Goal: Transaction & Acquisition: Purchase product/service

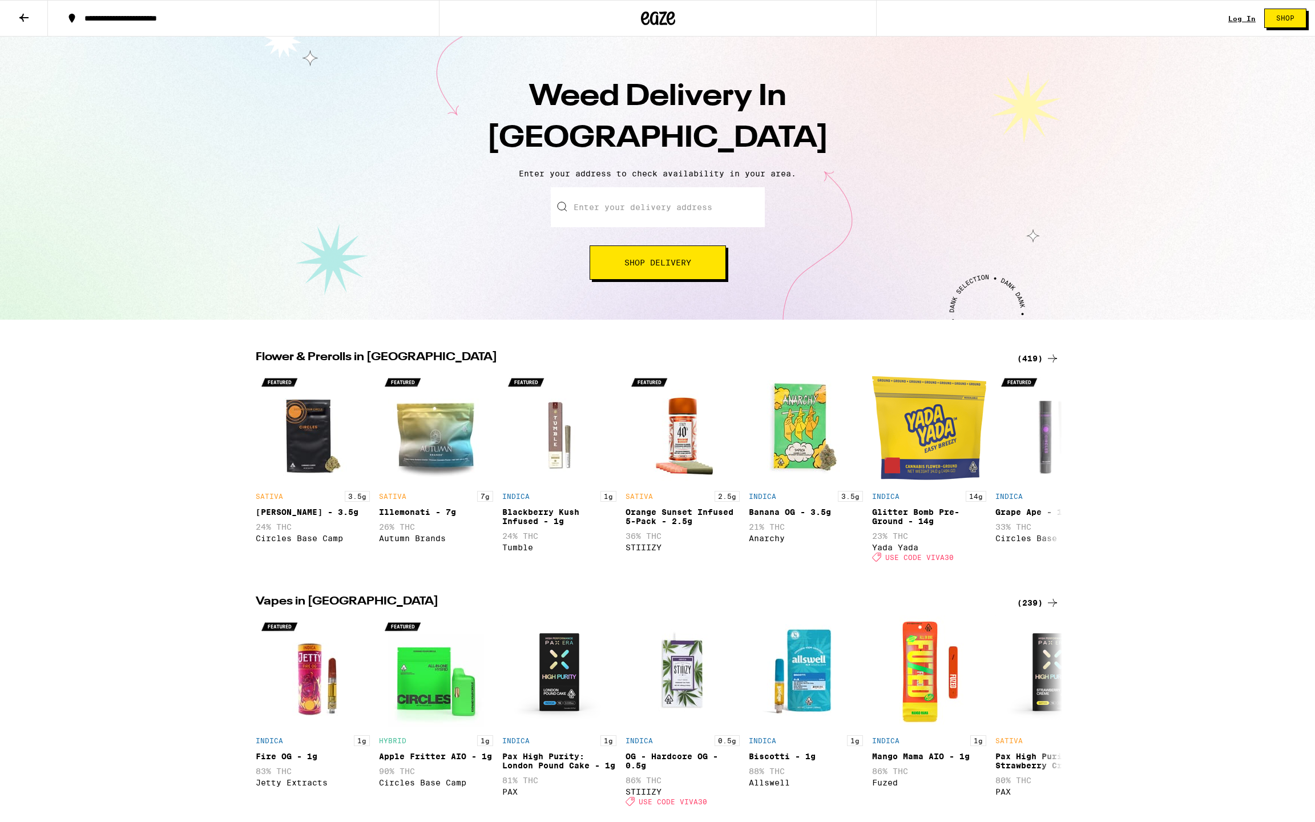
click at [602, 223] on input "Enter your delivery address" at bounding box center [658, 207] width 214 height 40
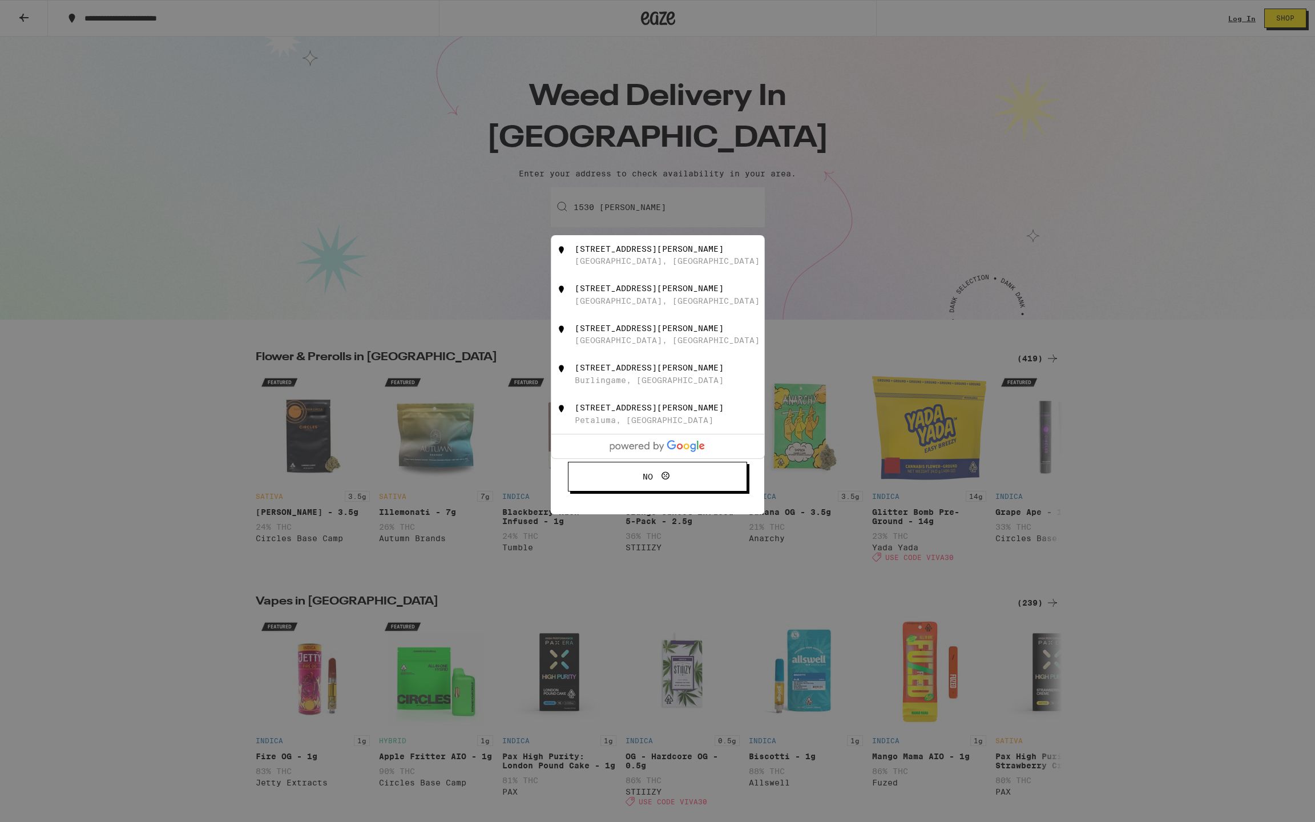
click at [593, 256] on div "[STREET_ADDRESS][PERSON_NAME]" at bounding box center [677, 255] width 204 height 22
type input "[STREET_ADDRESS][PERSON_NAME]"
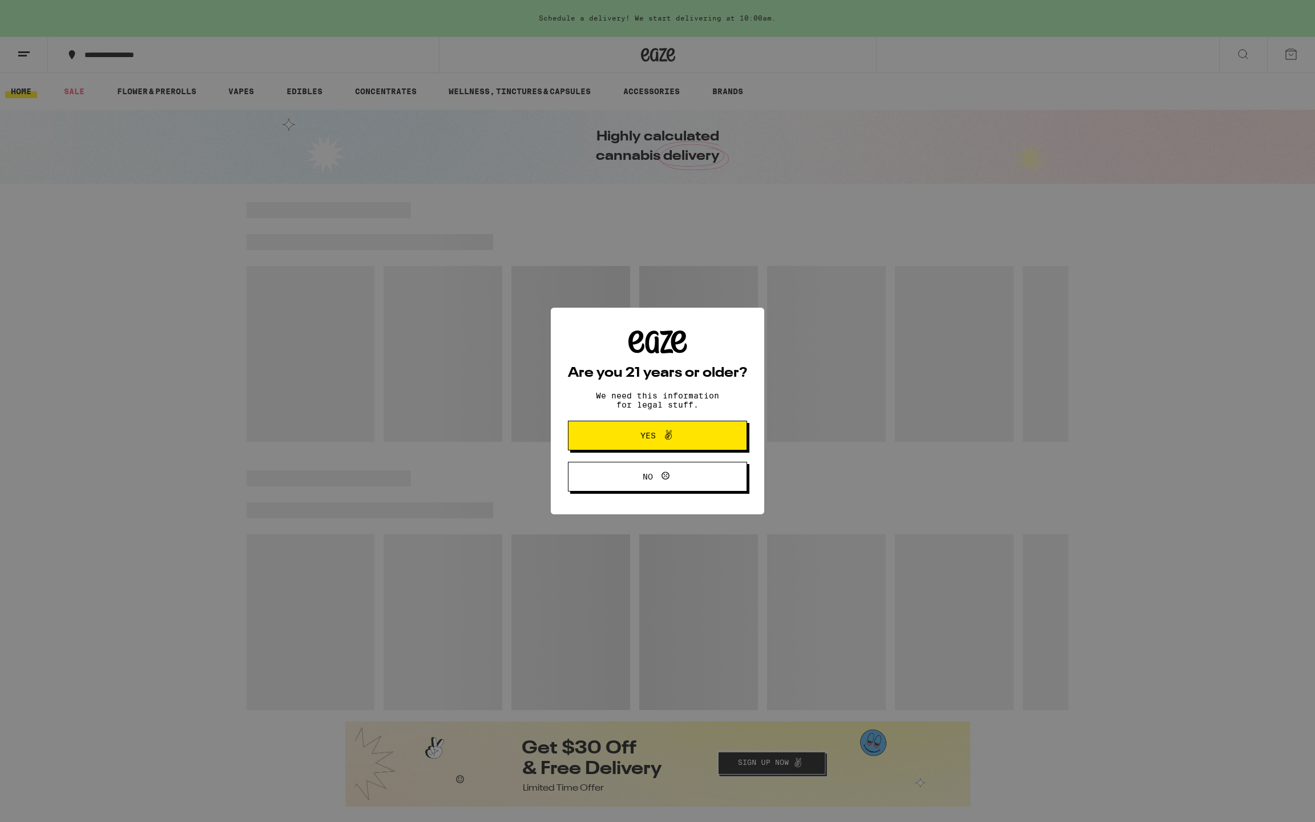
click at [632, 443] on span "Yes" at bounding box center [657, 435] width 87 height 15
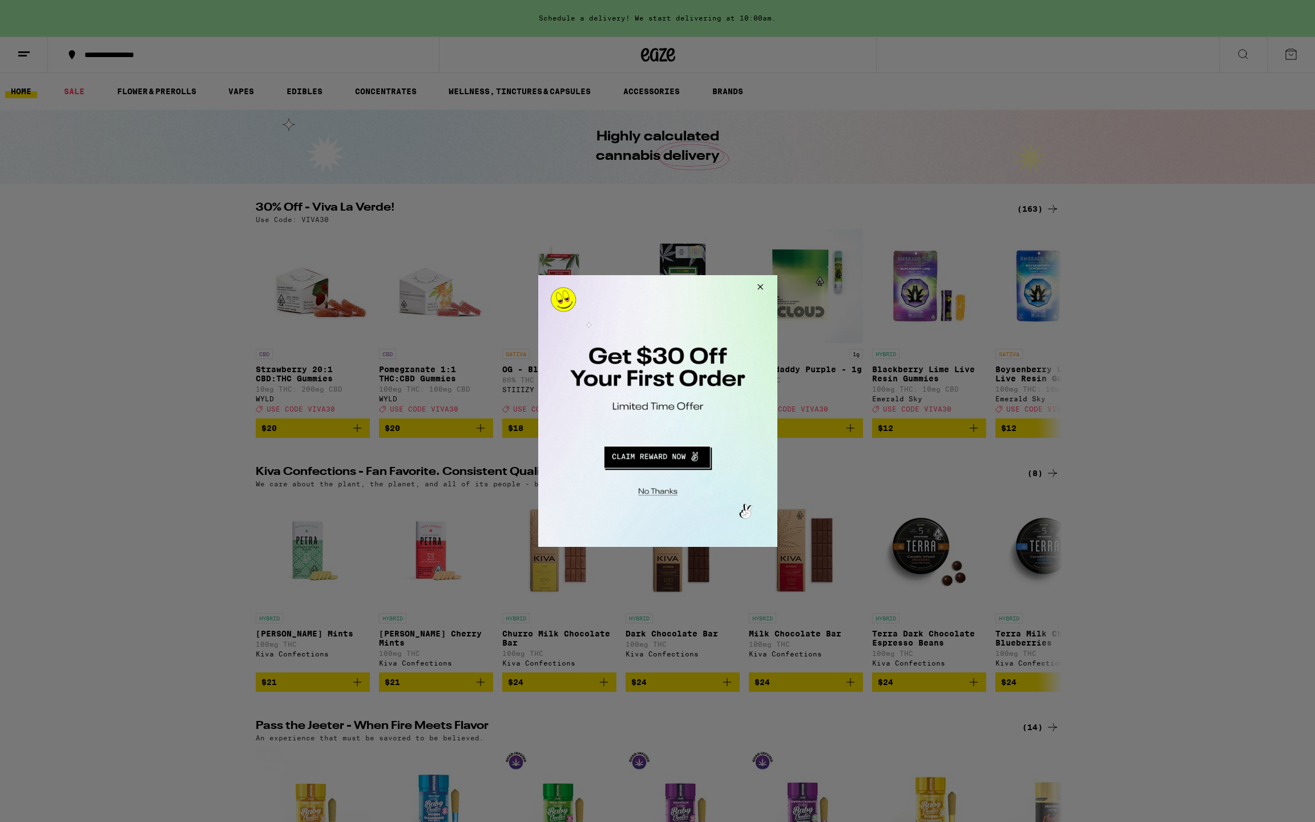
click at [761, 284] on button "Close Modal" at bounding box center [758, 288] width 31 height 27
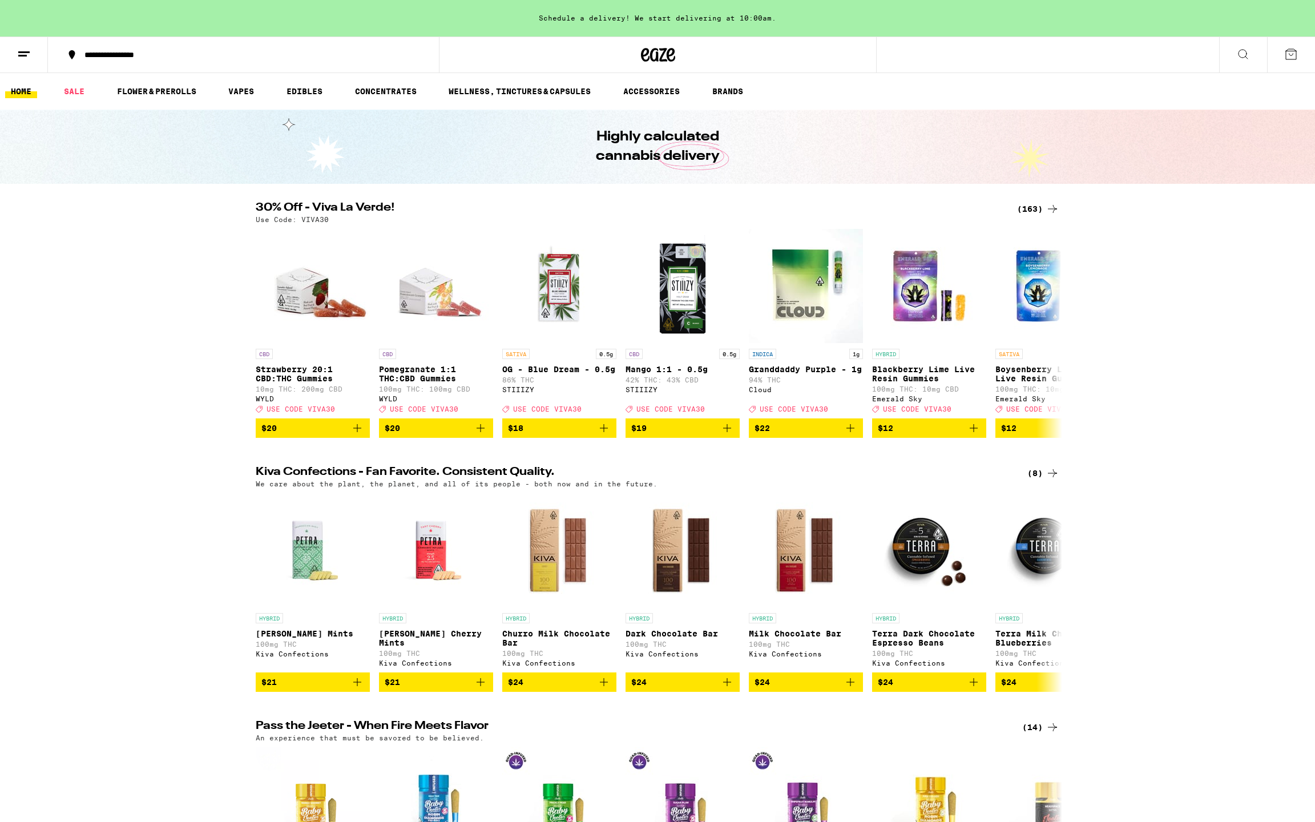
click at [1249, 54] on icon at bounding box center [1243, 54] width 14 height 14
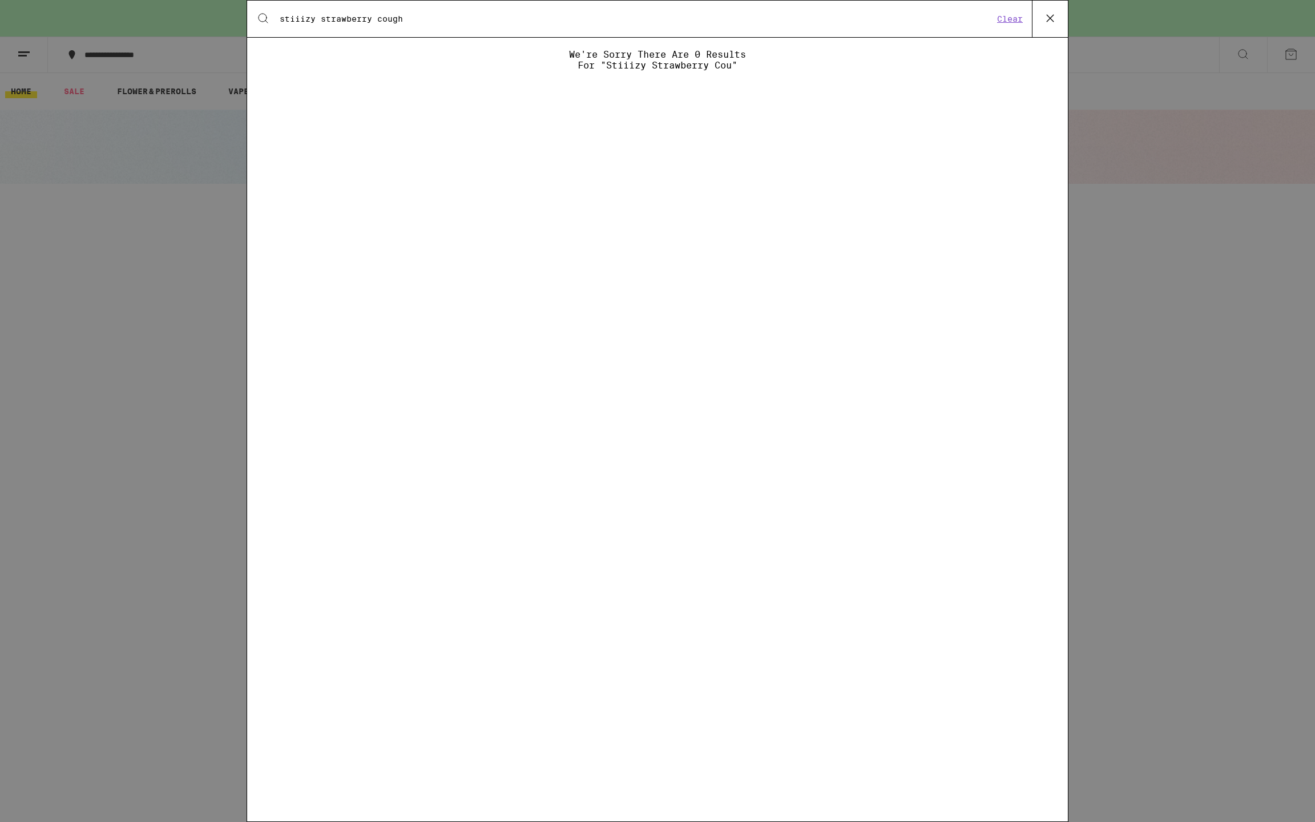
type input "stiiizy strawberry cough"
drag, startPoint x: 893, startPoint y: 13, endPoint x: 219, endPoint y: 4, distance: 673.7
click at [219, 4] on div "Search for Products stiiizy strawberry cough Clear We're sorry there are 0 resu…" at bounding box center [657, 411] width 1315 height 822
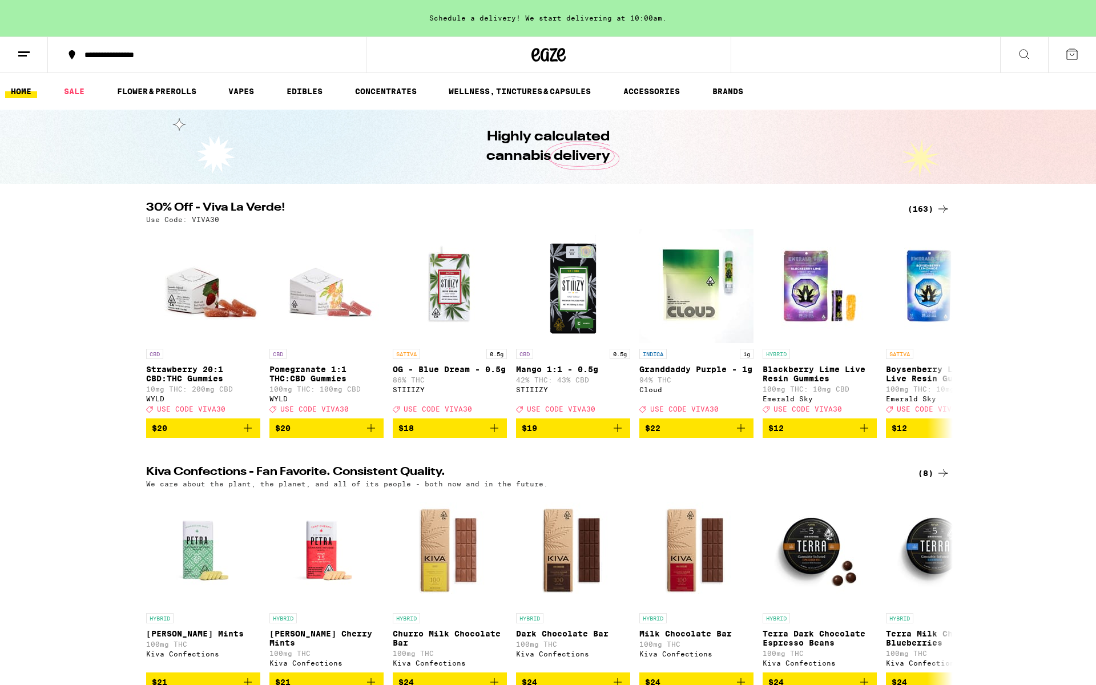
click at [1016, 51] on button at bounding box center [1024, 55] width 48 height 36
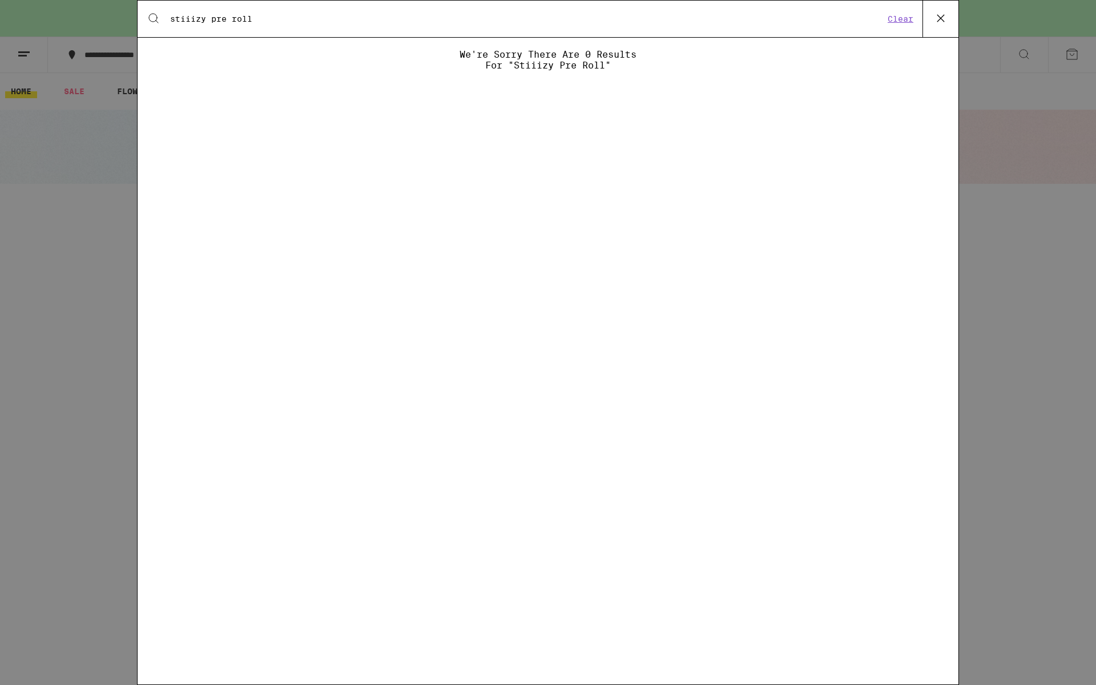
type input "stiiizy pre roll"
click at [1002, 183] on div "Search for Products stiiizy pre roll Clear We're sorry there are 0 results for …" at bounding box center [548, 342] width 1096 height 685
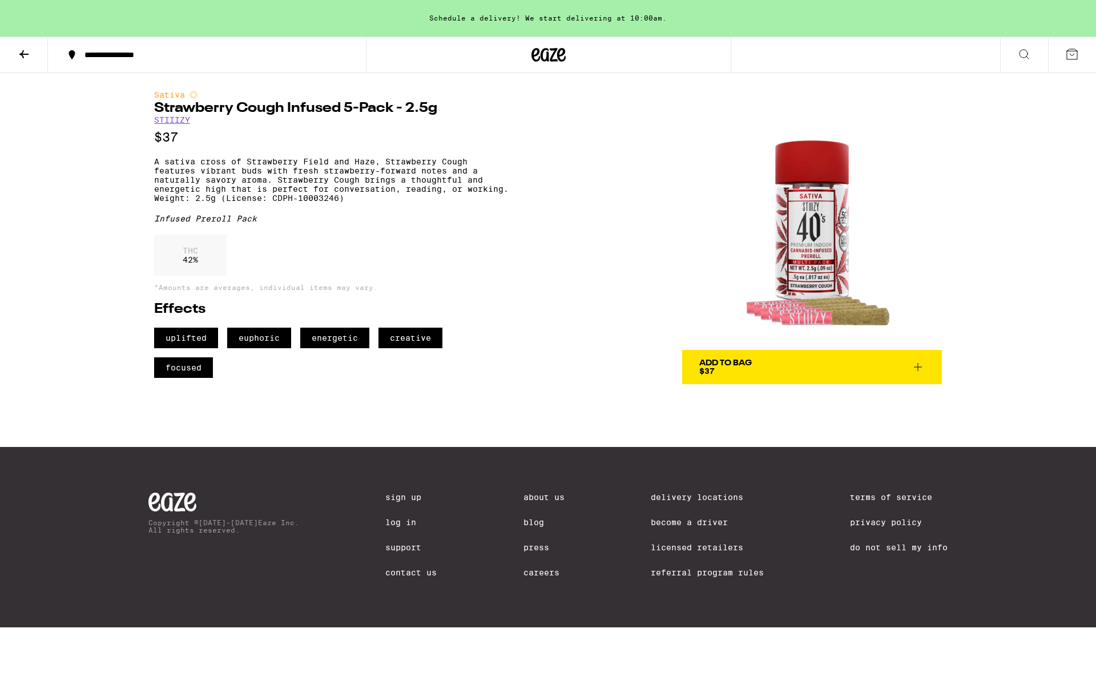
click at [750, 372] on div "Add To Bag $37" at bounding box center [725, 367] width 53 height 16
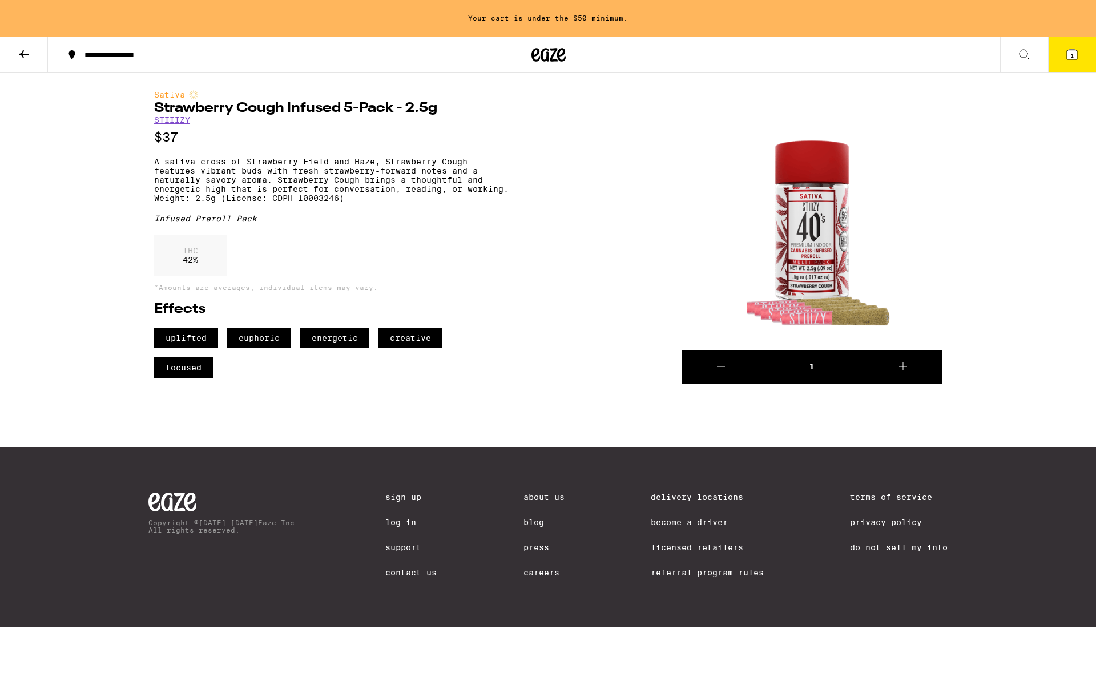
click at [903, 367] on icon at bounding box center [903, 367] width 14 height 14
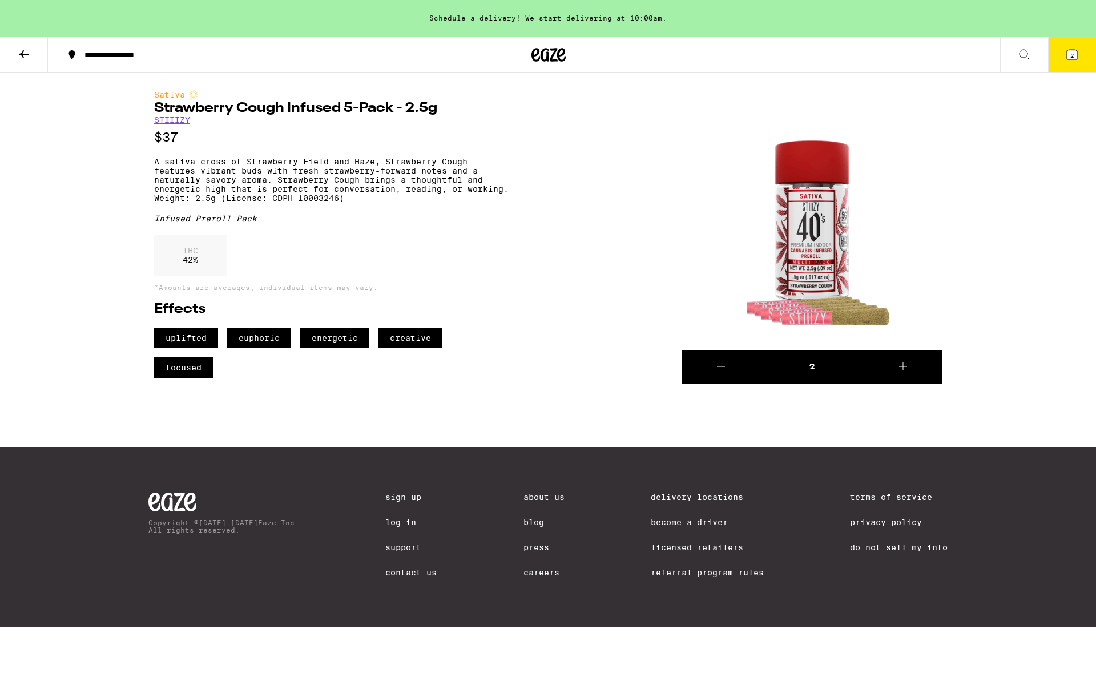
click at [1067, 45] on button "2" at bounding box center [1072, 54] width 48 height 35
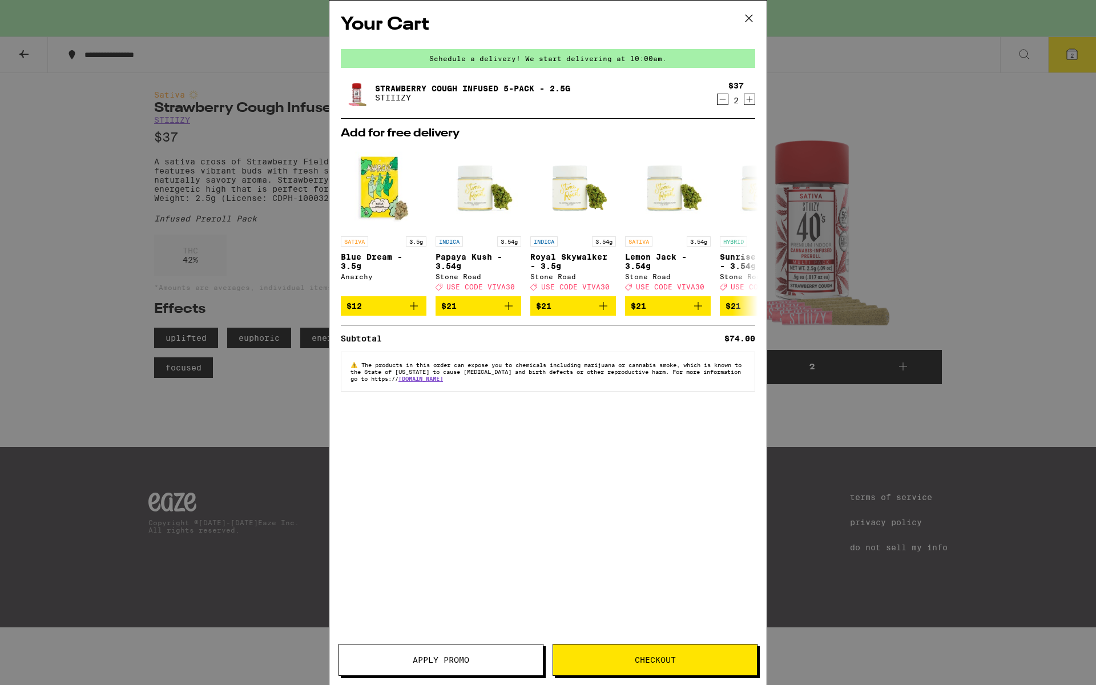
click at [585, 654] on button "Checkout" at bounding box center [655, 660] width 205 height 32
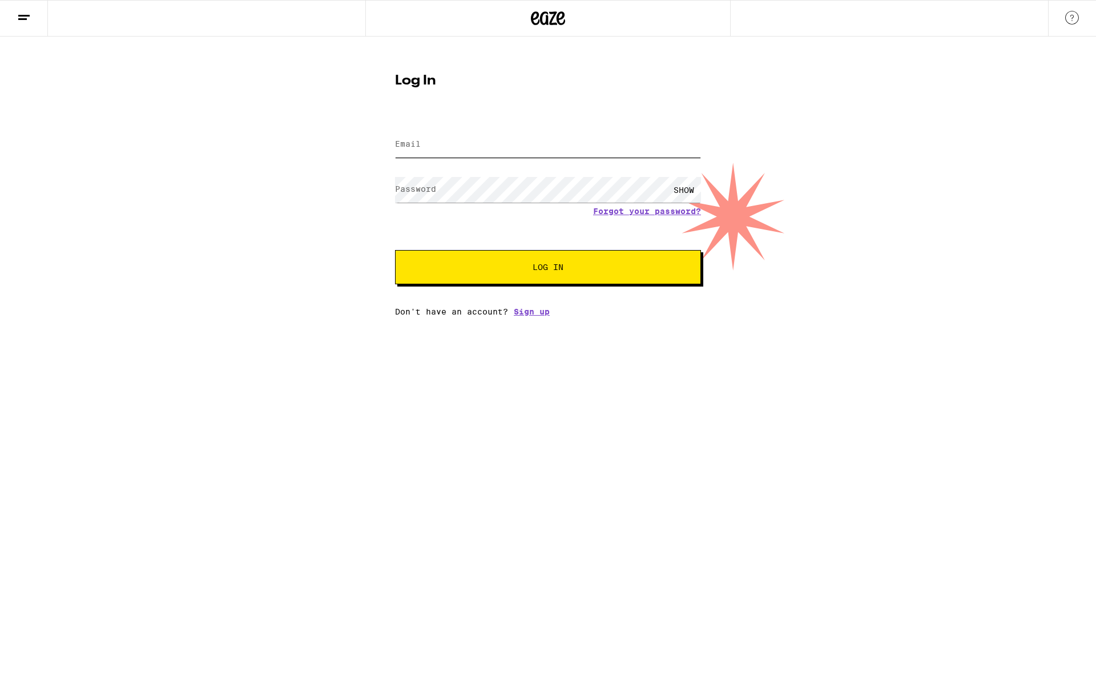
click at [573, 149] on input "Email" at bounding box center [548, 145] width 306 height 26
type input "astrasapiens2025@proton.me"
click at [533, 264] on span "Log In" at bounding box center [548, 267] width 31 height 8
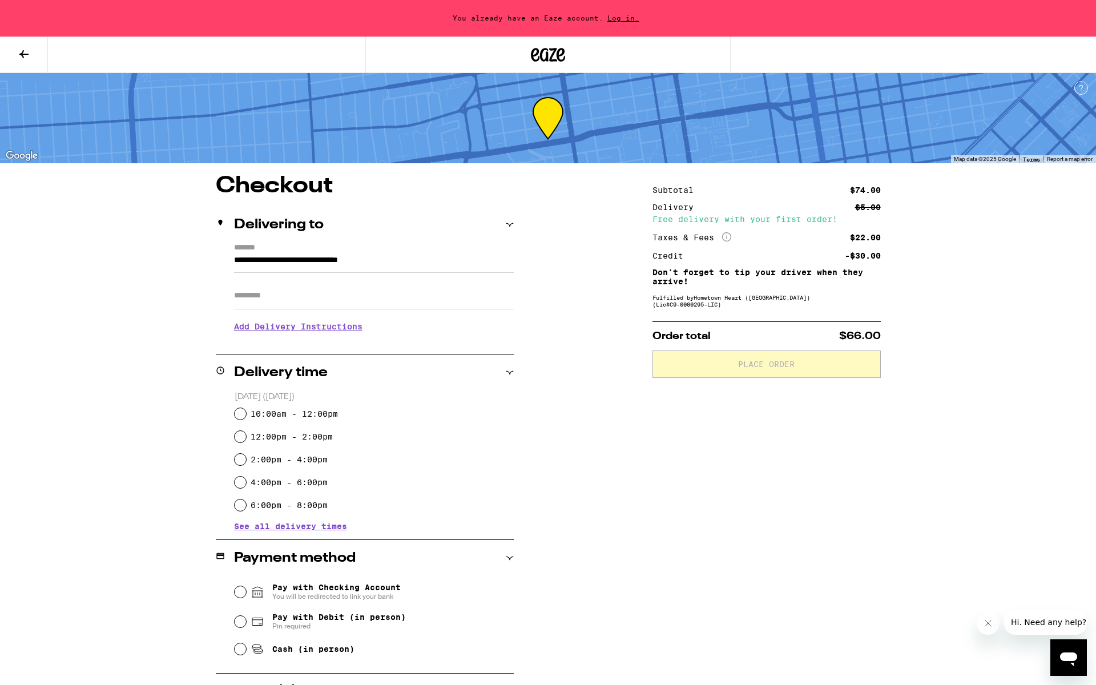
click at [321, 412] on label "10:00am - 12:00pm" at bounding box center [294, 413] width 87 height 9
click at [246, 412] on input "10:00am - 12:00pm" at bounding box center [240, 413] width 11 height 11
radio input "true"
click at [380, 619] on span "Pay with Debit (in person)" at bounding box center [339, 617] width 134 height 9
click at [246, 619] on input "Pay with Debit (in person) Pin required" at bounding box center [240, 621] width 11 height 11
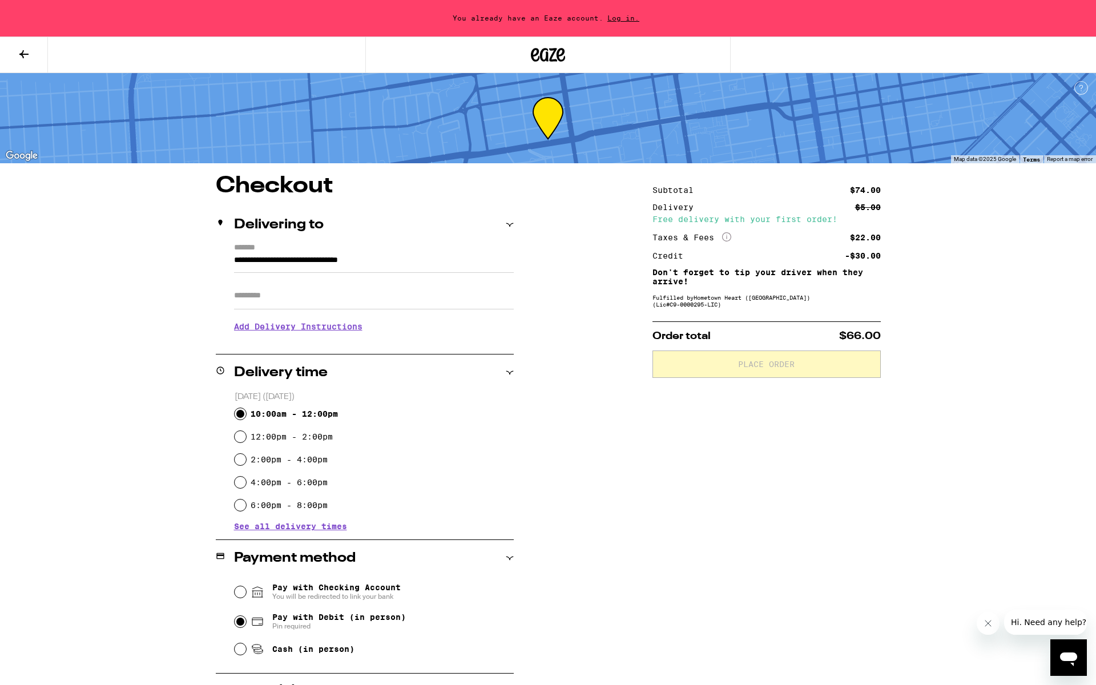
radio input "true"
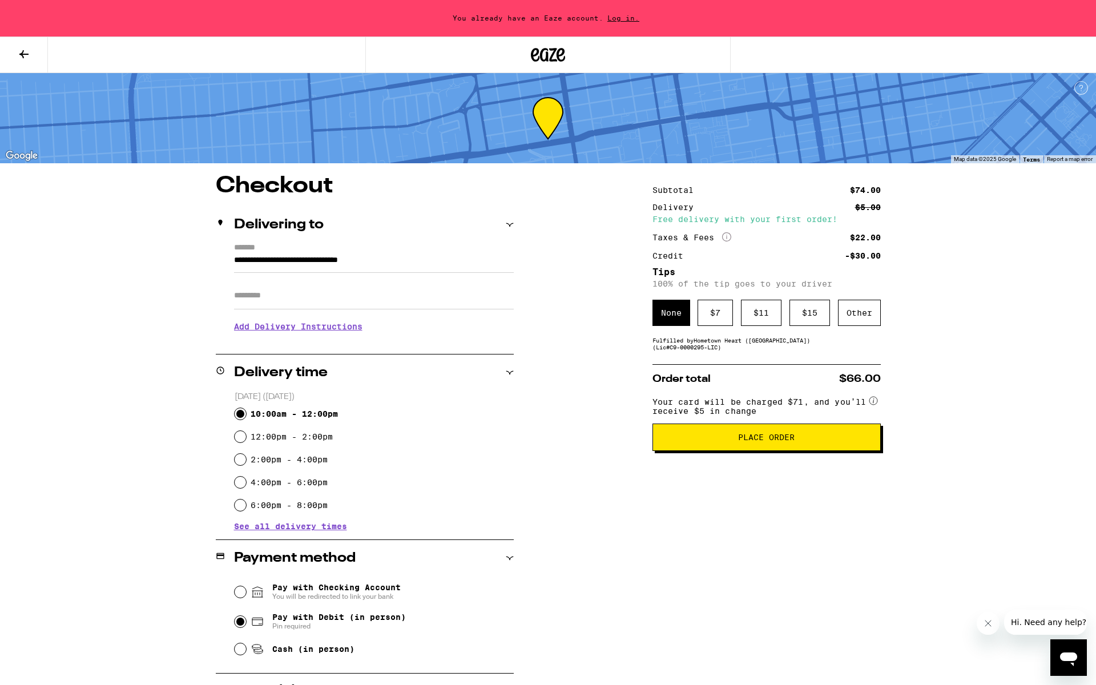
click at [621, 17] on span "Log in." at bounding box center [623, 17] width 40 height 7
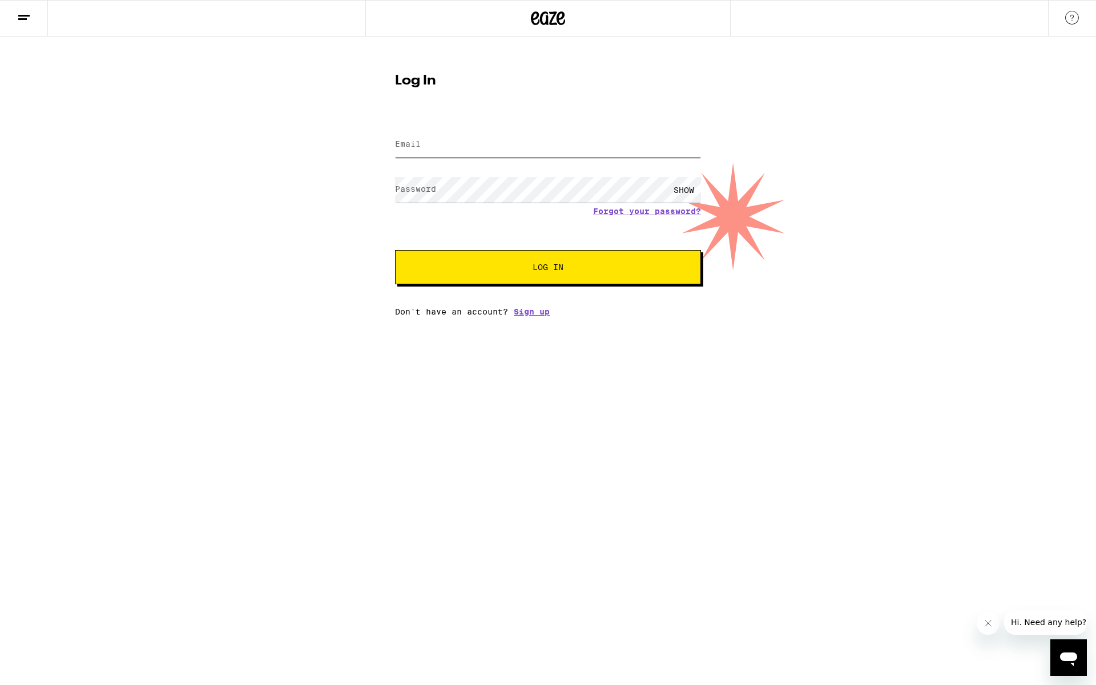
click at [463, 149] on input "Email" at bounding box center [548, 145] width 306 height 26
type input "astrasapiens2025@proton.me"
click at [525, 277] on button "Log In" at bounding box center [548, 267] width 306 height 34
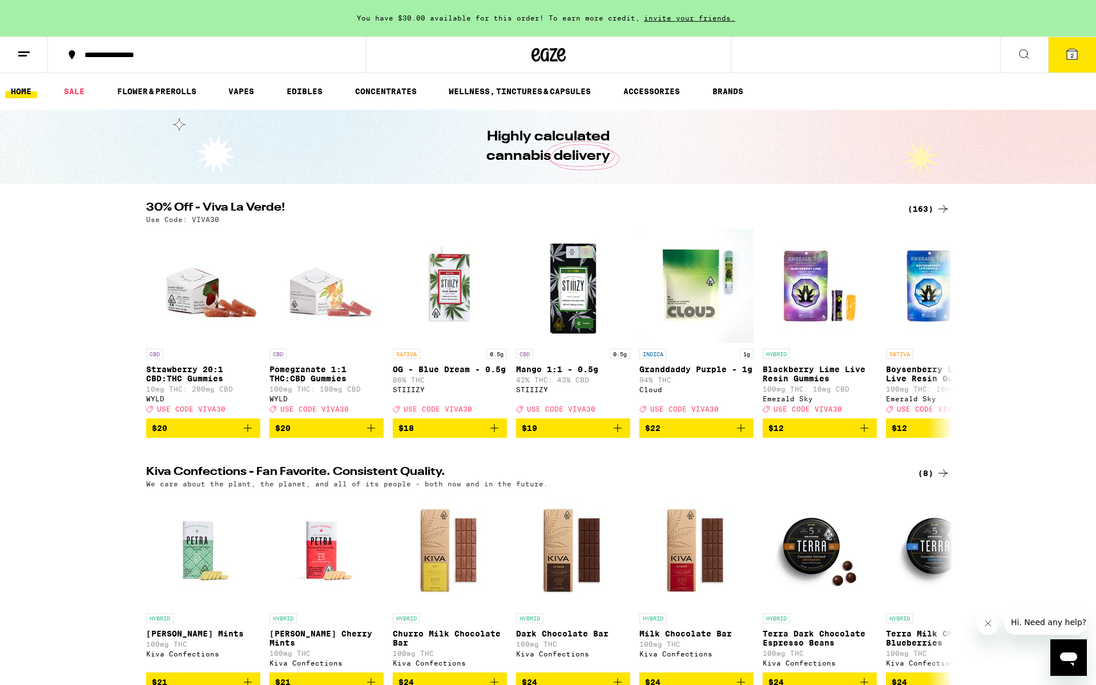
click at [1064, 59] on button "2" at bounding box center [1072, 54] width 48 height 35
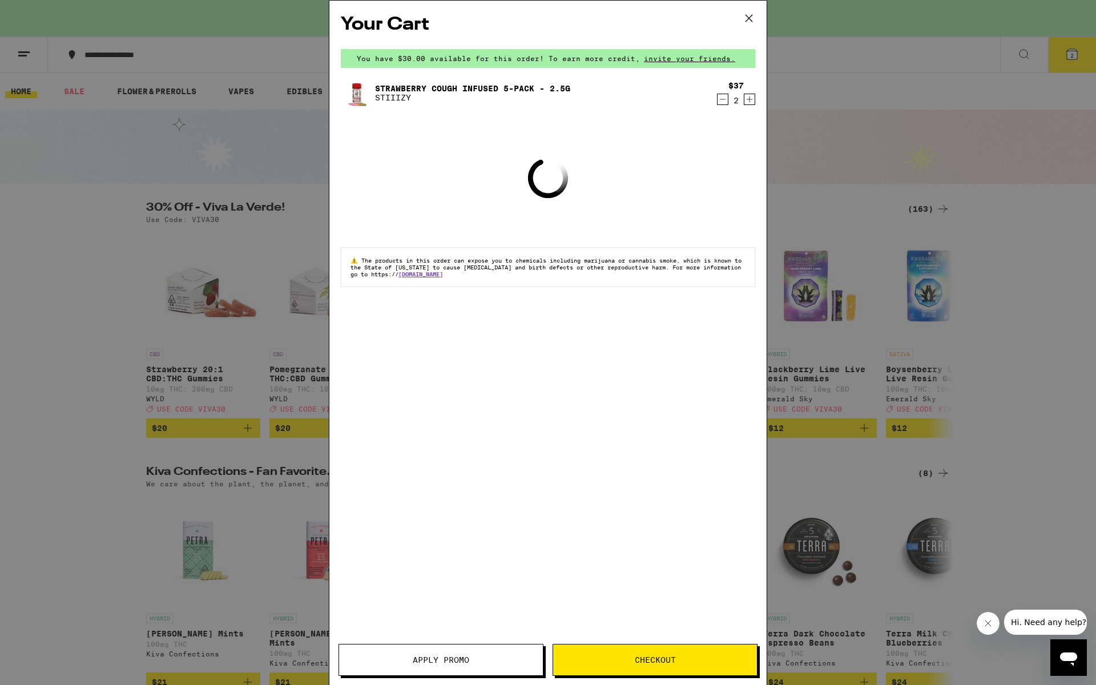
click at [1077, 61] on div "Your Cart You have $30.00 available for this order! To earn more credit, invite…" at bounding box center [548, 342] width 1096 height 685
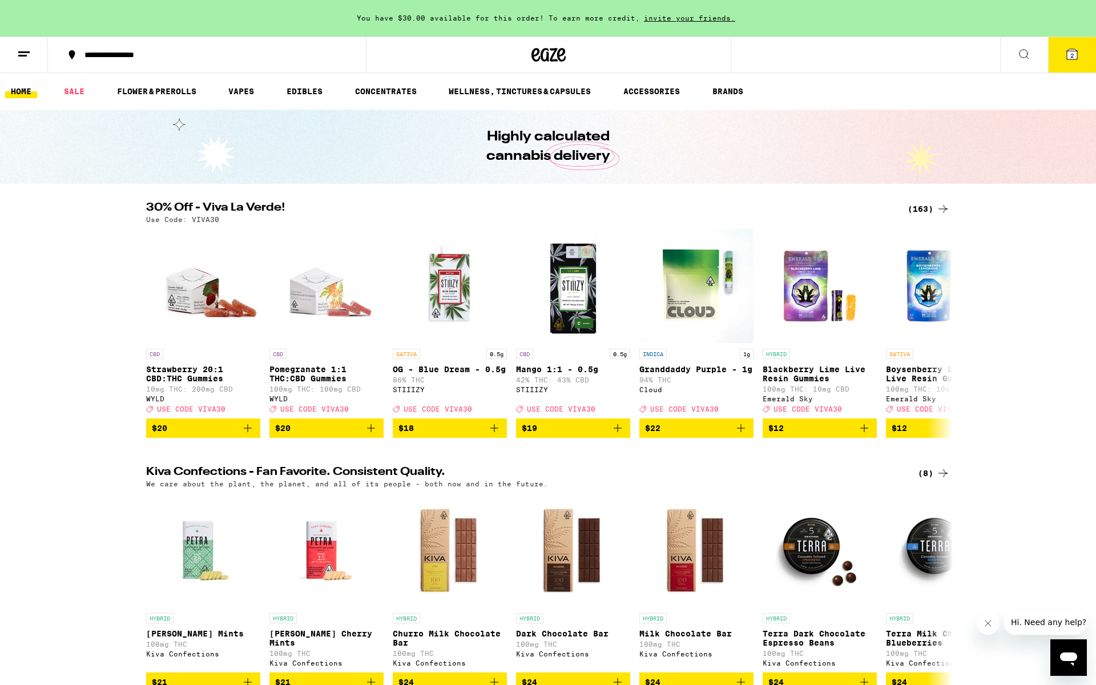
click at [1077, 61] on icon at bounding box center [1072, 54] width 14 height 14
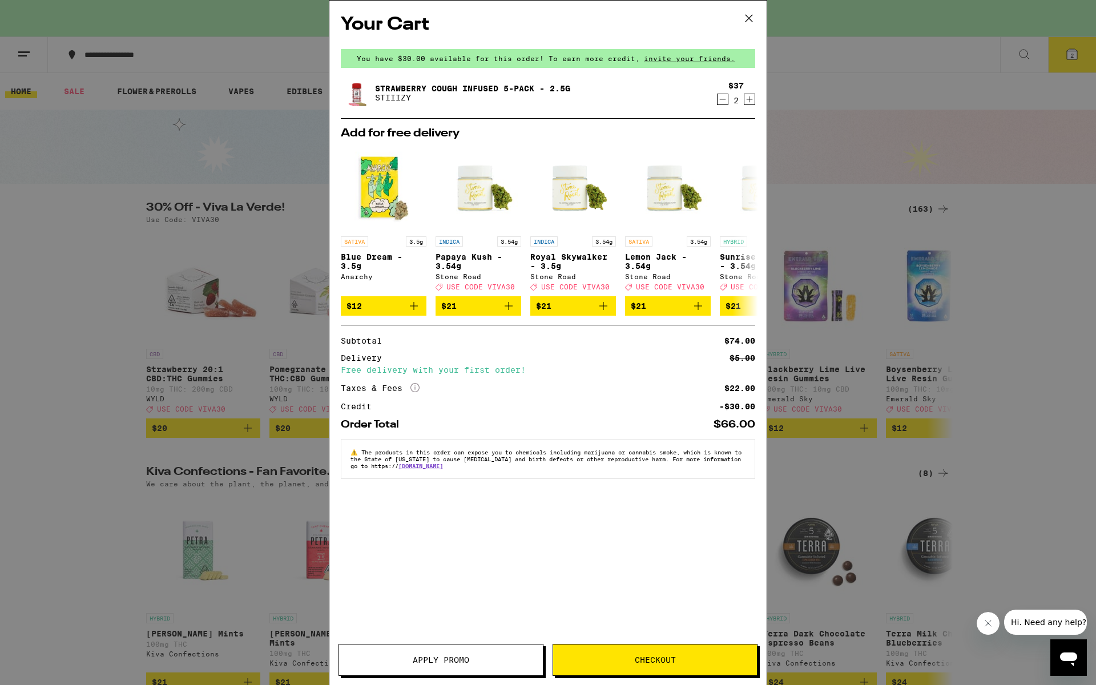
click at [674, 667] on button "Checkout" at bounding box center [655, 660] width 205 height 32
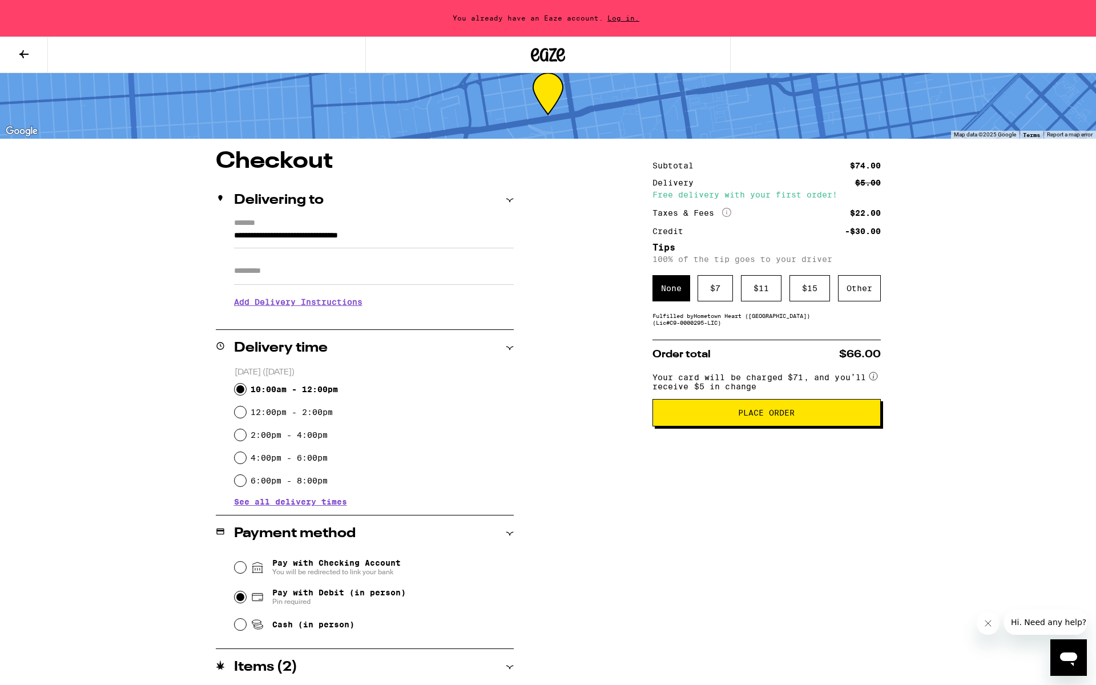
scroll to position [66, 0]
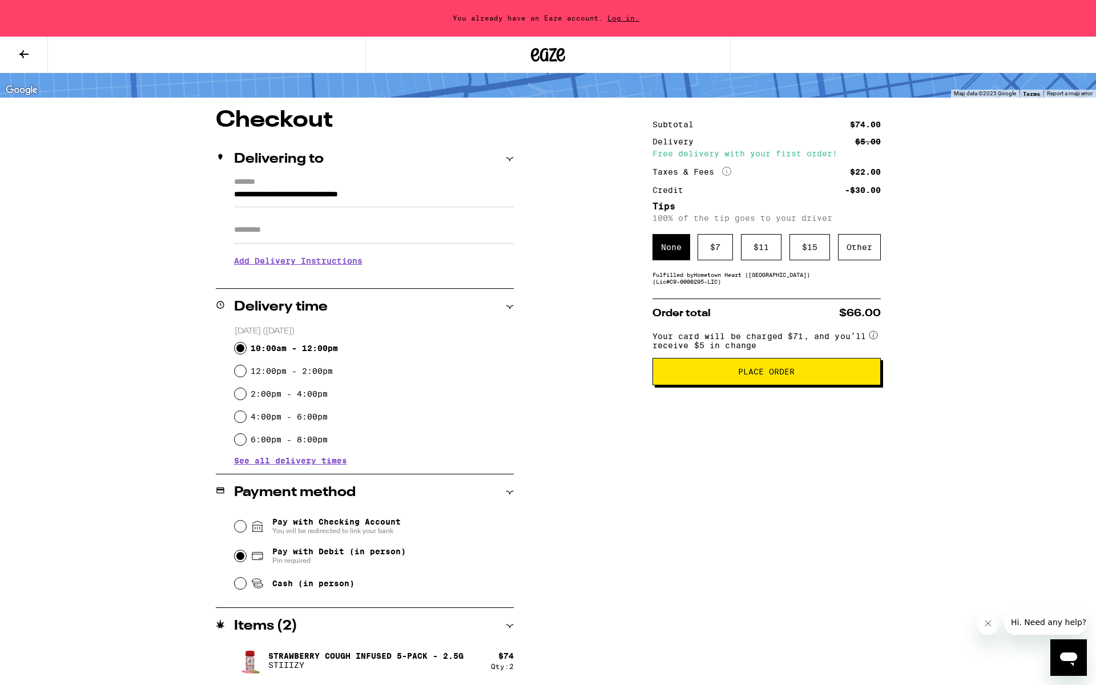
click at [729, 376] on span "Place Order" at bounding box center [766, 372] width 209 height 8
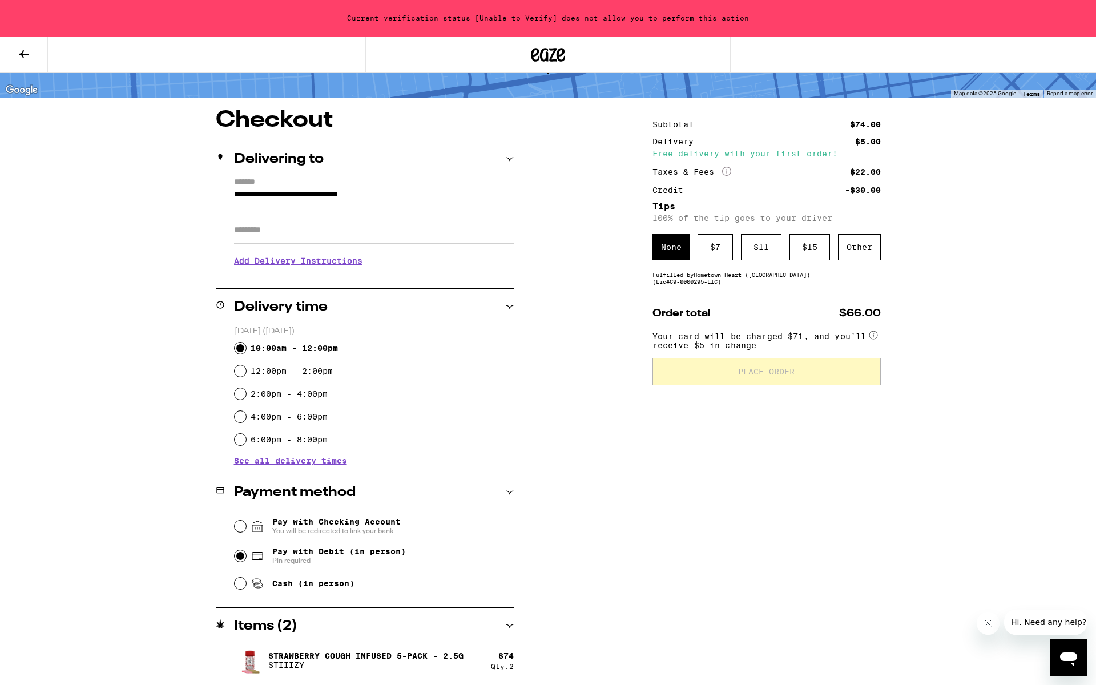
click at [311, 274] on h3 "Add Delivery Instructions" at bounding box center [374, 261] width 280 height 26
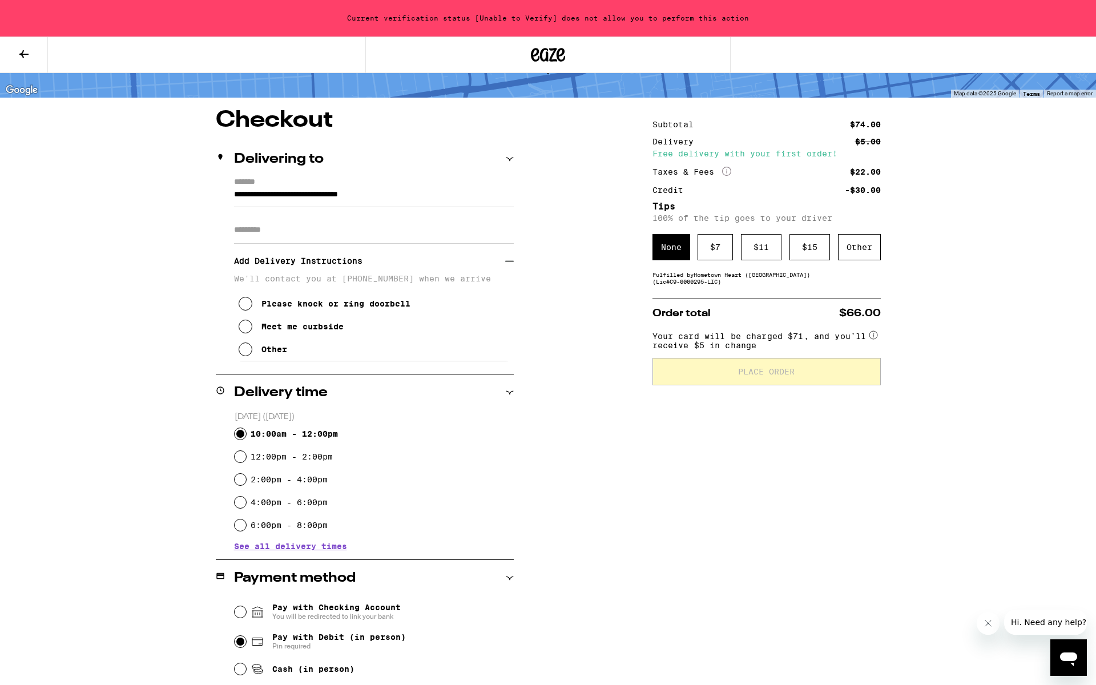
click at [314, 327] on div "Meet me curbside" at bounding box center [302, 326] width 82 height 9
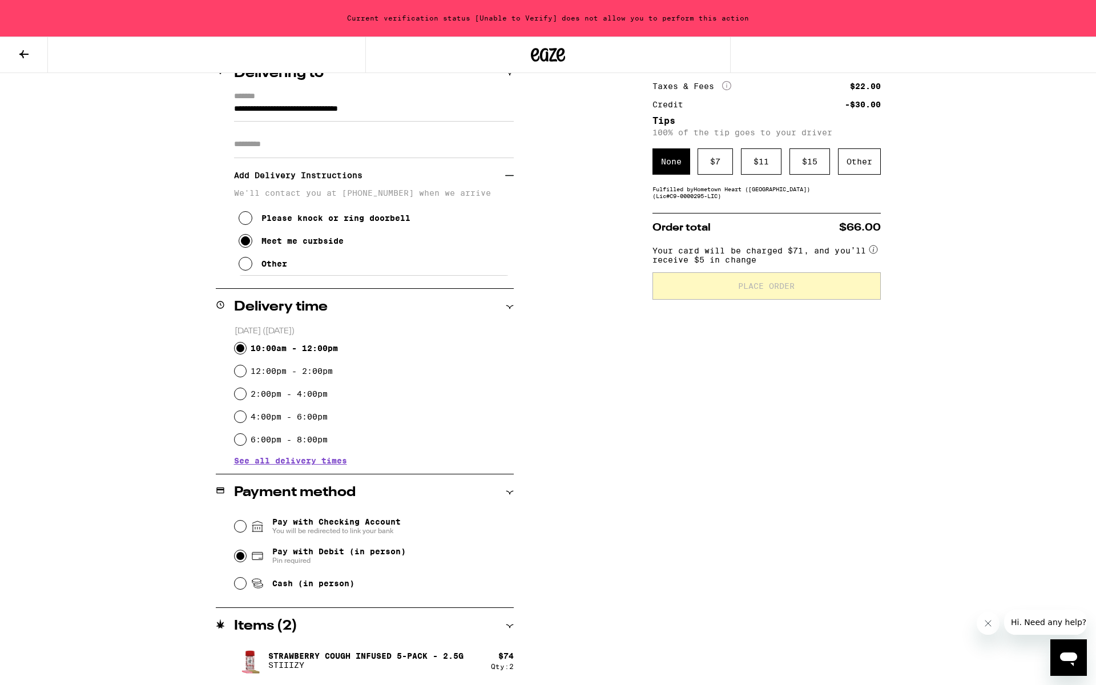
click at [728, 370] on div "Subtotal $74.00 Delivery $5.00 Free delivery with your first order! Taxes & Fee…" at bounding box center [766, 354] width 228 height 663
click at [283, 380] on div "12:00pm - 2:00pm" at bounding box center [374, 371] width 279 height 23
click at [271, 366] on label "12:00pm - 2:00pm" at bounding box center [292, 370] width 82 height 9
click at [246, 366] on input "12:00pm - 2:00pm" at bounding box center [240, 370] width 11 height 11
radio input "true"
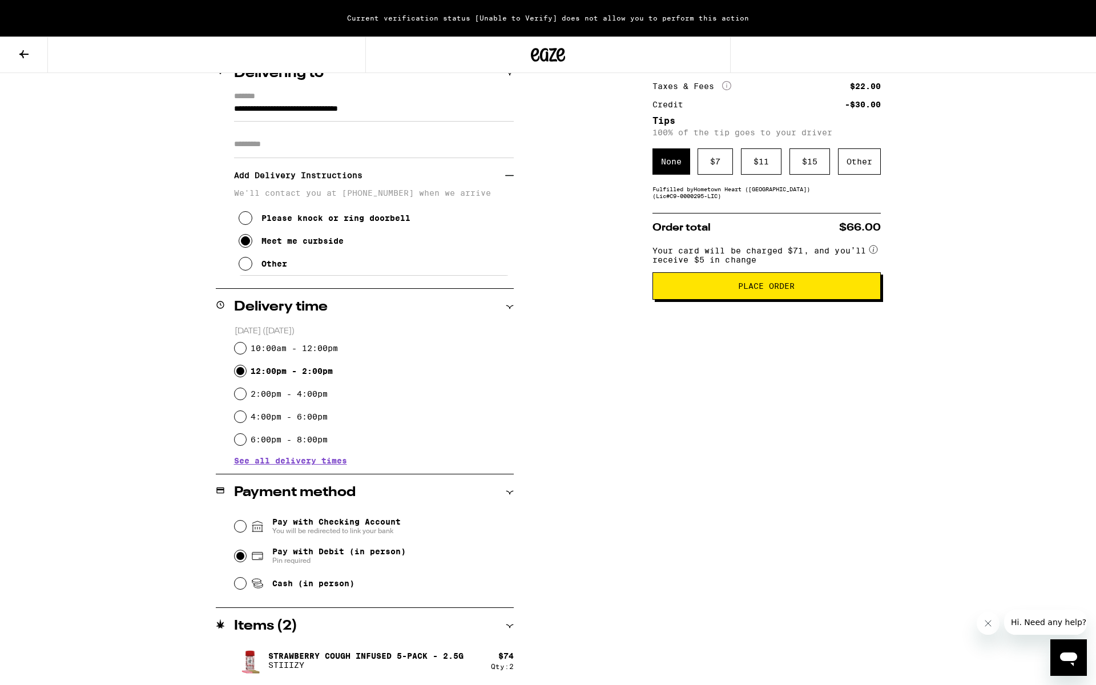
click at [273, 344] on label "10:00am - 12:00pm" at bounding box center [294, 348] width 87 height 9
click at [246, 343] on input "10:00am - 12:00pm" at bounding box center [240, 348] width 11 height 11
radio input "true"
click at [551, 19] on div "Current verification status [Unable to Verify] does not allow you to perform th…" at bounding box center [548, 18] width 1096 height 37
click at [715, 289] on span "Place Order" at bounding box center [766, 286] width 209 height 8
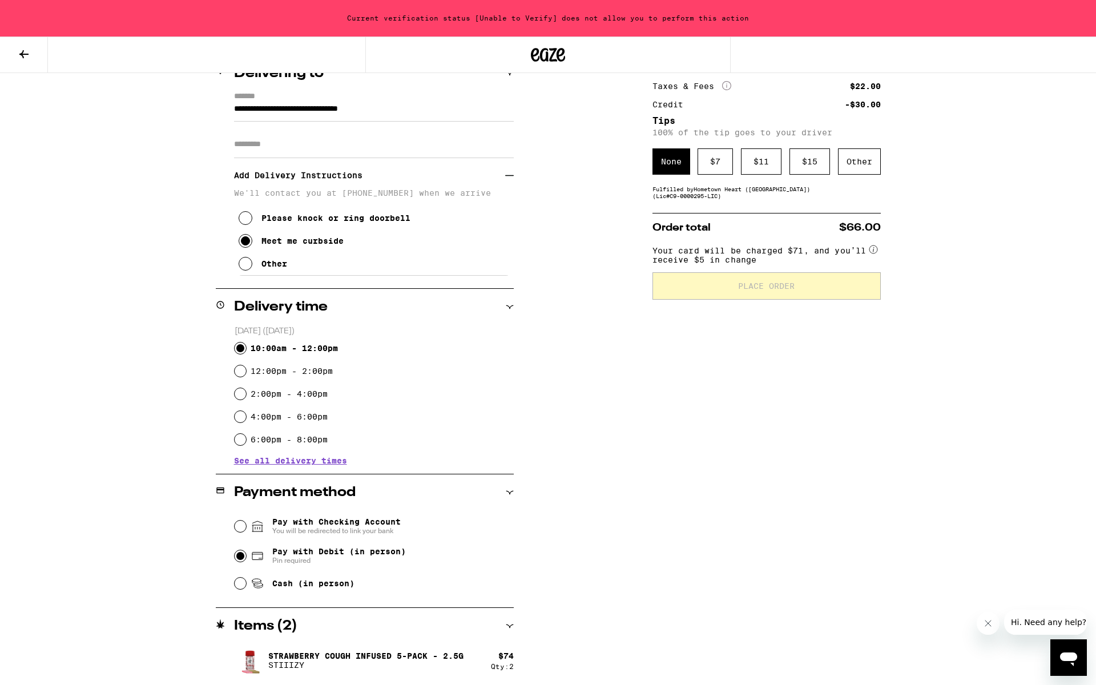
click at [526, 20] on div "Current verification status [Unable to Verify] does not allow you to perform th…" at bounding box center [548, 18] width 1096 height 37
click at [584, 24] on div "Current verification status [Unable to Verify] does not allow you to perform th…" at bounding box center [548, 18] width 1096 height 37
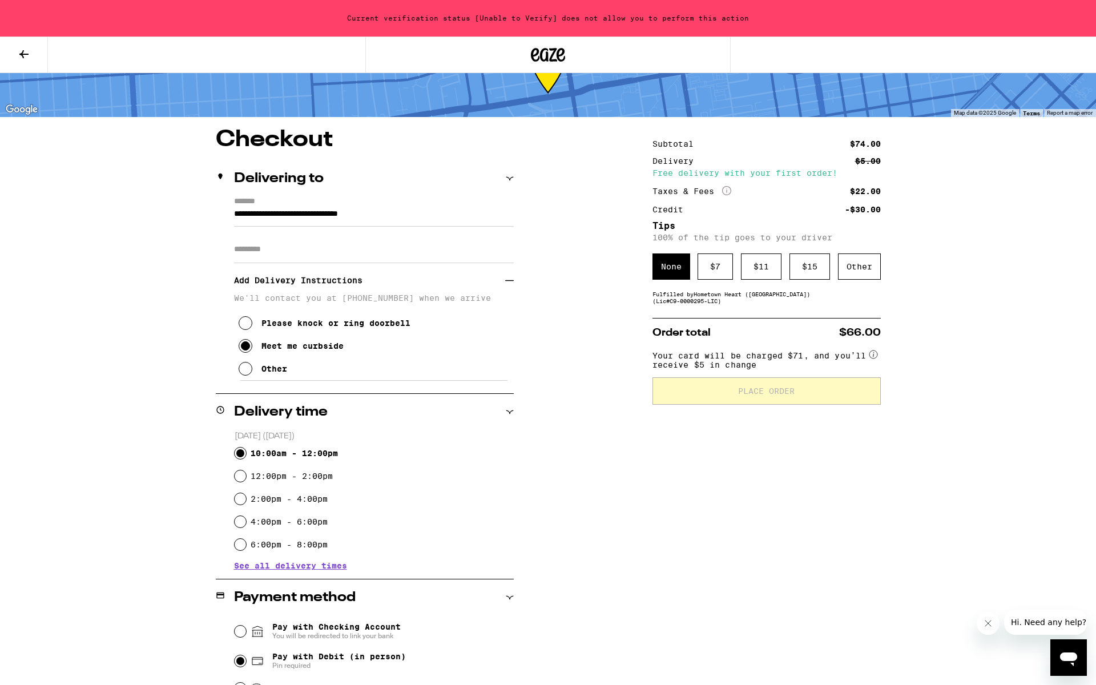
scroll to position [0, 0]
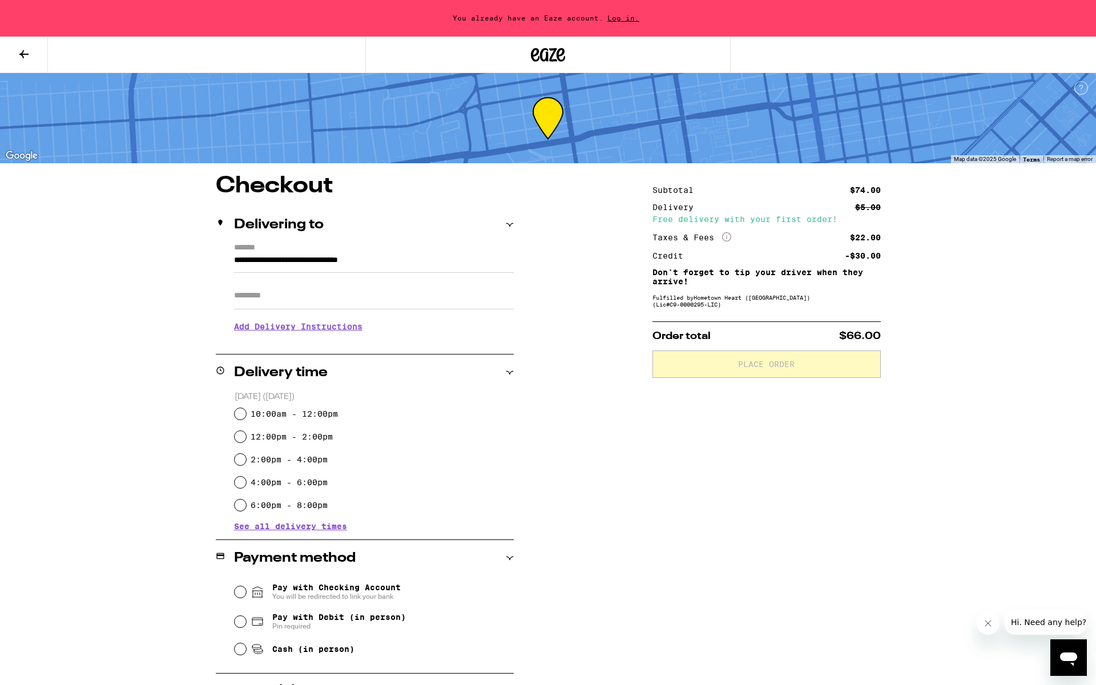
click at [615, 21] on span "Log in." at bounding box center [623, 17] width 40 height 7
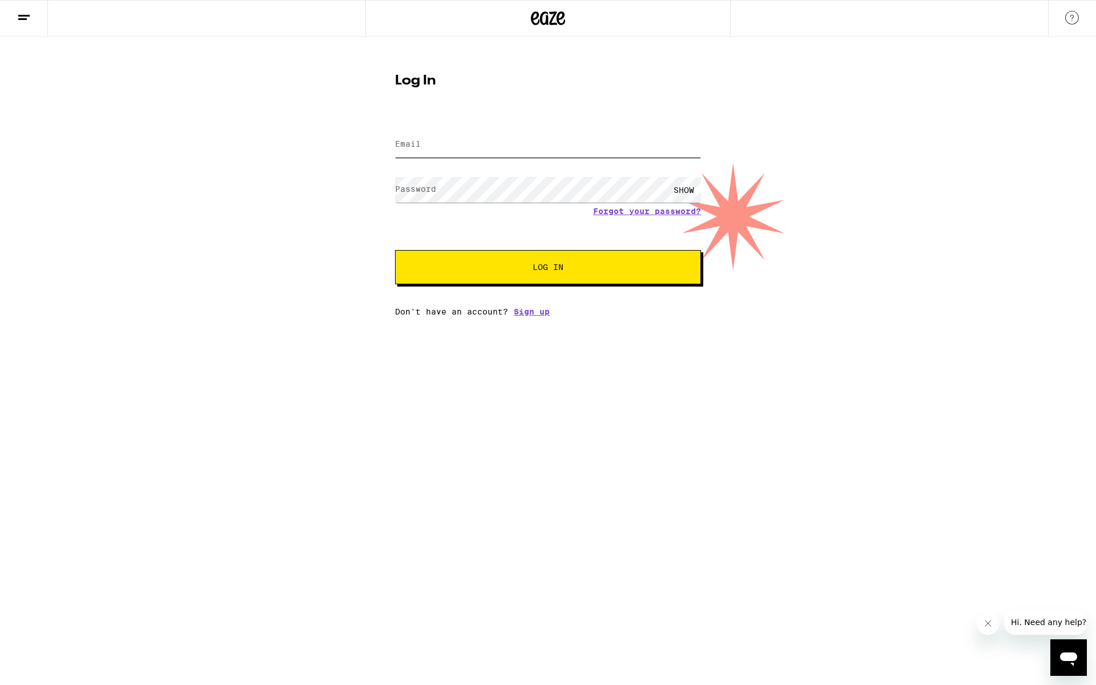
click at [542, 138] on input "Email" at bounding box center [548, 145] width 306 height 26
type input "astrasapiens2025@proton.me"
click at [539, 255] on button "Log In" at bounding box center [548, 267] width 306 height 34
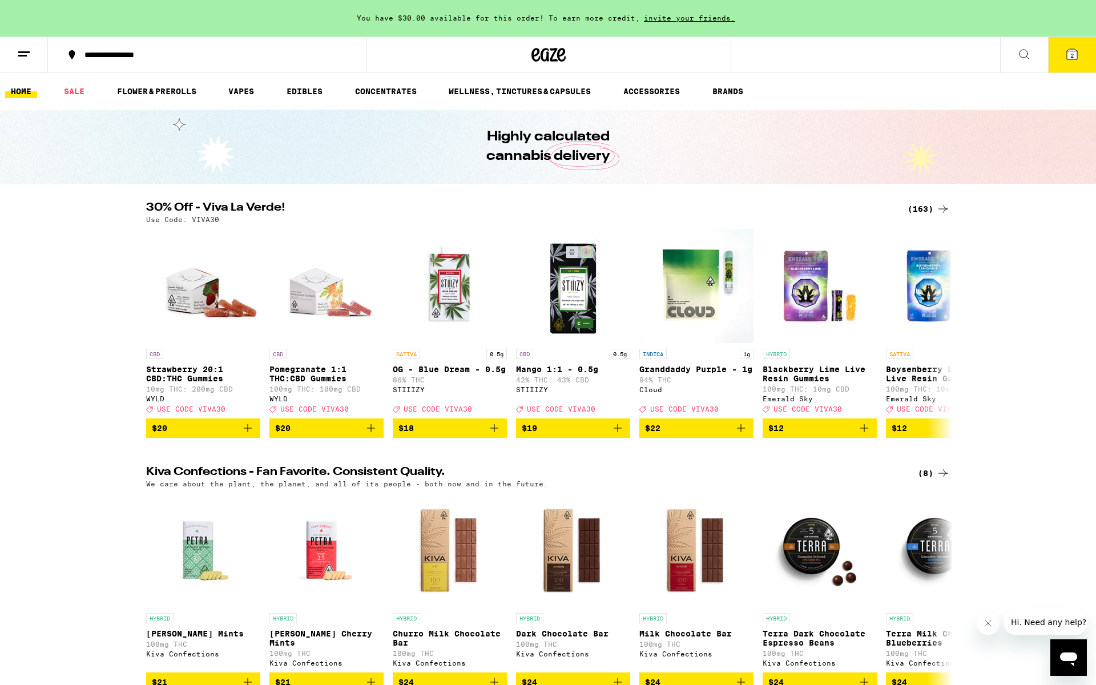
click at [1076, 65] on button "2" at bounding box center [1072, 54] width 48 height 35
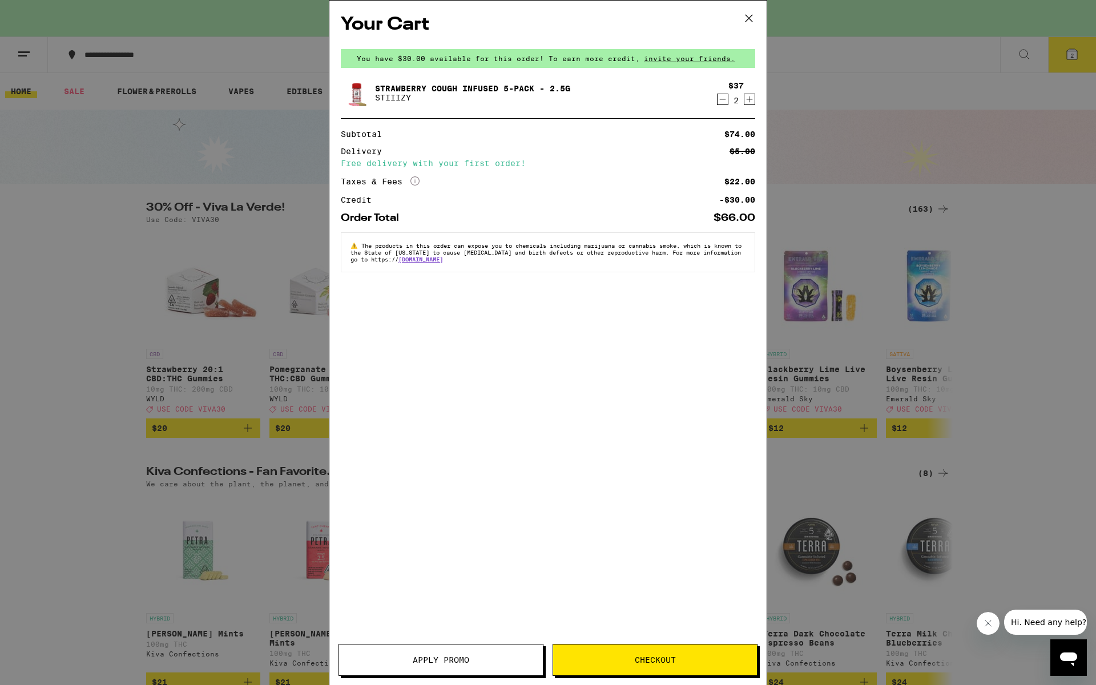
click at [667, 659] on span "Checkout" at bounding box center [655, 660] width 41 height 8
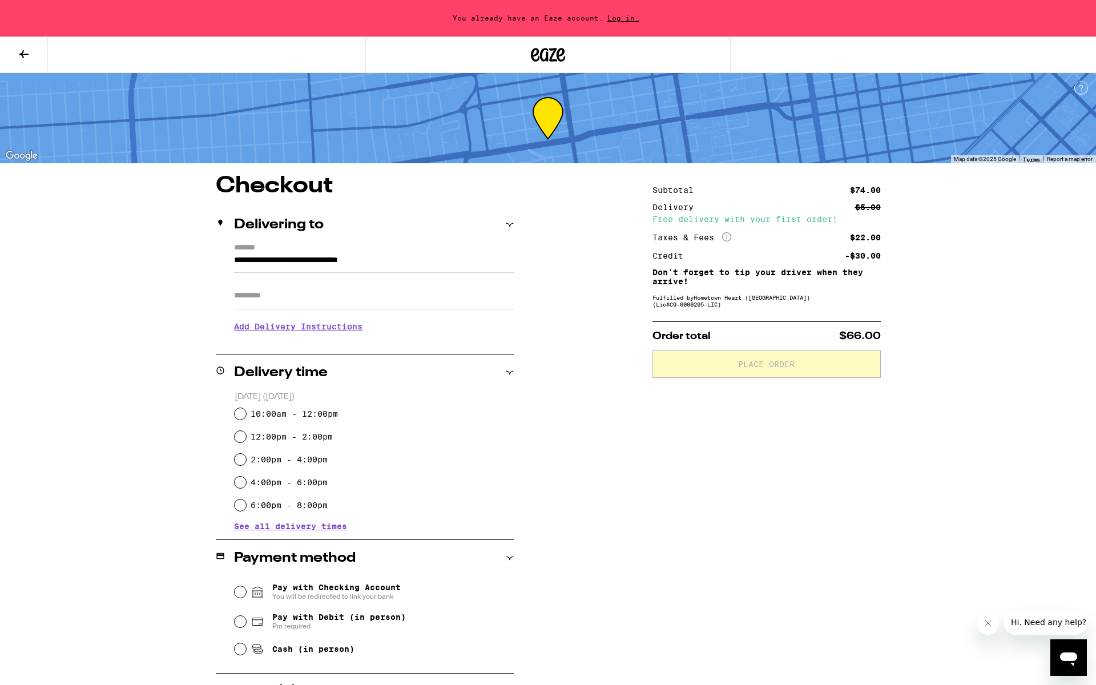
scroll to position [66, 0]
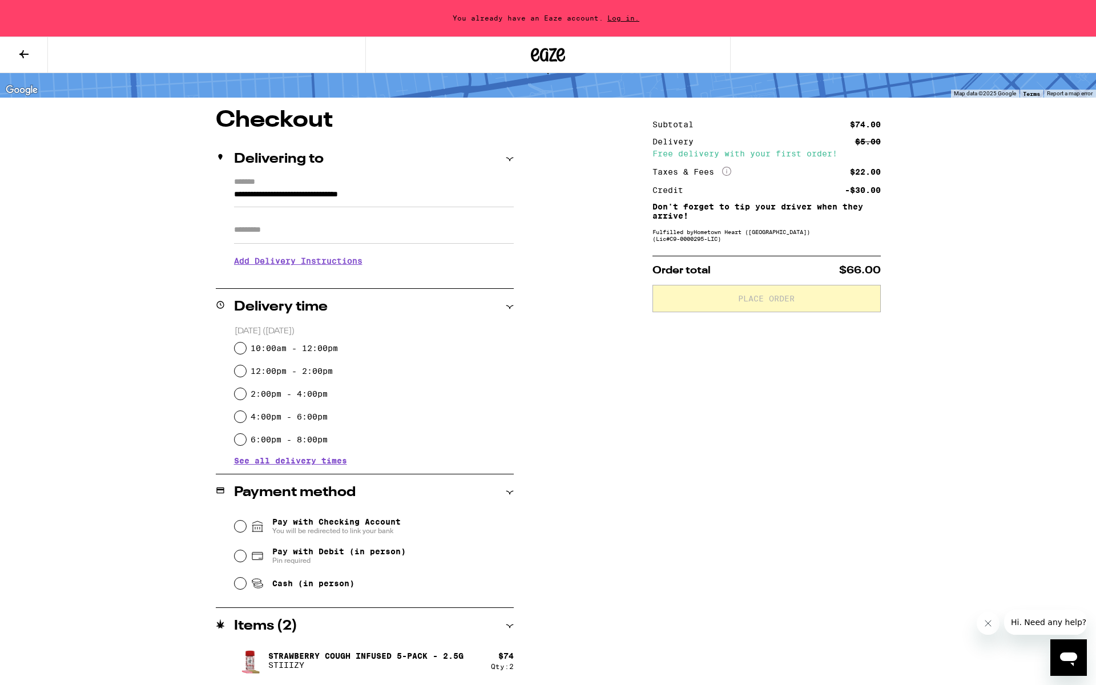
click at [321, 347] on label "10:00am - 12:00pm" at bounding box center [294, 348] width 87 height 9
click at [246, 347] on input "10:00am - 12:00pm" at bounding box center [240, 348] width 11 height 11
radio input "true"
click at [359, 556] on span "Pay with Debit (in person)" at bounding box center [339, 551] width 134 height 9
click at [246, 557] on input "Pay with Debit (in person) Pin required" at bounding box center [240, 555] width 11 height 11
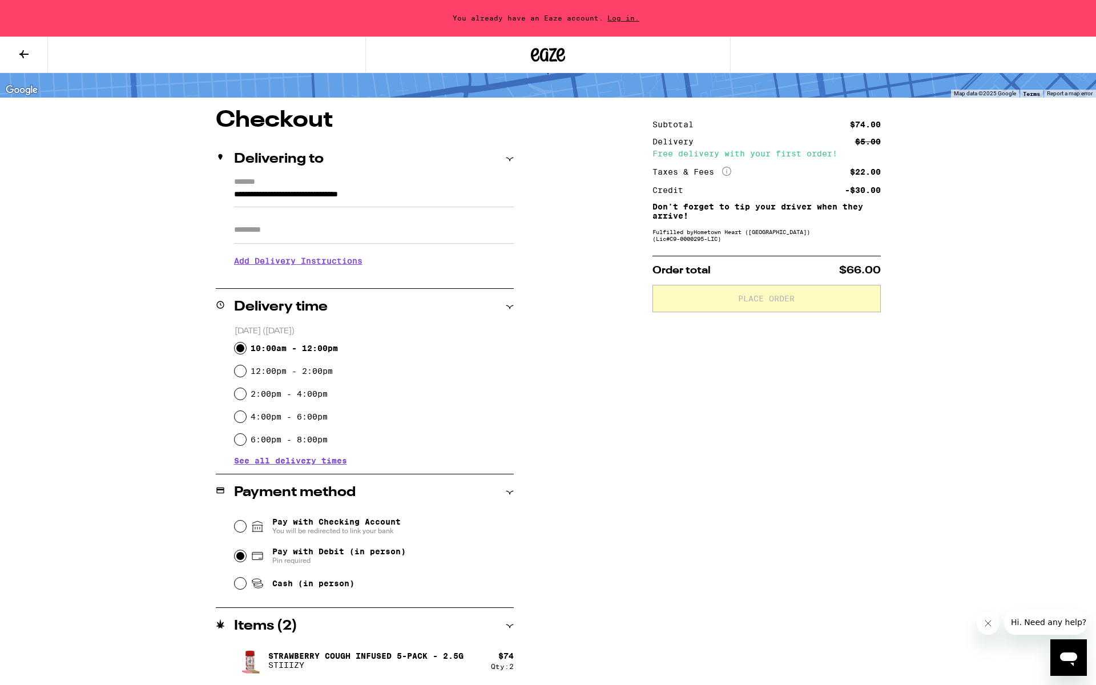
radio input "true"
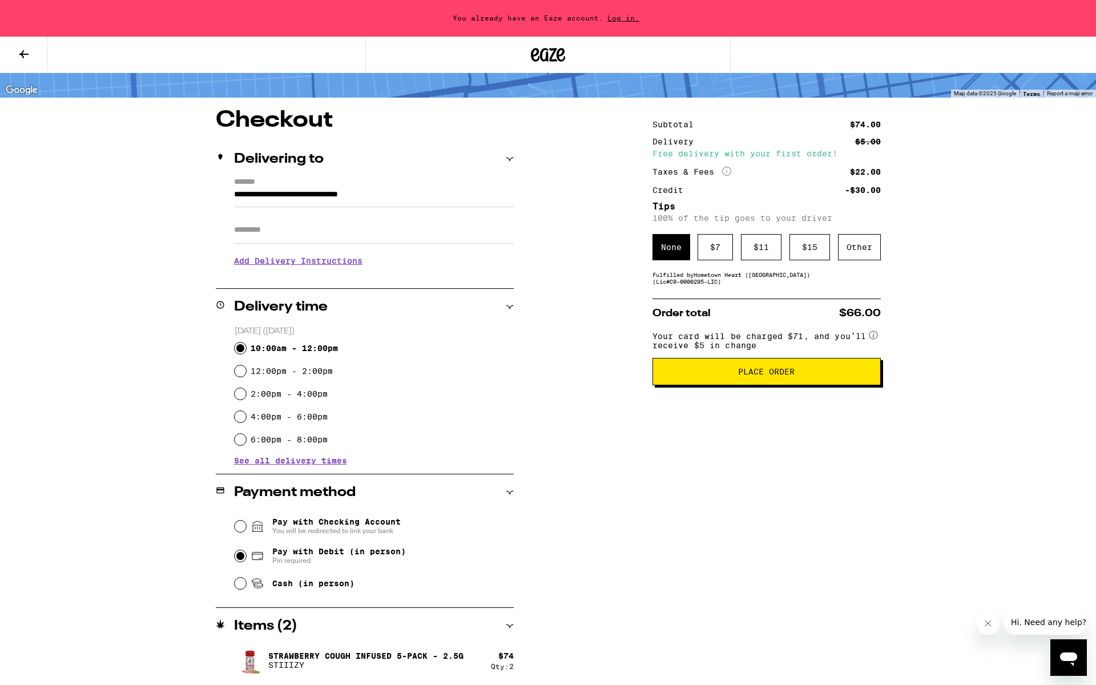
click at [767, 376] on span "Place Order" at bounding box center [766, 372] width 57 height 8
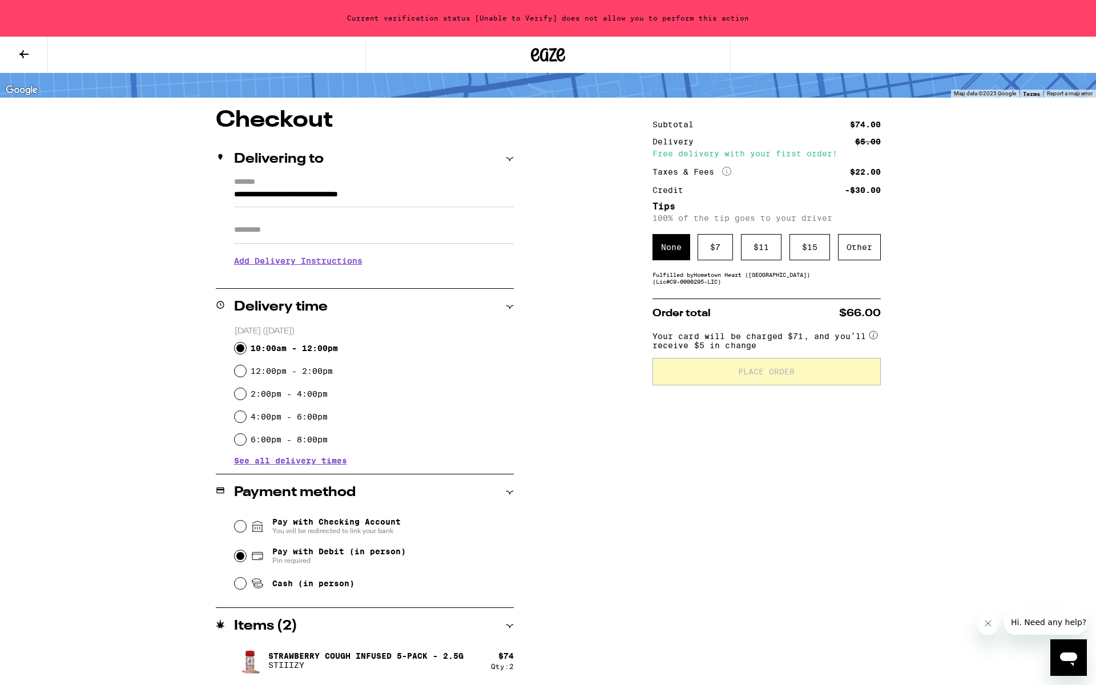
click at [784, 439] on div "Subtotal $74.00 Delivery $5.00 Free delivery with your first order! Taxes & Fee…" at bounding box center [766, 397] width 228 height 577
click at [1053, 653] on div "Open messaging window" at bounding box center [1069, 658] width 34 height 34
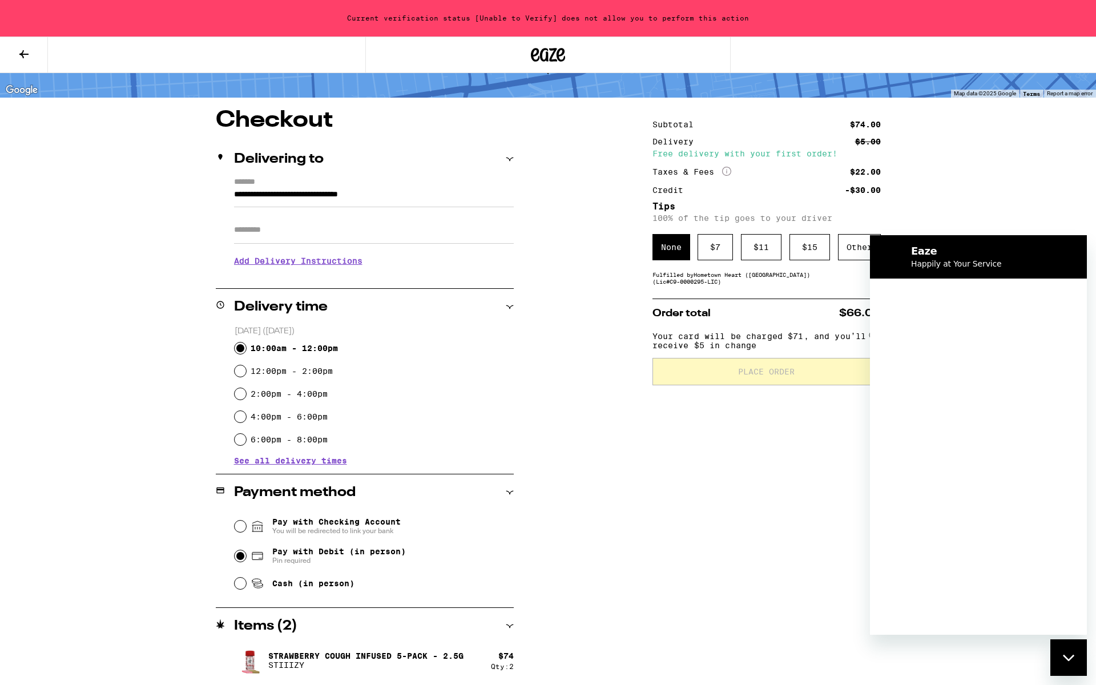
scroll to position [0, 0]
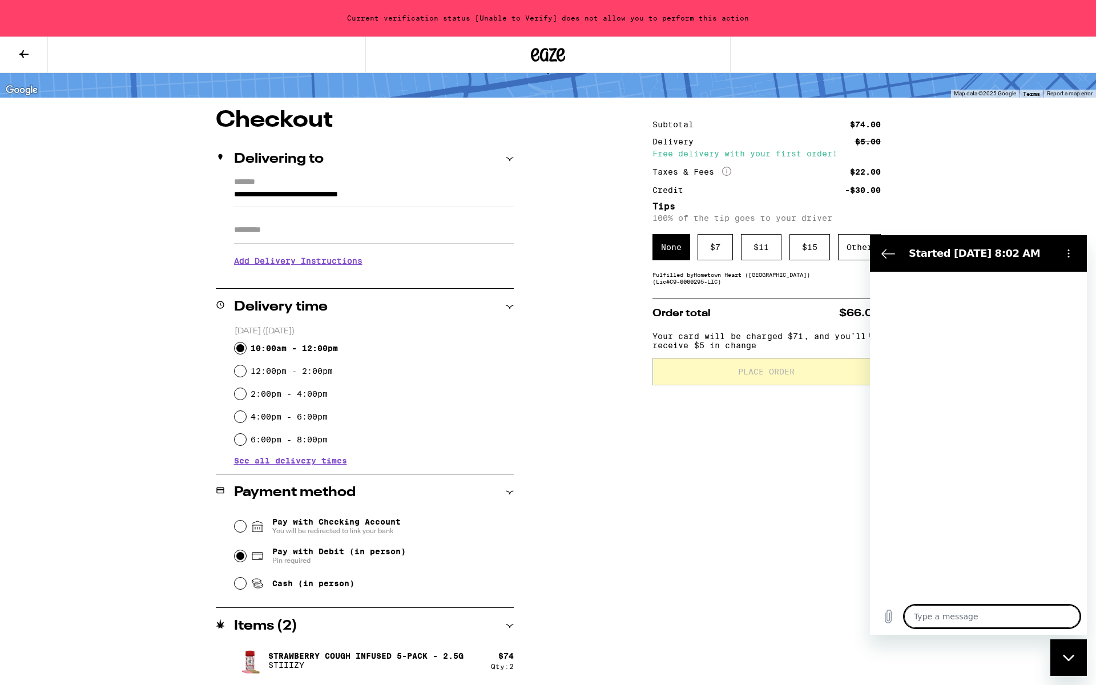
type textarea "x"
click at [945, 619] on textarea at bounding box center [992, 616] width 176 height 23
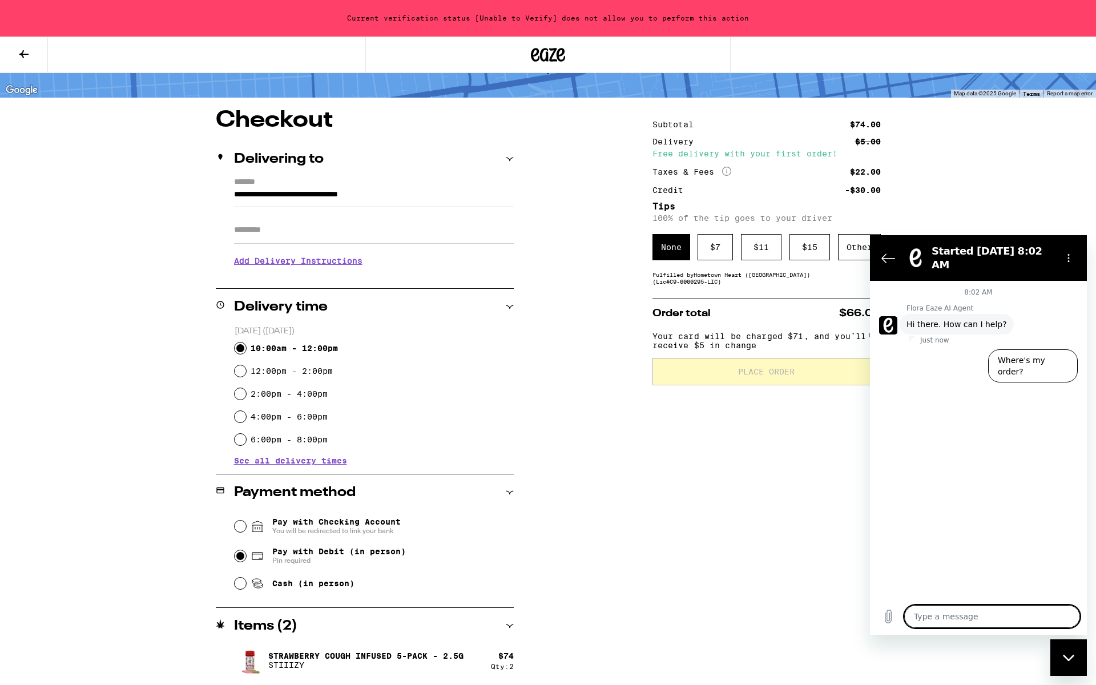
type textarea "i"
type textarea "x"
type textarea "i'"
type textarea "x"
type textarea "i'm"
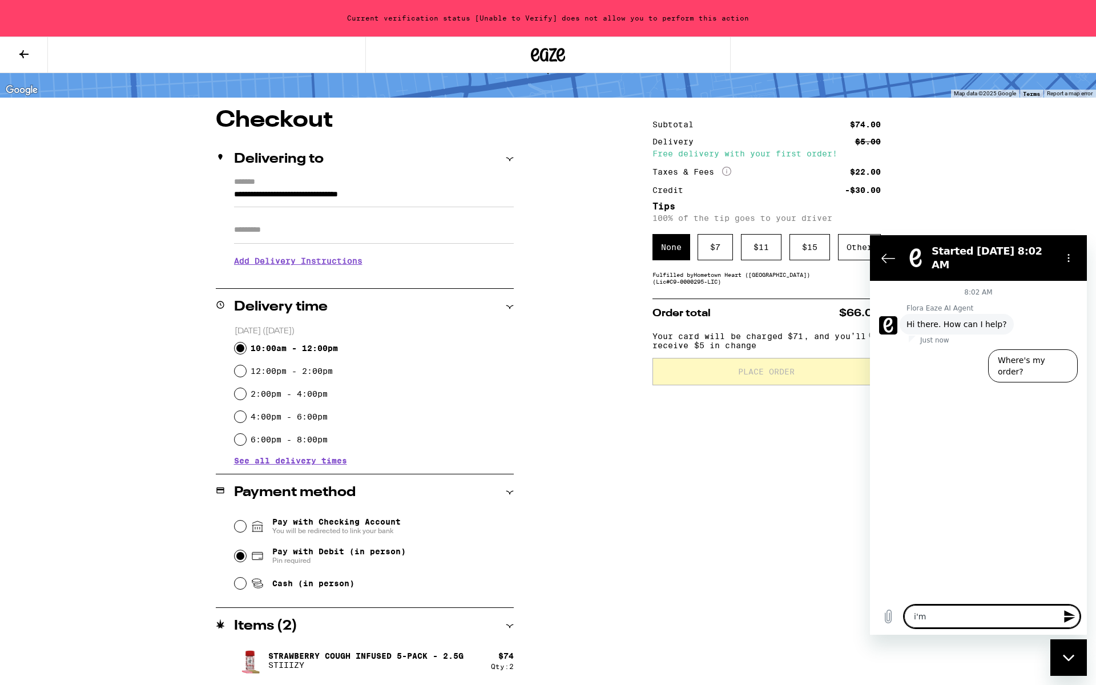
type textarea "x"
type textarea "i'm"
type textarea "x"
type textarea "i'm g"
type textarea "x"
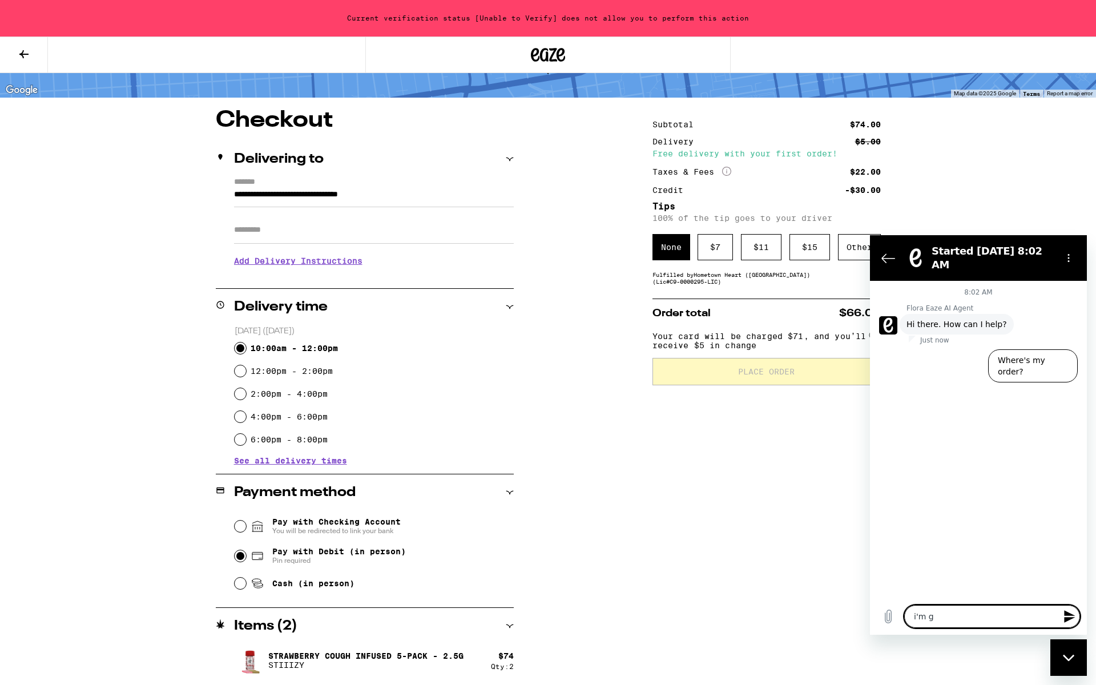
type textarea "i'm ge"
type textarea "x"
type textarea "i'm get"
type textarea "x"
type textarea "i'm gett"
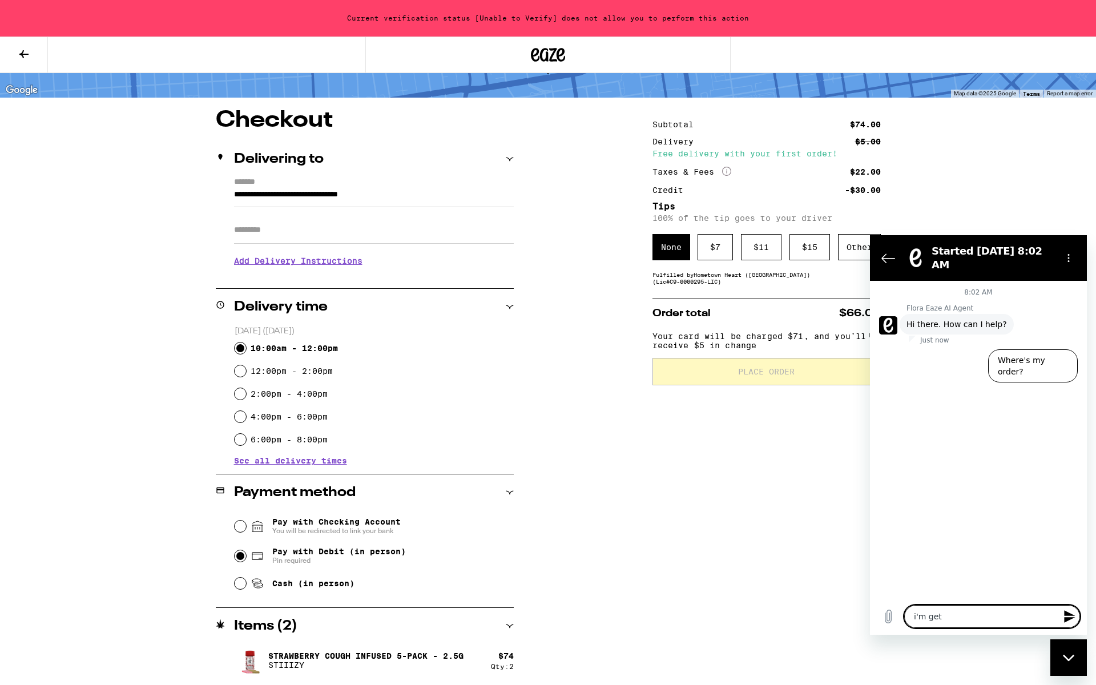
type textarea "x"
type textarea "i'm getti"
type textarea "x"
type textarea "i'm gettin"
type textarea "x"
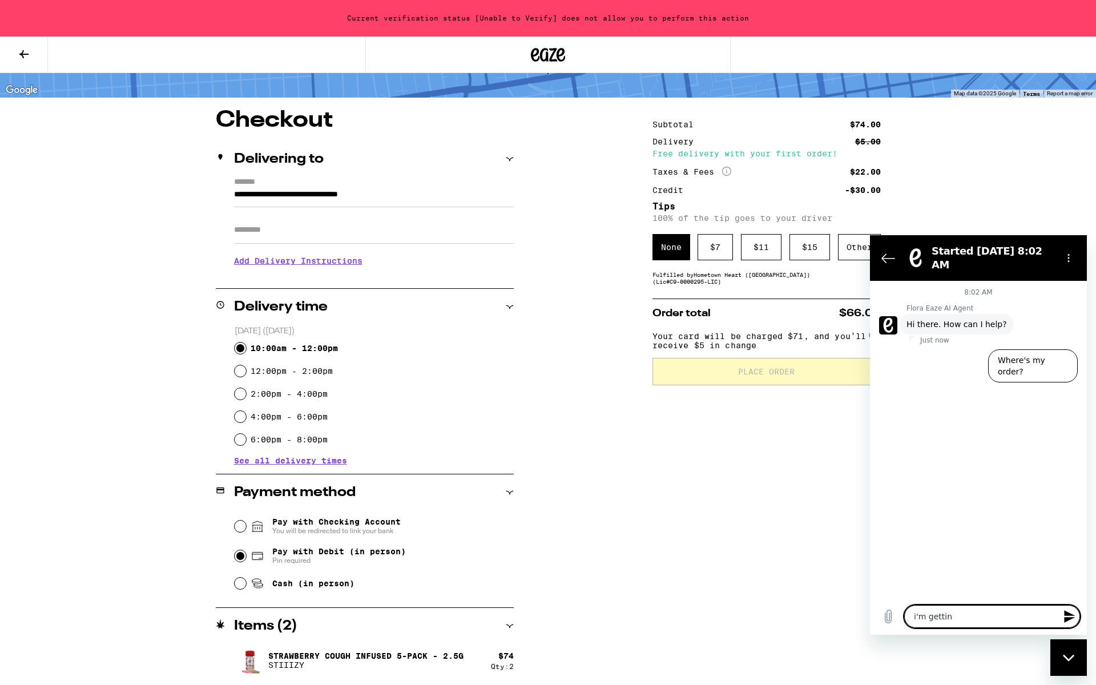
type textarea "i'm getting"
type textarea "x"
type textarea "i'm getting"
type textarea "x"
type textarea "i'm getting t"
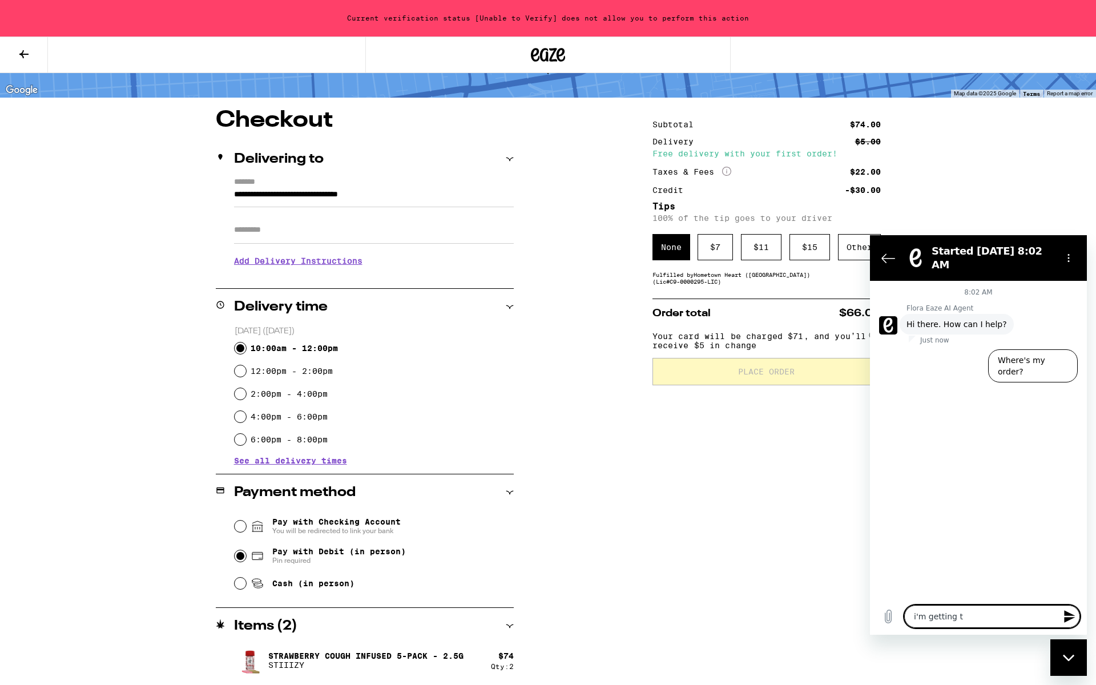
type textarea "x"
type textarea "i'm getting th"
type textarea "x"
type textarea "i'm getting the"
type textarea "x"
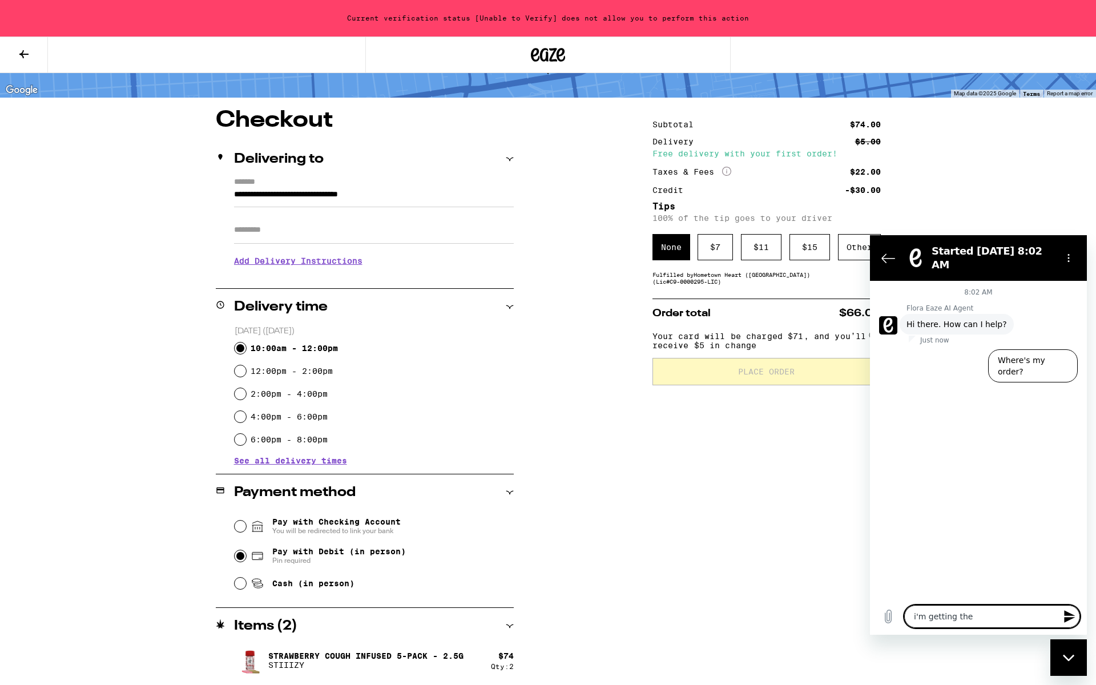
type textarea "i'm getting the"
type textarea "x"
type textarea "i'm getting the s"
type textarea "x"
type textarea "i'm getting the st"
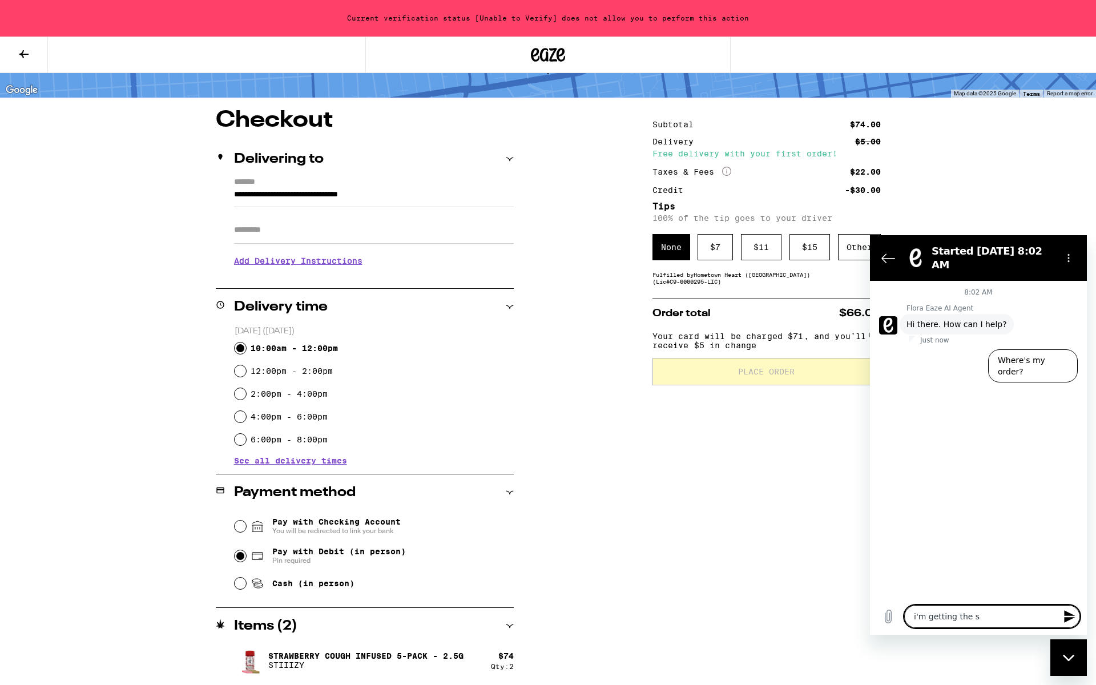
type textarea "x"
type textarea "i'm getting the sta"
type textarea "x"
type textarea "i'm getting the stat"
type textarea "x"
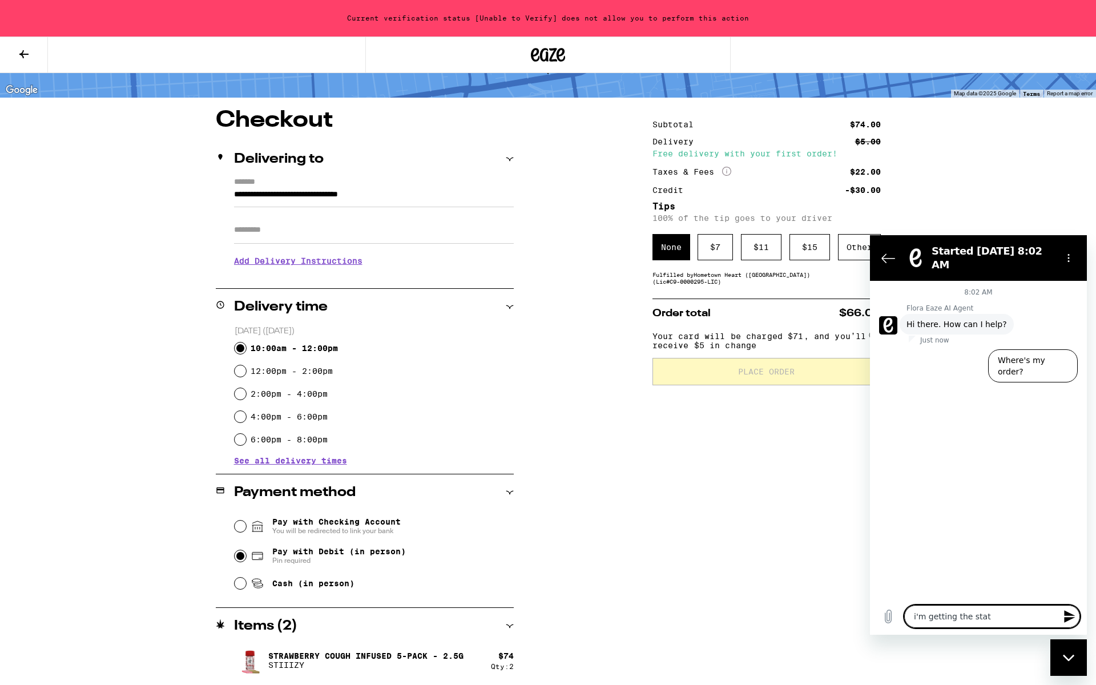
type textarea "i'm getting the statu"
type textarea "x"
type textarea "i'm getting the status"
type textarea "x"
type textarea "i'm getting the status:"
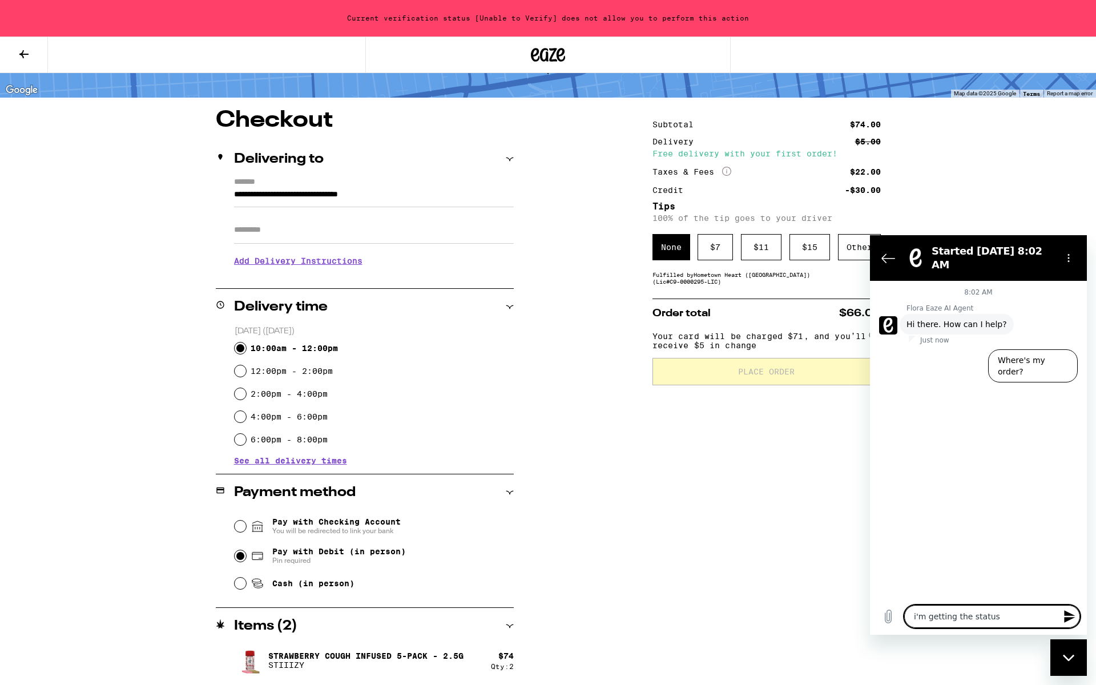
type textarea "x"
type textarea "i'm getting the status:"
type textarea "x"
type textarea "i'm getting the status: C"
type textarea "x"
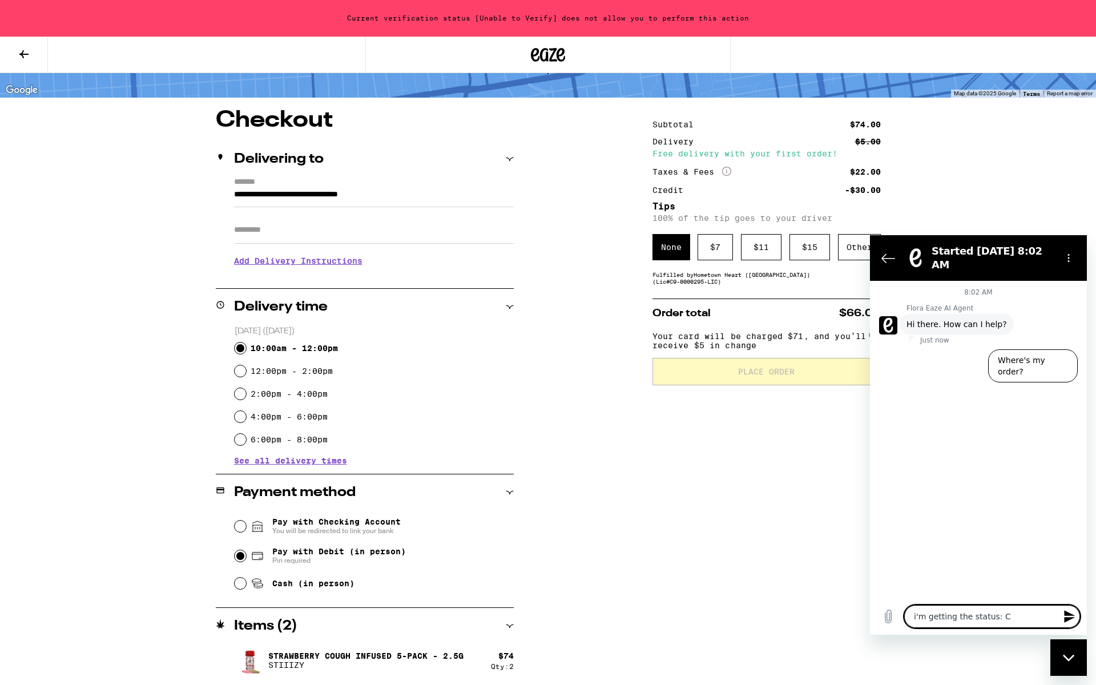
type textarea "i'm getting the status: Cu"
type textarea "x"
type textarea "i'm getting the status: Cur"
type textarea "x"
type textarea "i'm getting the status: Curr"
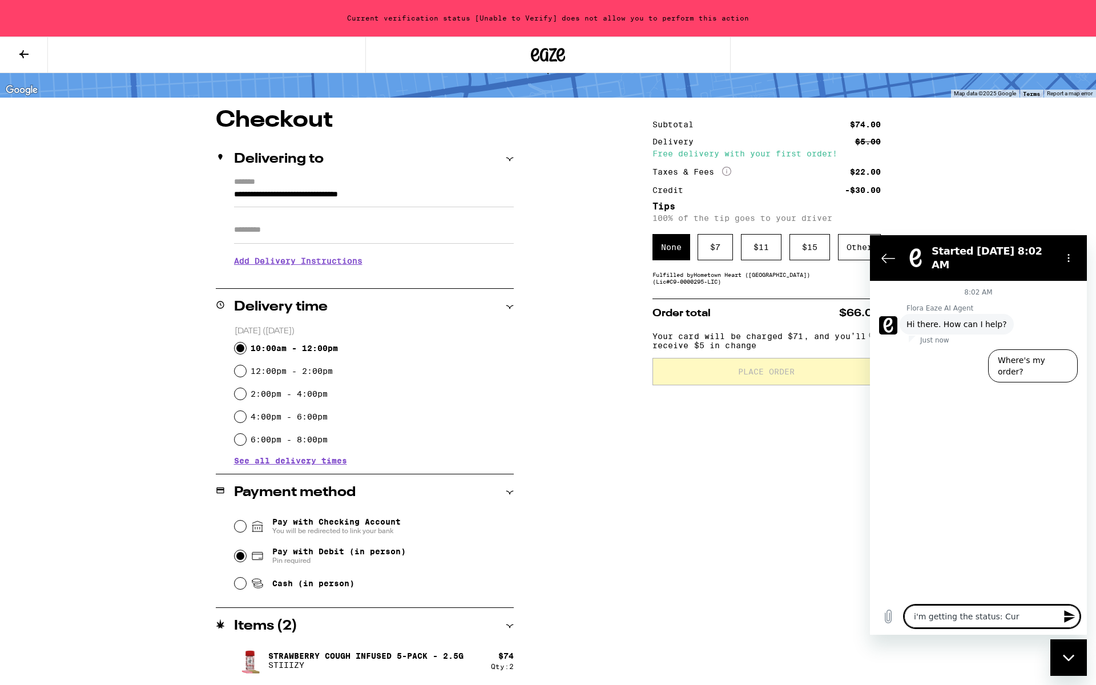
type textarea "x"
type textarea "i'm getting the status: Curre"
type textarea "x"
type textarea "i'm getting the status: Curren"
type textarea "x"
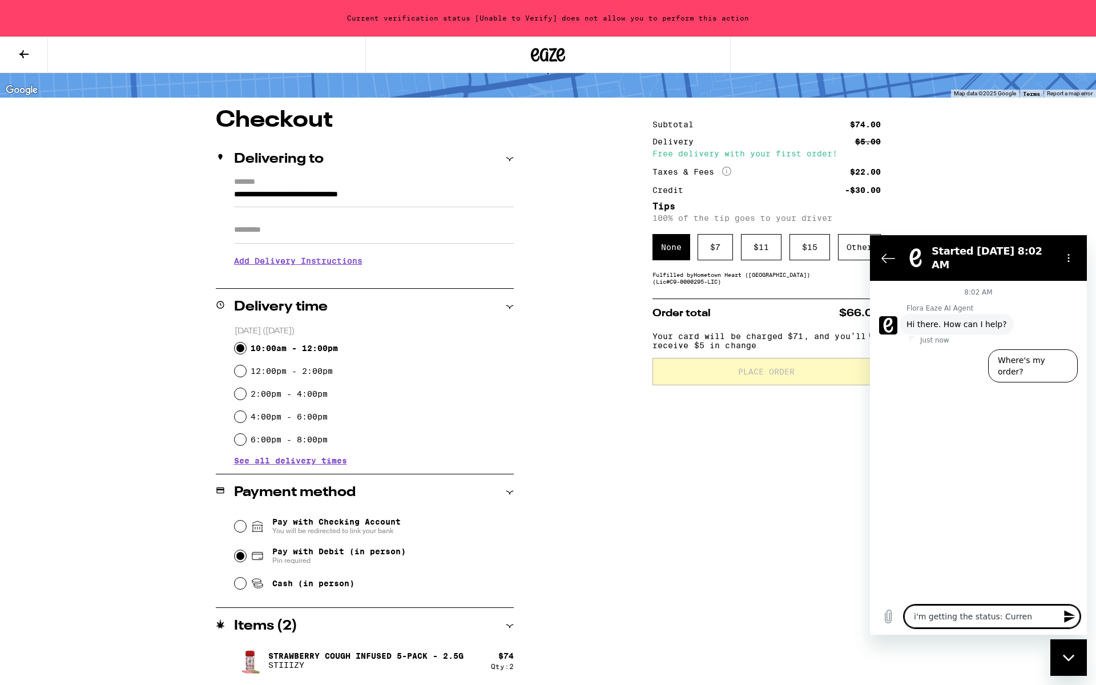
type textarea "i'm getting the status: Current"
type textarea "x"
type textarea "i'm getting the status: Current"
type textarea "x"
type textarea "i'm getting the status: Current V"
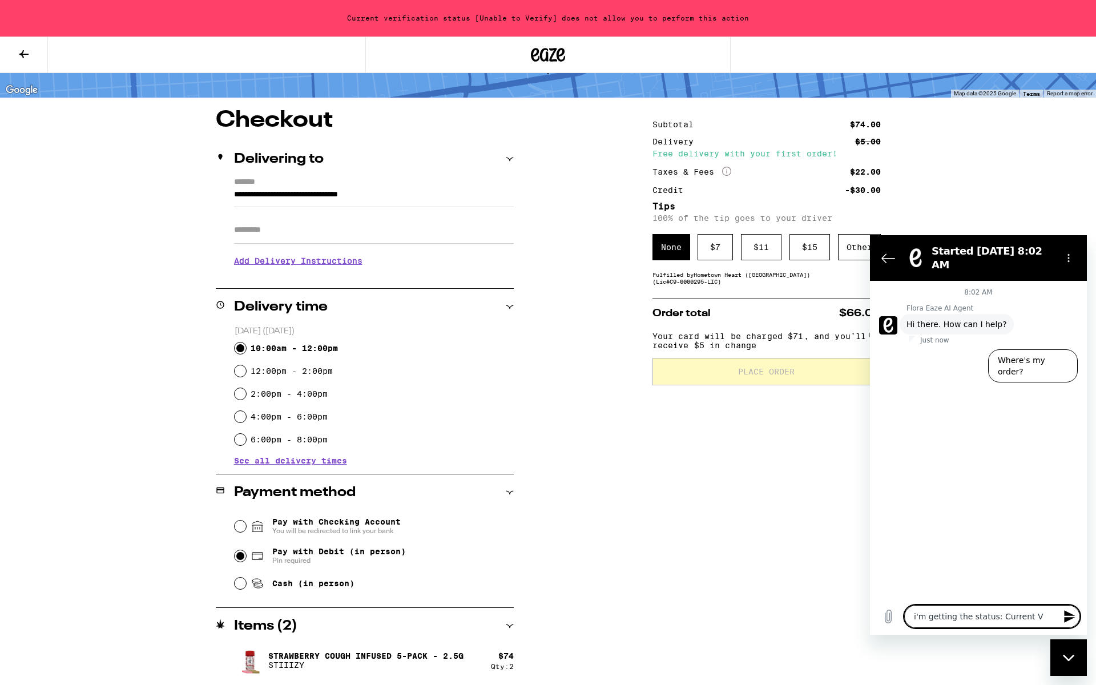
type textarea "x"
type textarea "i'm getting the status: Current"
type textarea "x"
type textarea "i'm getting the status: Current v"
type textarea "x"
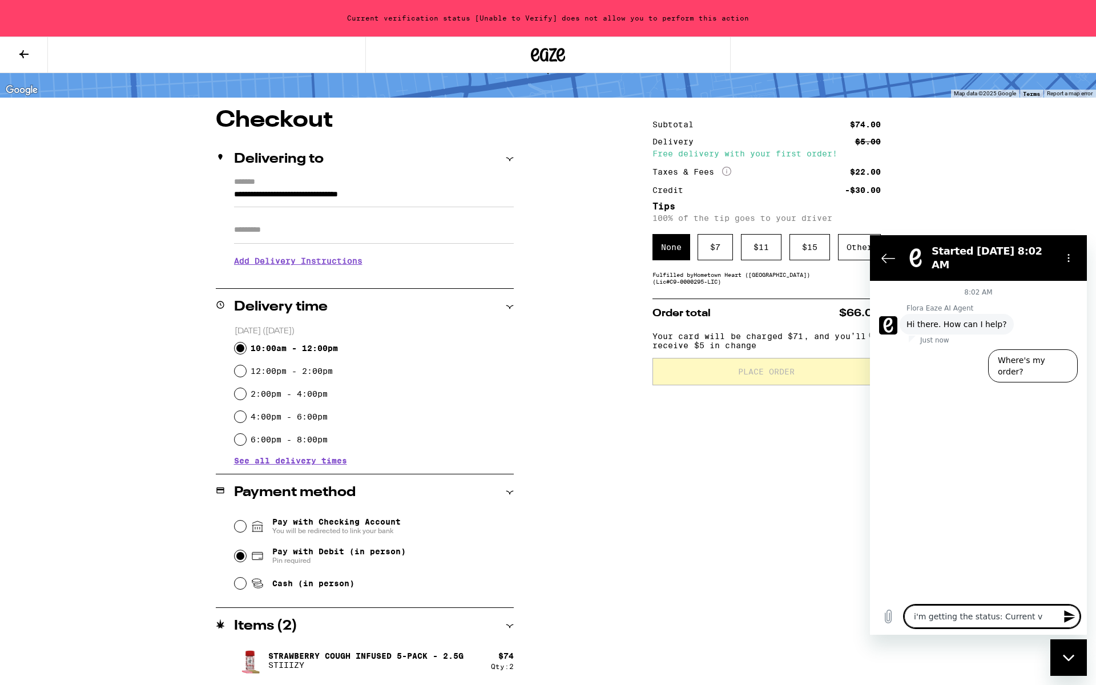
type textarea "i'm getting the status: Current ve"
type textarea "x"
type textarea "i'm getting the status: Current ver"
type textarea "x"
type textarea "i'm getting the status: Current veri"
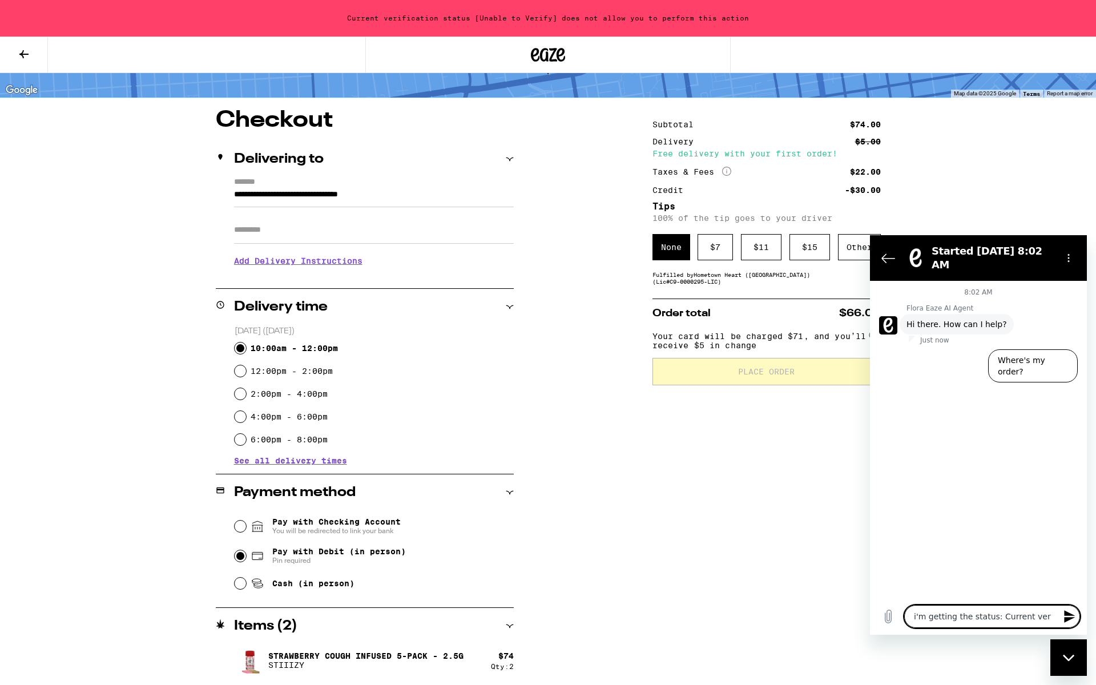
type textarea "x"
type textarea "i'm getting the status: Current verif"
type textarea "x"
type textarea "i'm getting the status: Current verifi"
type textarea "x"
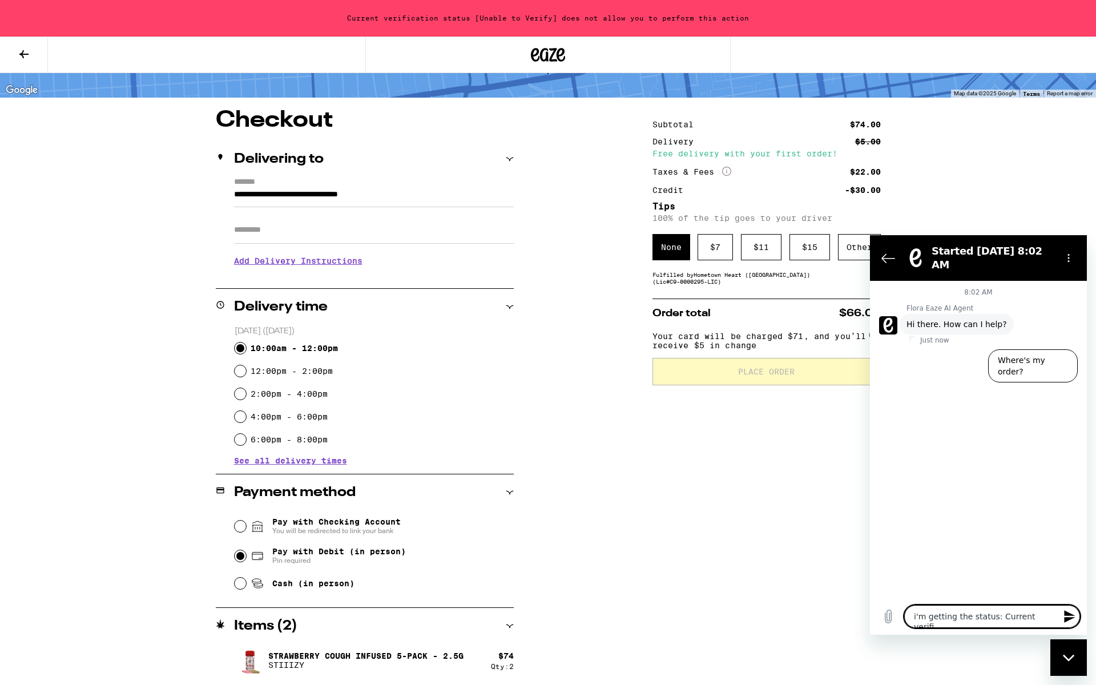
type textarea "i'm getting the status: Current verific"
type textarea "x"
type textarea "i'm getting the status: Current verifica"
type textarea "x"
type textarea "i'm getting the status: Current verificat"
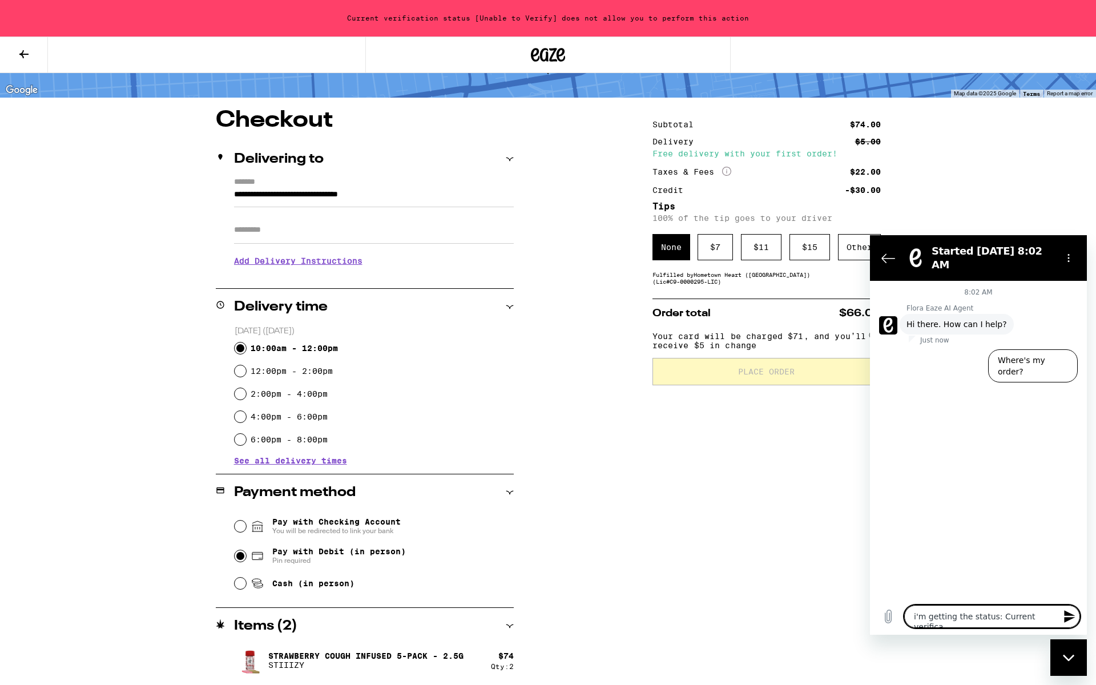
type textarea "x"
type textarea "i'm getting the status: Current verificati"
type textarea "x"
type textarea "i'm getting the status: Current verificatio"
type textarea "x"
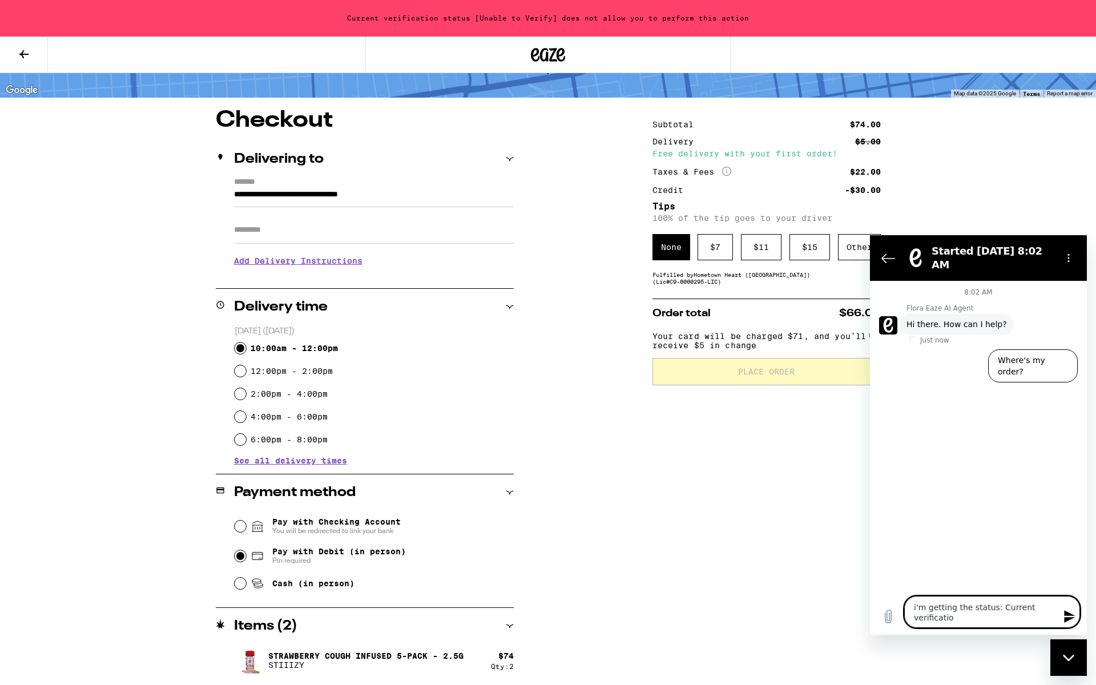
type textarea "i'm getting the status: Current verification"
type textarea "x"
type textarea "i'm getting the status: Current verification"
type textarea "x"
type textarea "i'm getting the status: Current verification s"
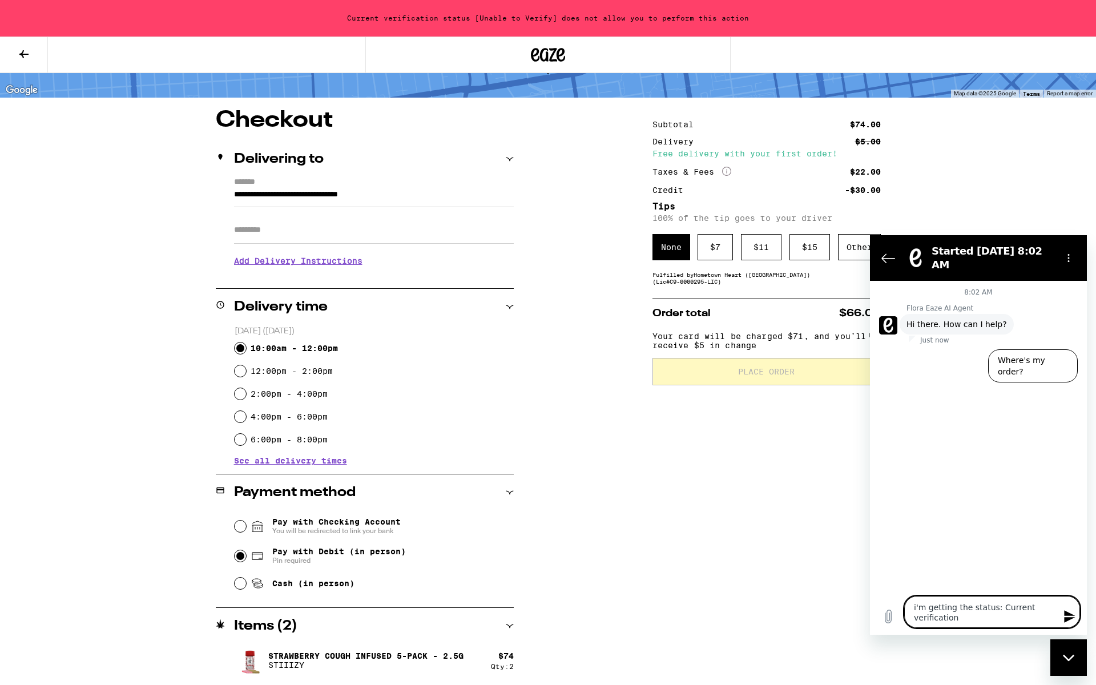
type textarea "x"
type textarea "i'm getting the status: Current verification st"
type textarea "x"
type textarea "i'm getting the status: Current verification sta"
type textarea "x"
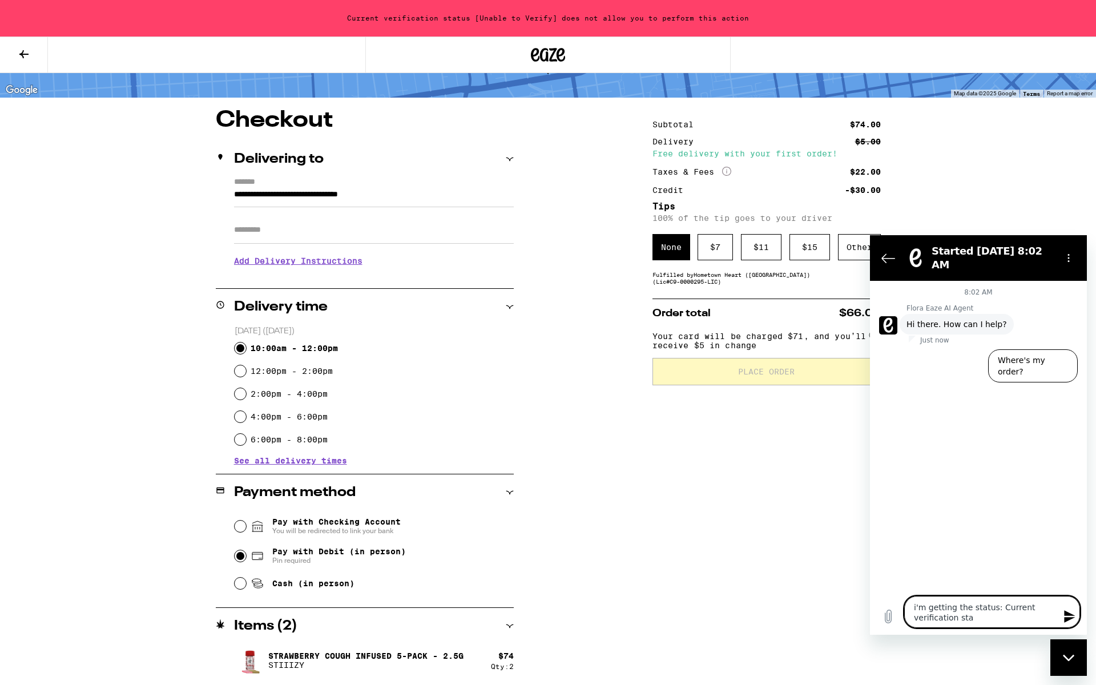
type textarea "i'm getting the status: Current verification stat"
type textarea "x"
type textarea "i'm getting the status: Current verification statu"
type textarea "x"
type textarea "i'm getting the status: Current verification status"
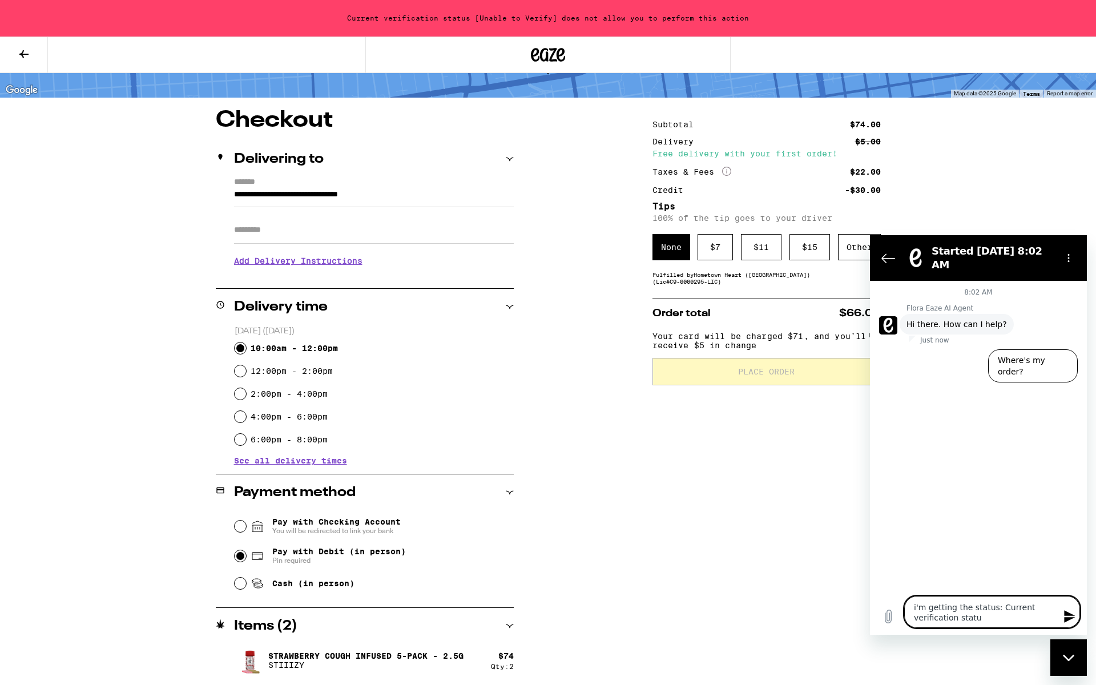
type textarea "x"
type textarea "i'm getting the status: Current verification status"
type textarea "x"
type textarea "i'm getting the status: Current verification status u"
type textarea "x"
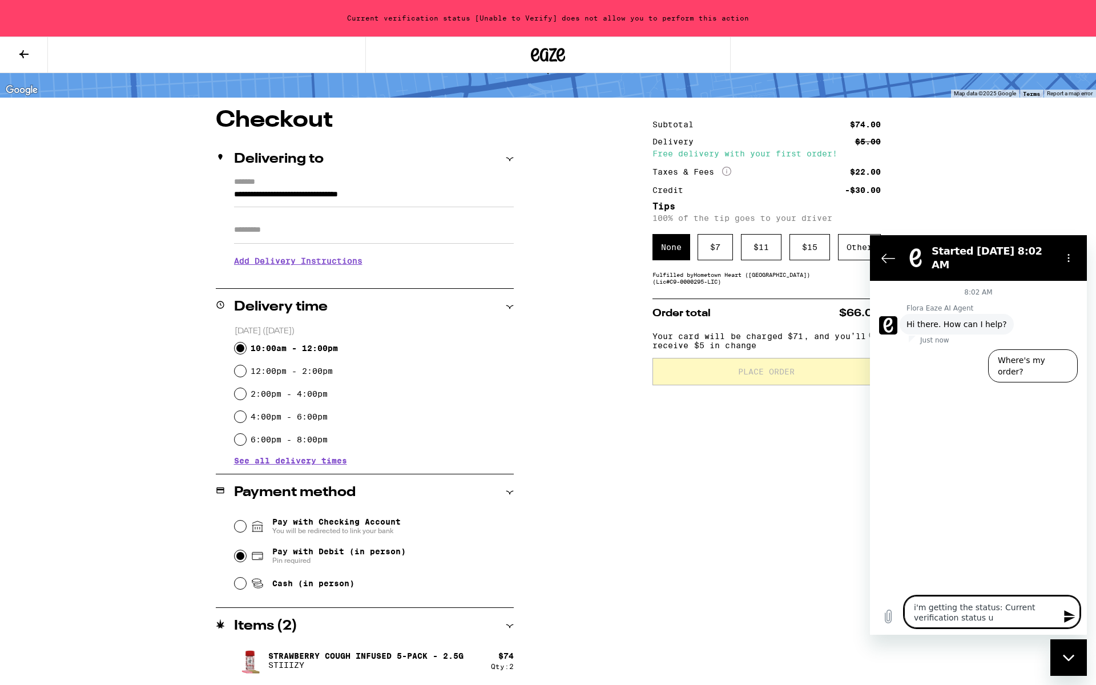
type textarea "i'm getting the status: Current verification status un"
type textarea "x"
type textarea "i'm getting the status: Current verification status una"
type textarea "x"
type textarea "i'm getting the status: Current verification status unab"
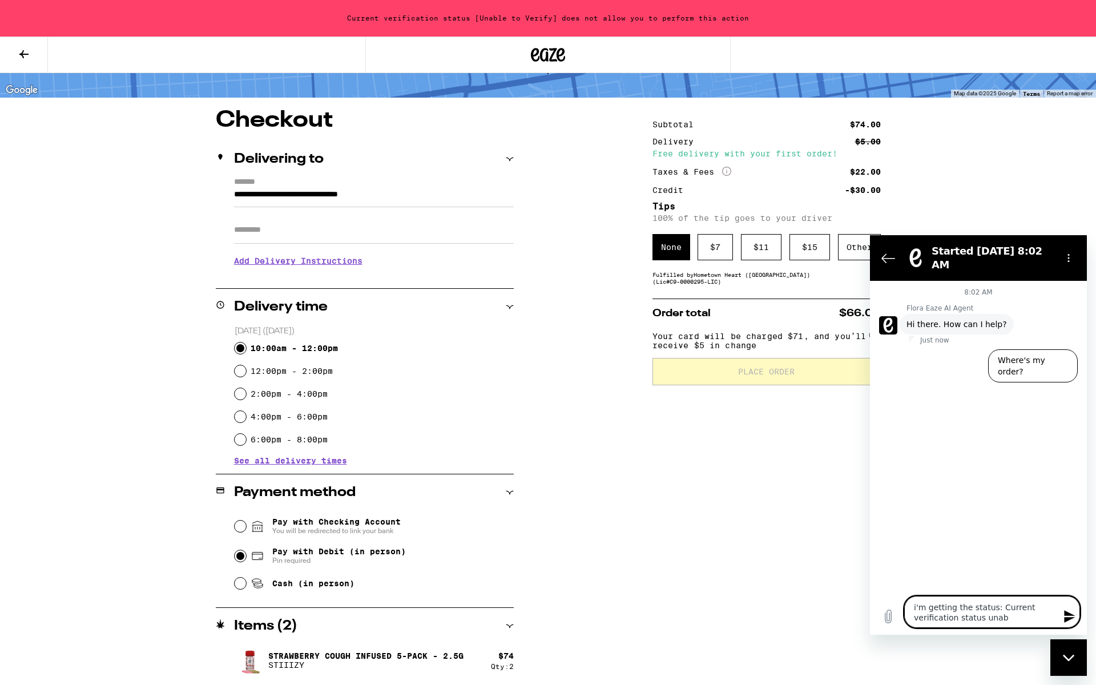
type textarea "x"
type textarea "i'm getting the status: Current verification status unabl"
type textarea "x"
type textarea "i'm getting the status: Current verification status unable"
type textarea "x"
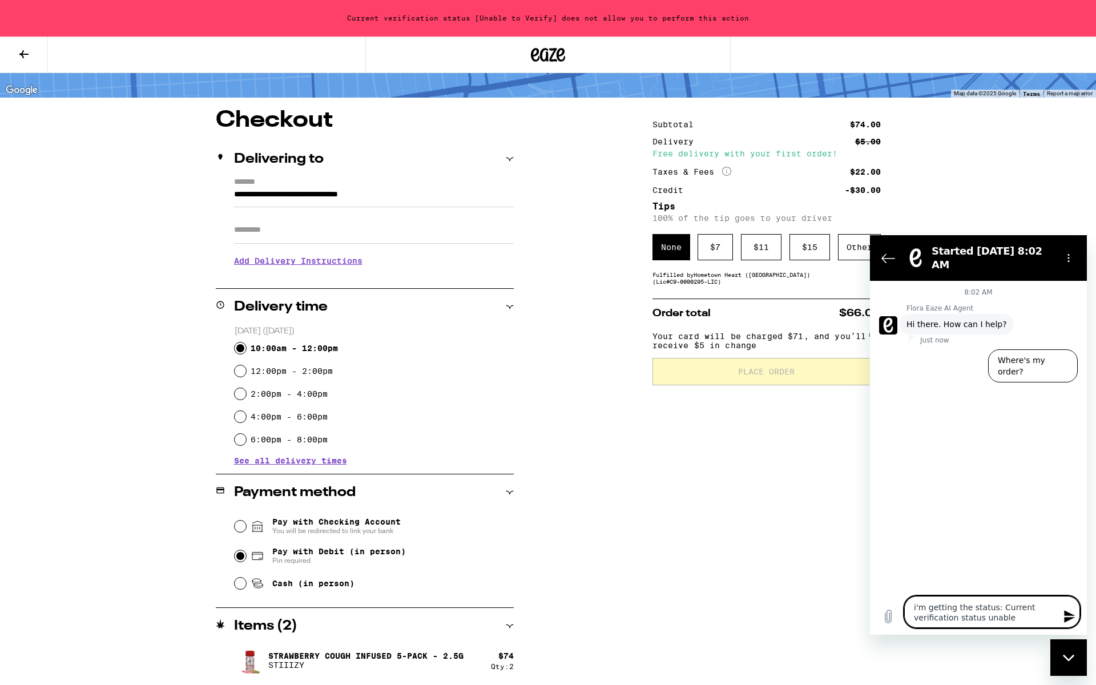
type textarea "i'm getting the status: Current verification status unable"
type textarea "x"
type textarea "i'm getting the status: Current verification status unable t"
type textarea "x"
type textarea "i'm getting the status: Current verification status unable to"
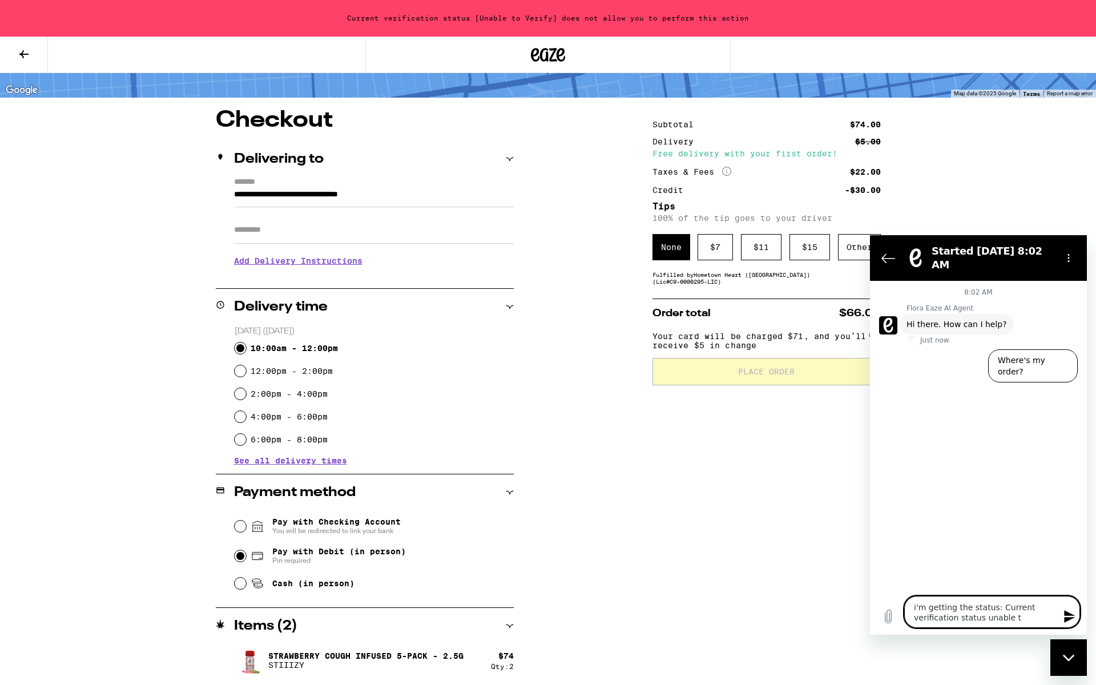
type textarea "x"
type textarea "i'm getting the status: Current verification status unable to"
type textarea "x"
type textarea "i'm getting the status: Current verification status unable to v"
type textarea "x"
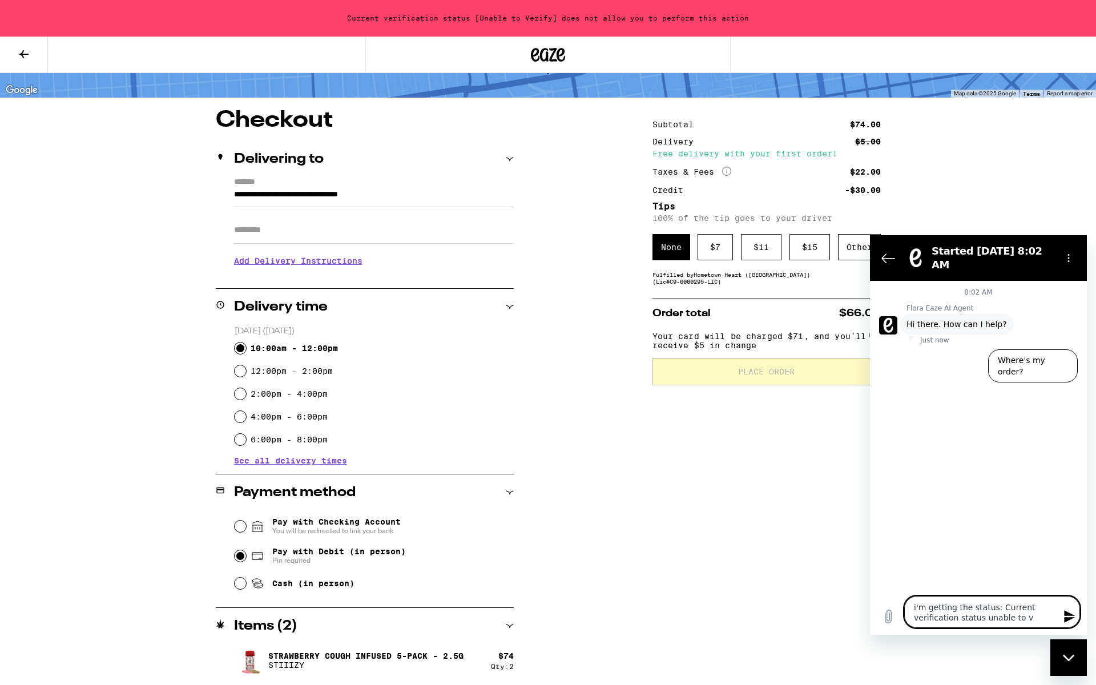
type textarea "i'm getting the status: Current verification status unable to ve"
type textarea "x"
type textarea "i'm getting the status: Current verification status unable to ver"
type textarea "x"
type textarea "i'm getting the status: Current verification status unable to verf"
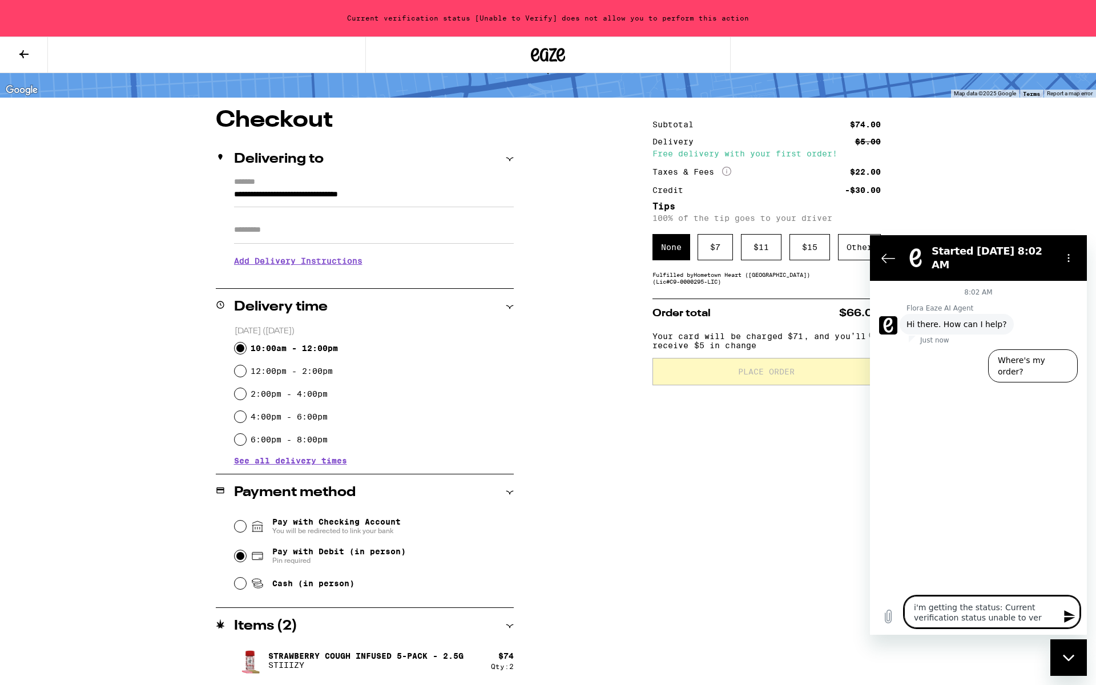
type textarea "x"
type textarea "i'm getting the status: Current verification status unable to verfi"
type textarea "x"
type textarea "i'm getting the status: Current verification status unable to verf"
type textarea "x"
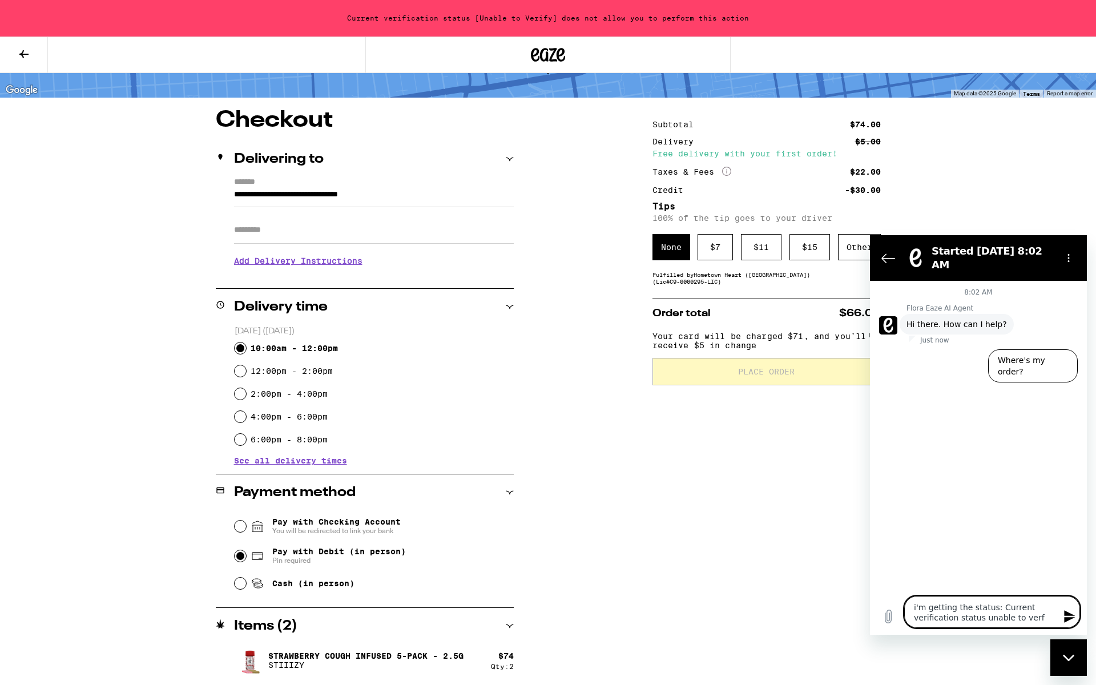
type textarea "i'm getting the status: Current verification status unable to ver"
type textarea "x"
type textarea "i'm getting the status: Current verification status unable to veri"
type textarea "x"
type textarea "i'm getting the status: Current verification status unable to verif"
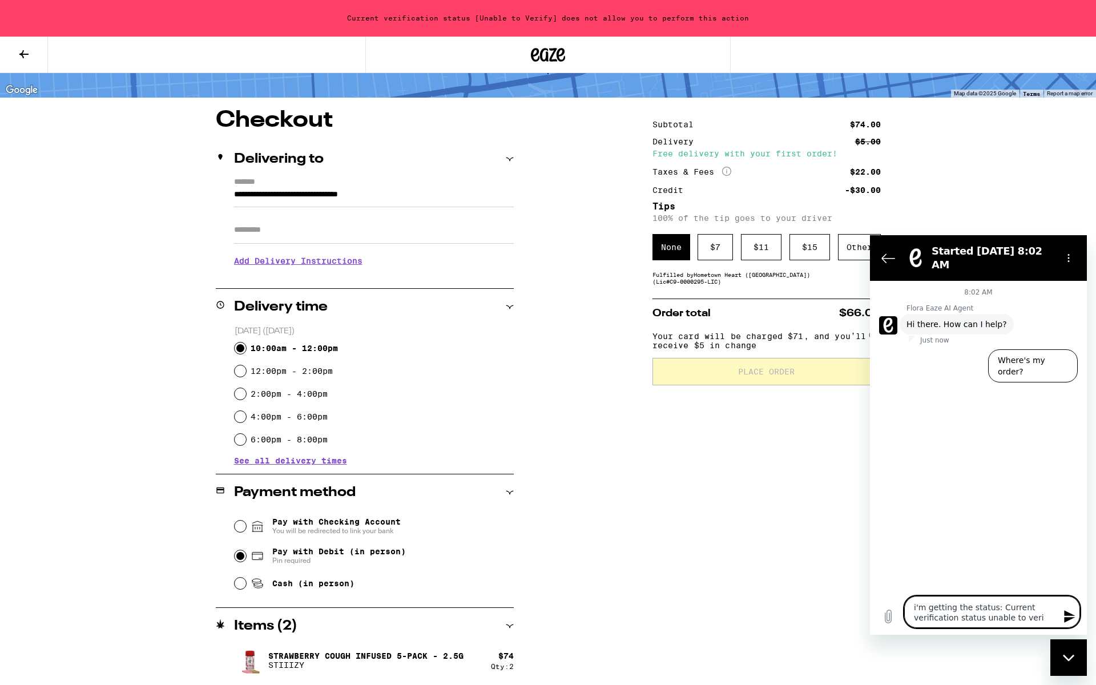
type textarea "x"
type textarea "i'm getting the status: Current verification status unable to verify"
type textarea "x"
type textarea "i'm getting the status: Current verification status unable to verify"
type textarea "x"
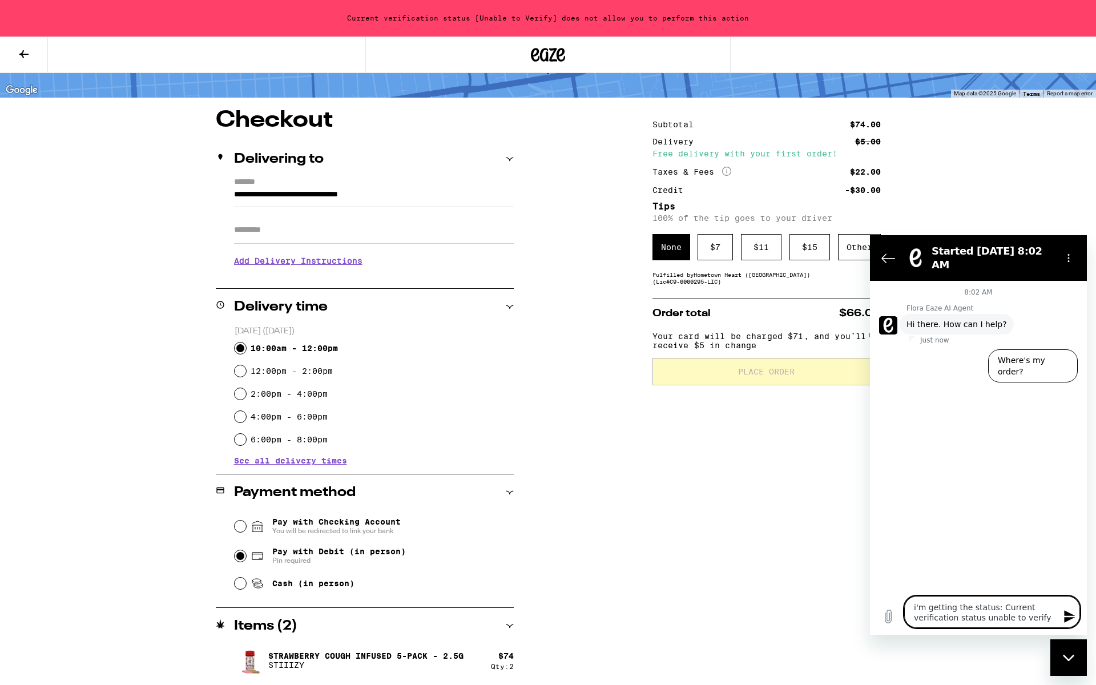
type textarea "i'm getting the status: Current verification status unable to verify d"
type textarea "x"
type textarea "i'm getting the status: Current verification status unable to verify do"
type textarea "x"
type textarea "i'm getting the status: Current verification status unable to verify doe"
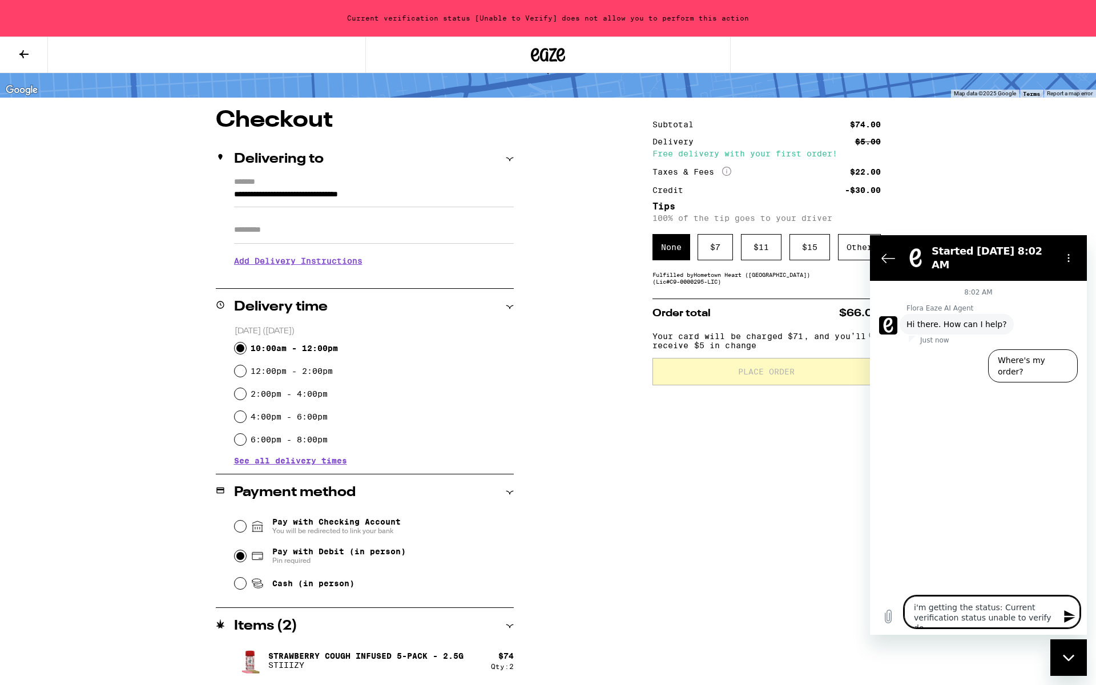
type textarea "x"
type textarea "i'm getting the status: Current verification status unable to verify does"
type textarea "x"
type textarea "i'm getting the status: Current verification status unable to verify does"
type textarea "x"
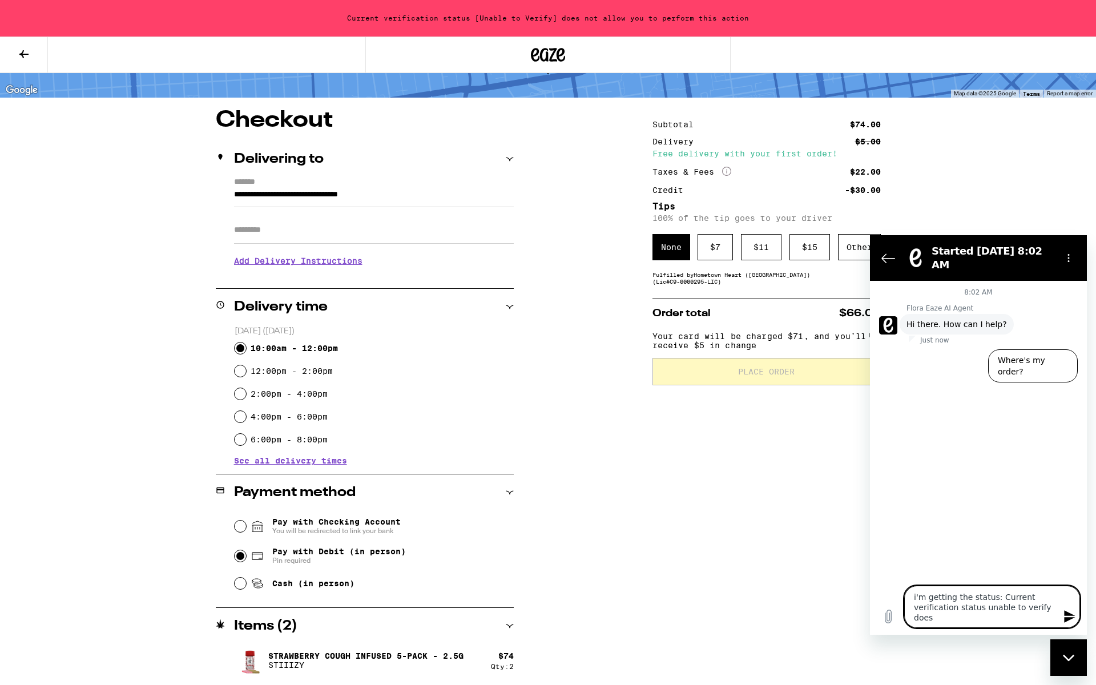
type textarea "i'm getting the status: Current verification status unable to verify does n"
type textarea "x"
type textarea "i'm getting the status: Current verification status unable to verify does no"
type textarea "x"
type textarea "i'm getting the status: Current verification status unable to verify does not"
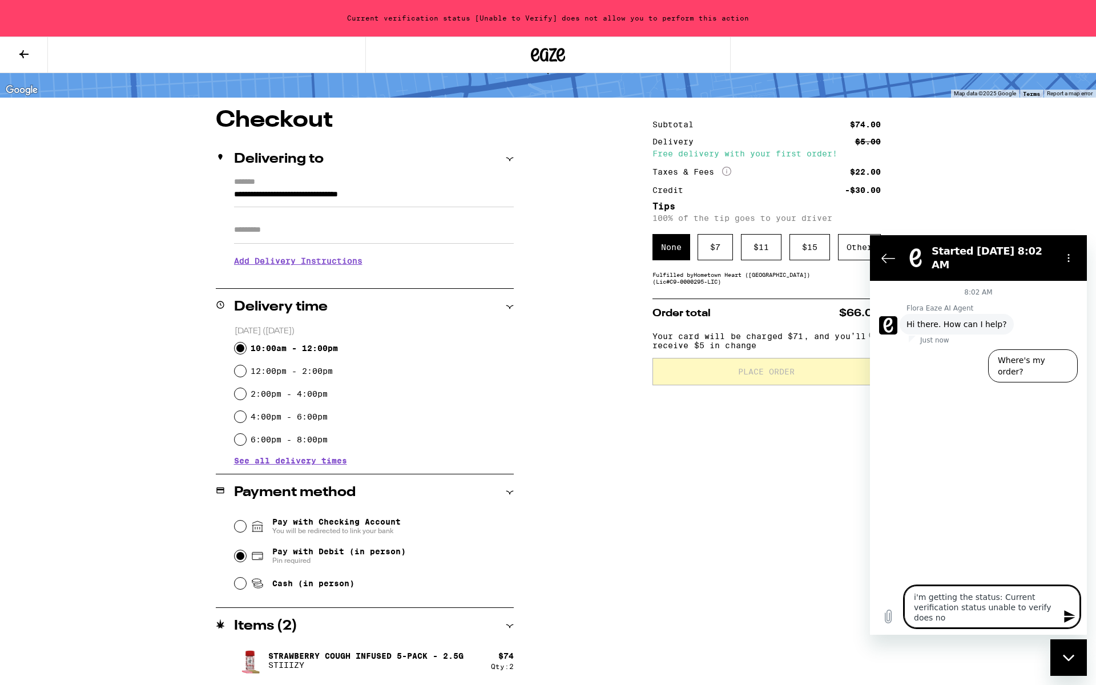
type textarea "x"
type textarea "i'm getting the status: Current verification status unable to verify does not"
type textarea "x"
type textarea "i'm getting the status: Current verification status unable to verify does not a"
type textarea "x"
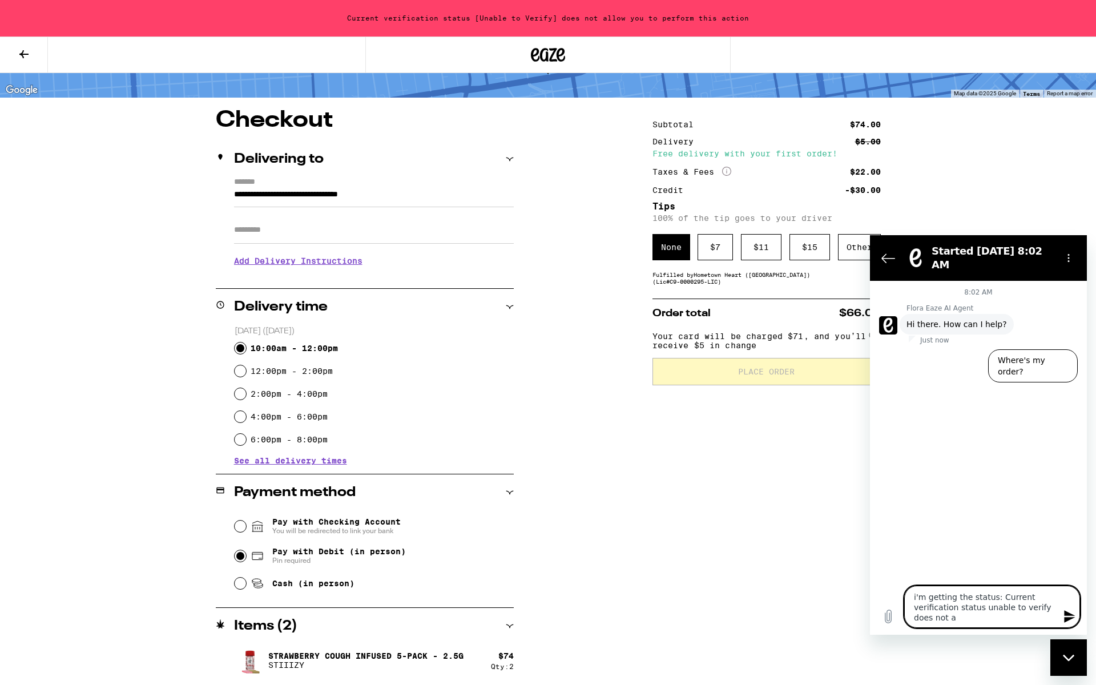
type textarea "i'm getting the status: Current verification status unable to verify does not al"
type textarea "x"
type textarea "i'm getting the status: Current verification status unable to verify does not a…"
type textarea "x"
type textarea "i'm getting the status: Current verification status unable to verify does not a…"
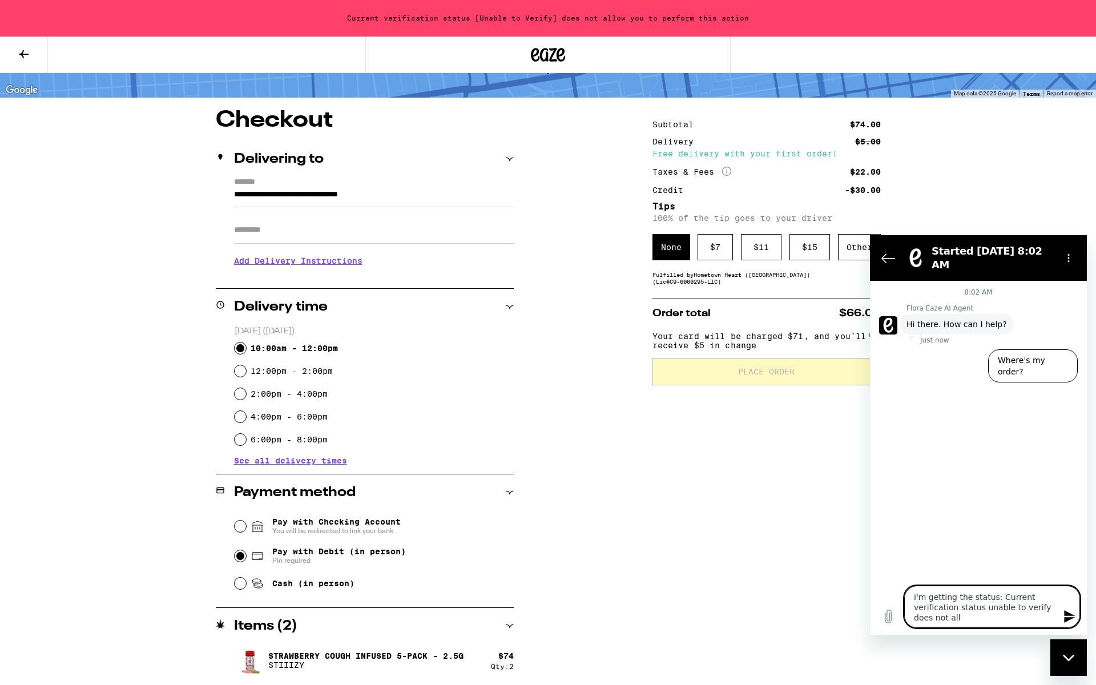
type textarea "x"
type textarea "i'm getting the status: Current verification status unable to verify does not a…"
type textarea "x"
type textarea "i'm getting the status: Current verification status unable to verify does not a…"
type textarea "x"
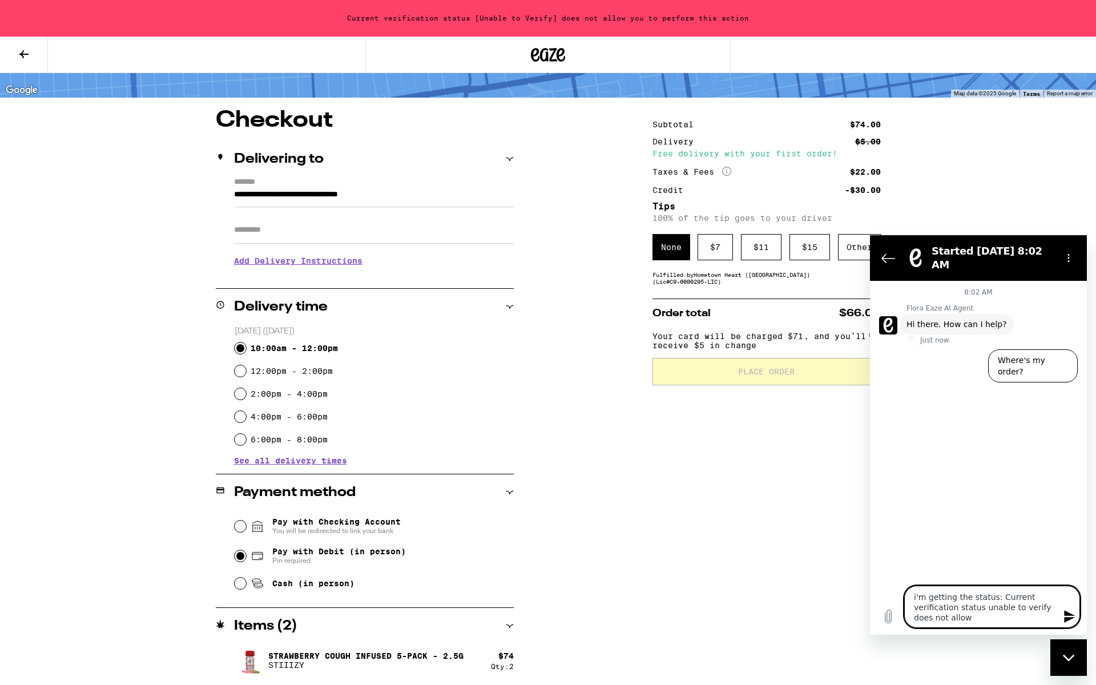
type textarea "i'm getting the status: Current verification status unable to verify does not a…"
type textarea "x"
type textarea "i'm getting the status: Current verification status unable to verify does not a…"
type textarea "x"
type textarea "i'm getting the status: Current verification status unable to verify does not a…"
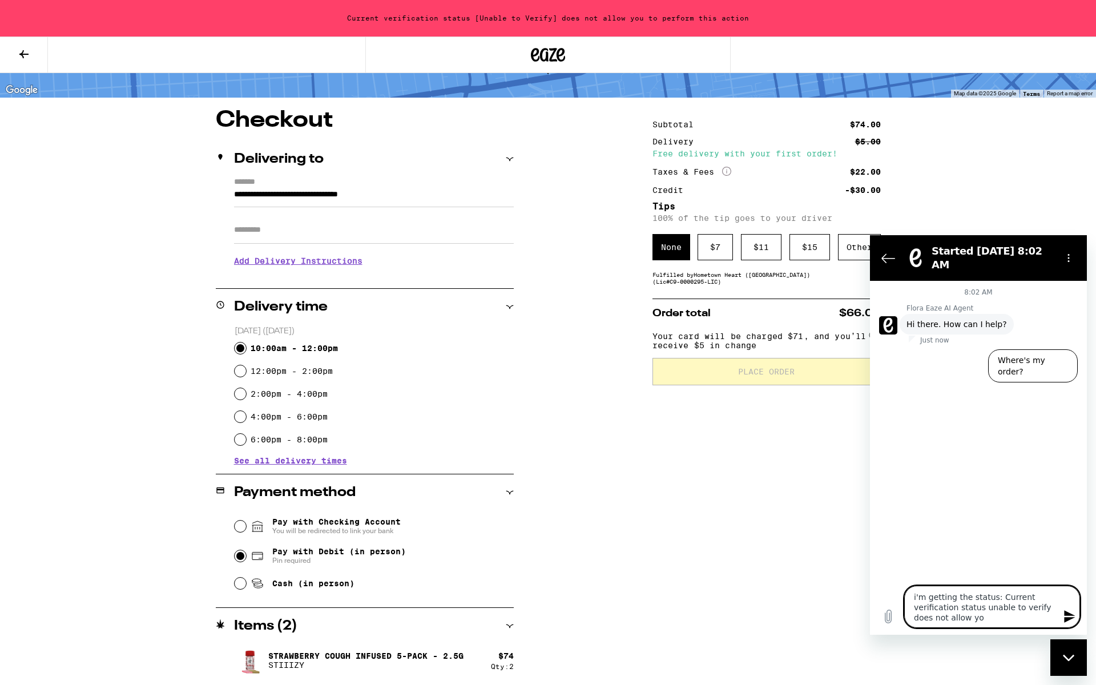
type textarea "x"
type textarea "i'm getting the status: Current verification status unable to verify does not a…"
type textarea "x"
type textarea "i'm getting the status: Current verification status unable to verify does not a…"
type textarea "x"
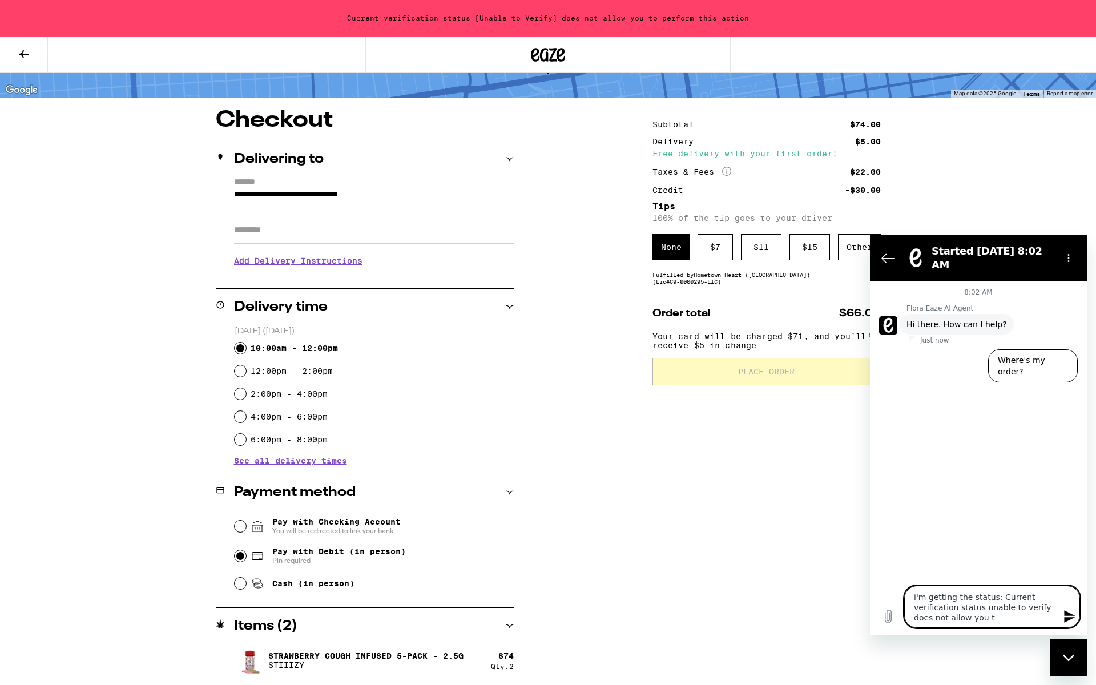
type textarea "i'm getting the status: Current verification status unable to verify does not a…"
type textarea "x"
type textarea "i'm getting the status: Current verification status unable to verify does not a…"
type textarea "x"
type textarea "i'm getting the status: Current verification status unable to verify does not a…"
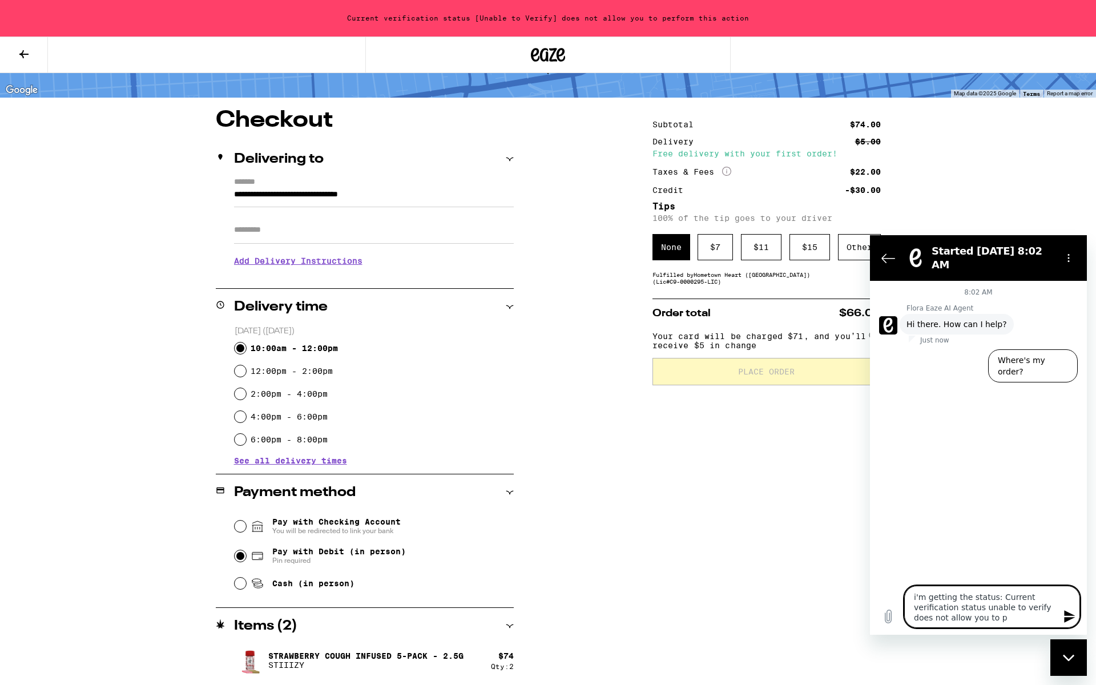
type textarea "x"
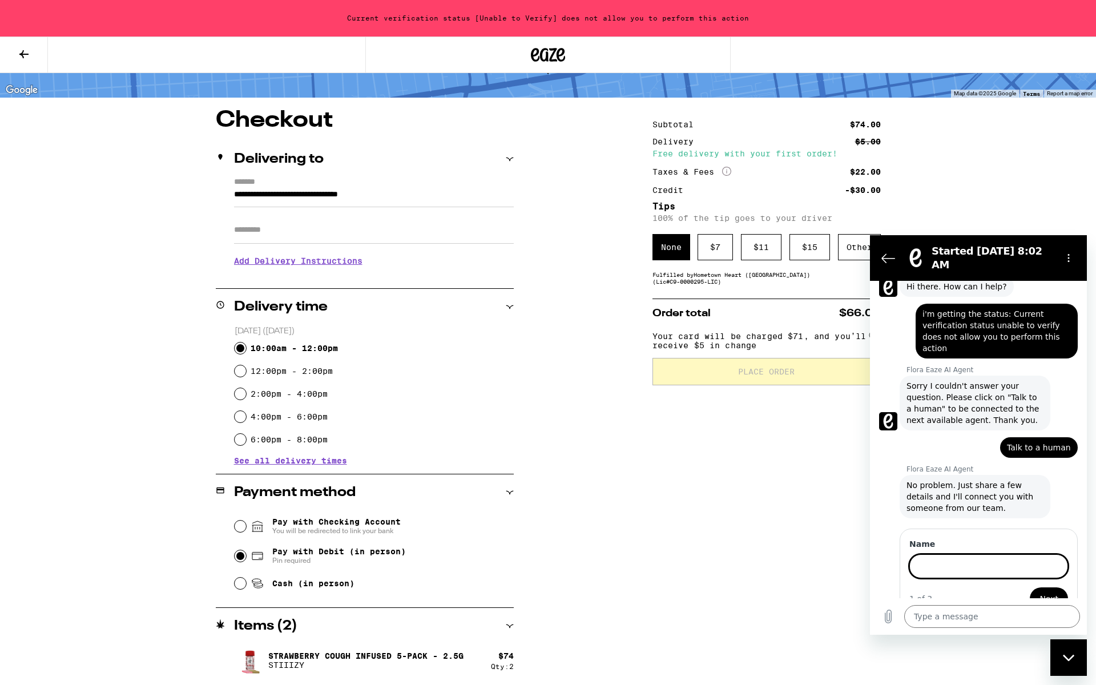
scroll to position [37, 0]
click at [1030, 587] on button "Next" at bounding box center [1049, 598] width 38 height 23
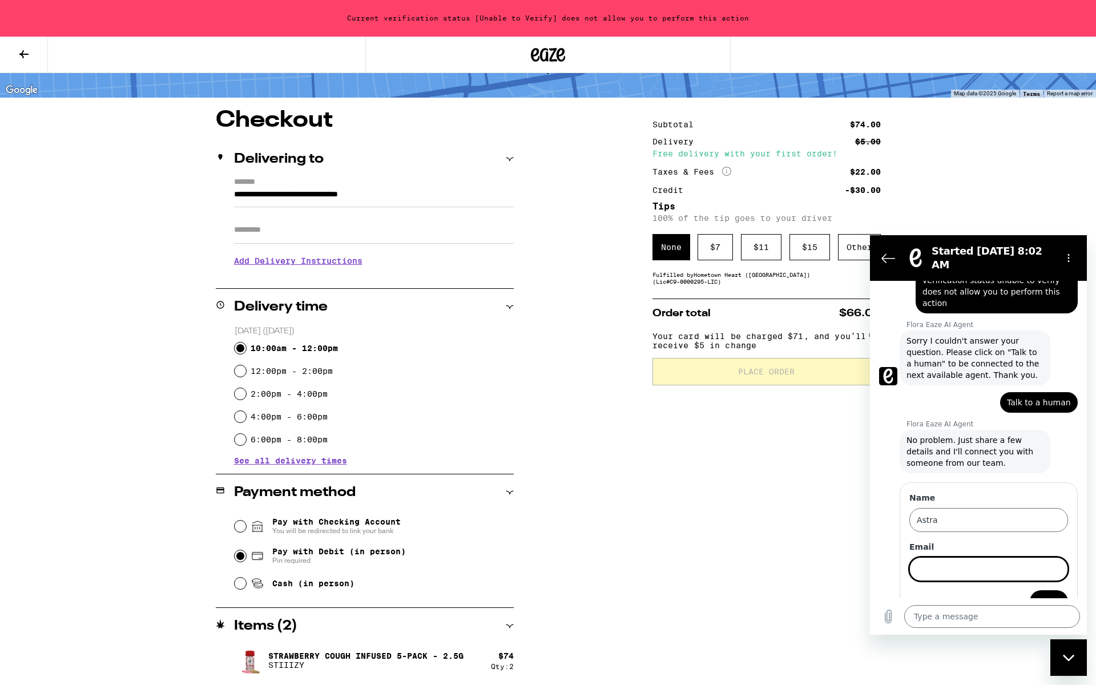
scroll to position [86, 0]
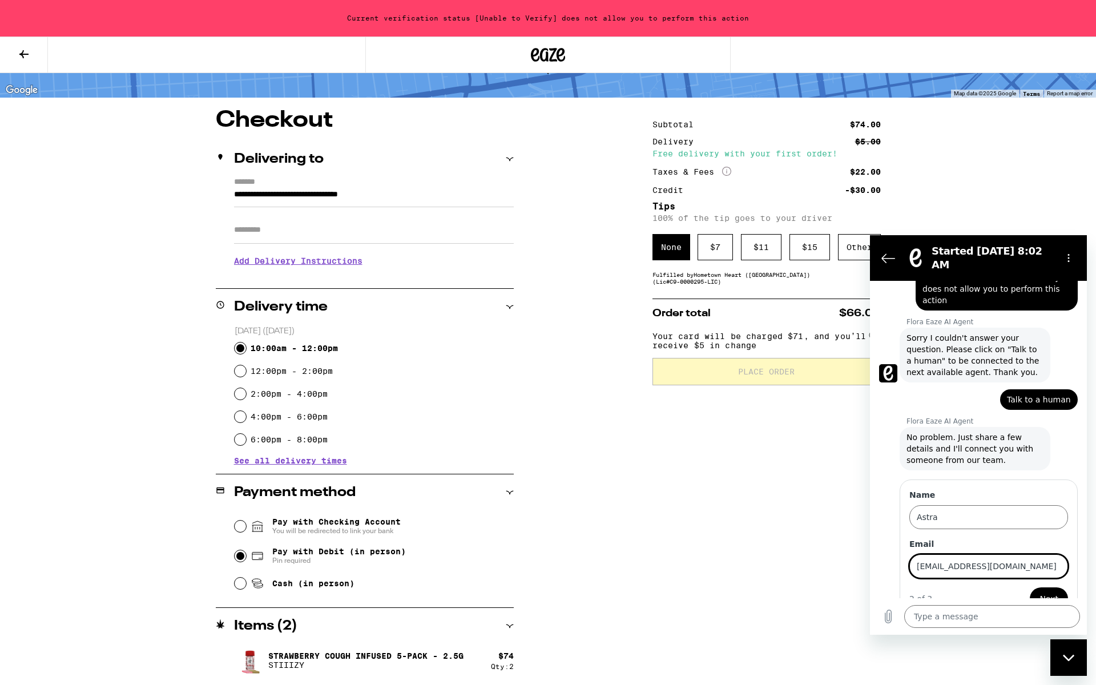
click at [1030, 587] on button "Next" at bounding box center [1049, 598] width 38 height 23
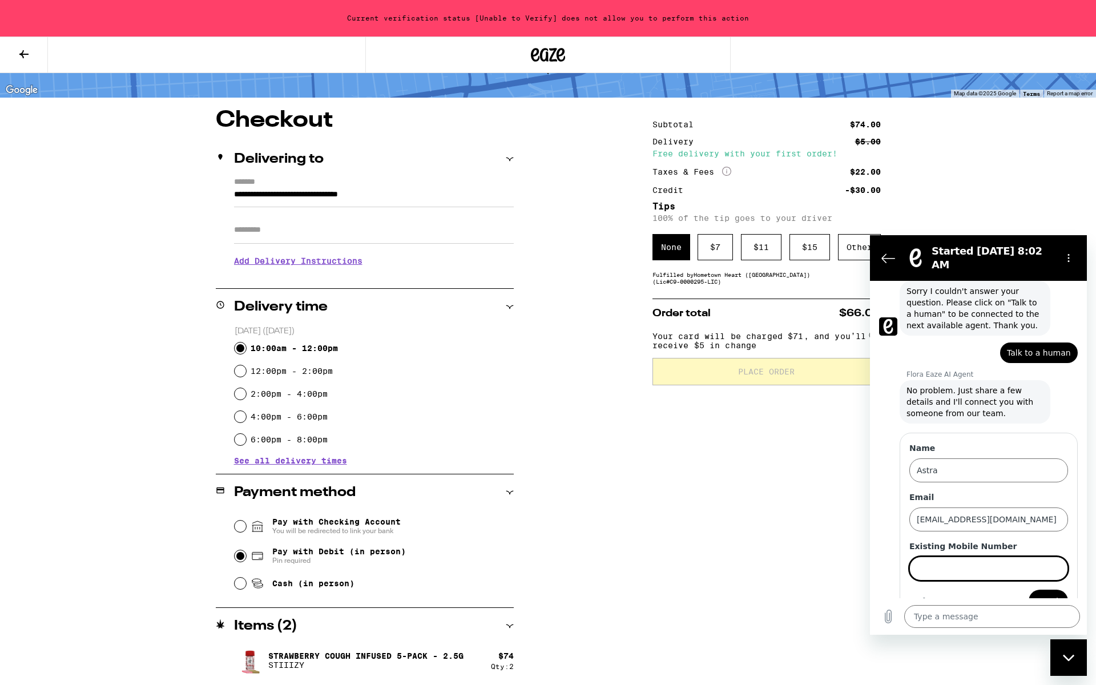
scroll to position [134, 0]
click at [1029, 588] on button "Send" at bounding box center [1048, 599] width 39 height 23
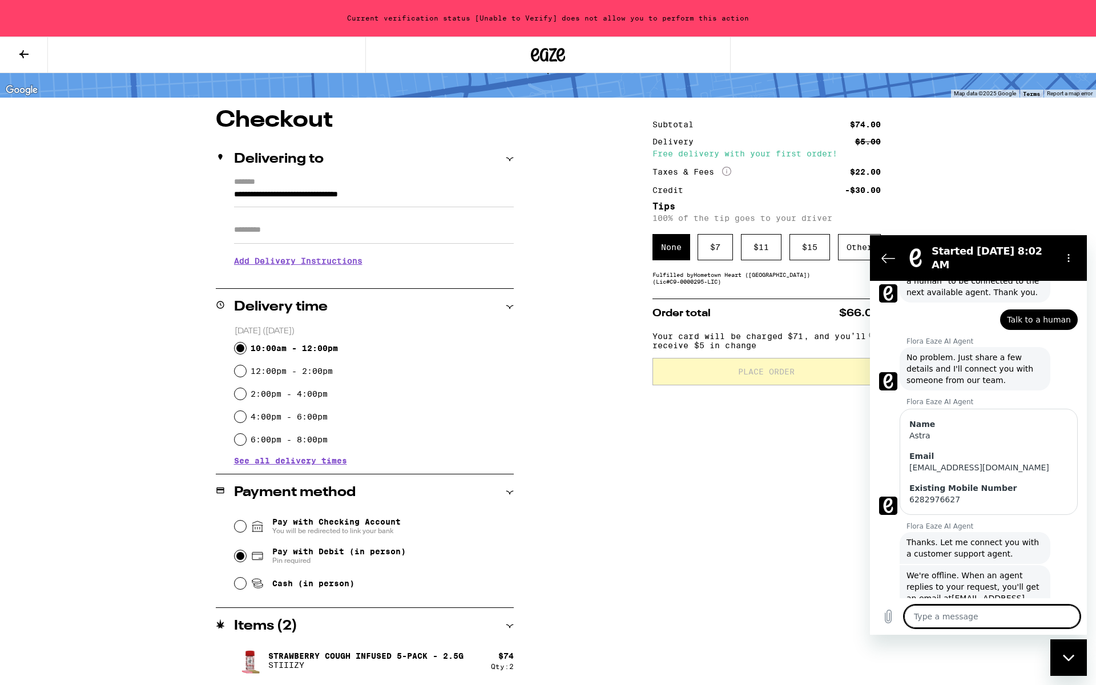
scroll to position [167, 0]
click at [670, 452] on div "Subtotal $74.00 Delivery $5.00 Free delivery with your first order! Taxes & Fee…" at bounding box center [766, 397] width 228 height 577
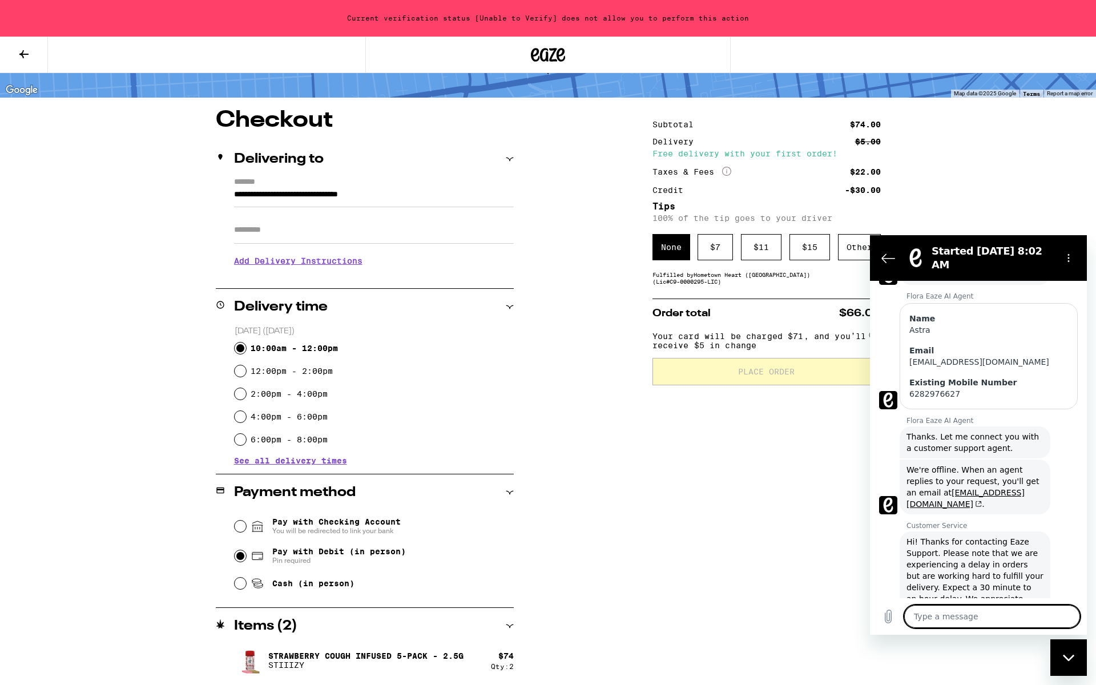
scroll to position [273, 0]
click at [692, 458] on div "Subtotal $74.00 Delivery $5.00 Free delivery with your first order! Taxes & Fee…" at bounding box center [766, 397] width 228 height 577
click at [888, 251] on icon "Back to the conversation list" at bounding box center [888, 258] width 14 height 14
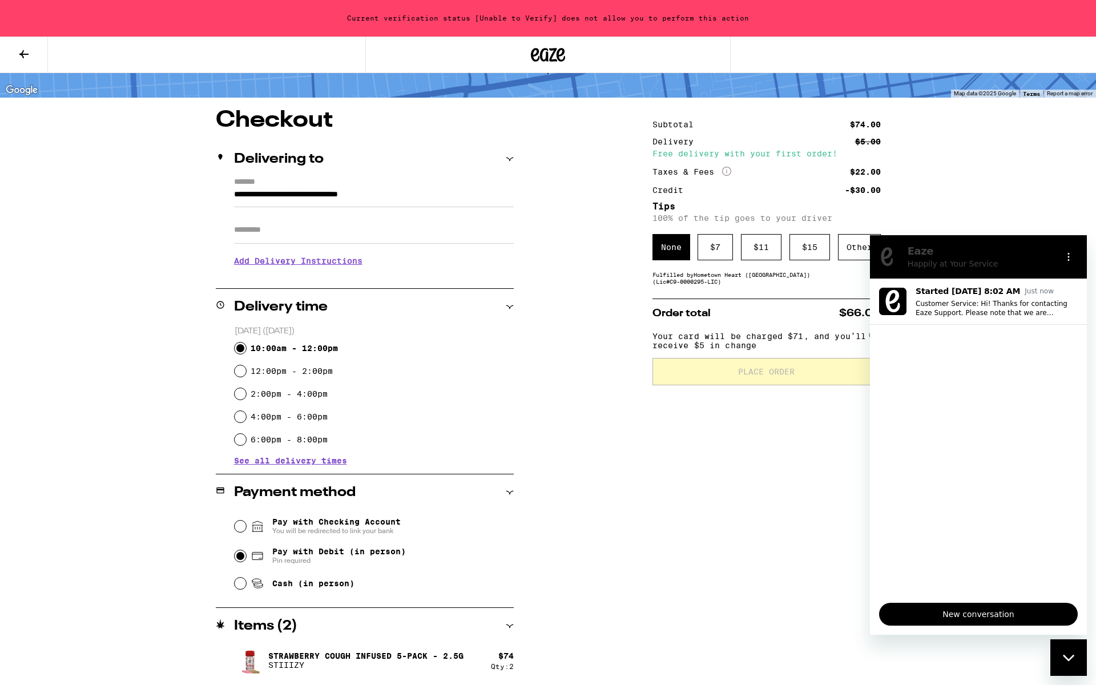
click at [504, 626] on div "Items ( 2 )" at bounding box center [365, 626] width 298 height 14
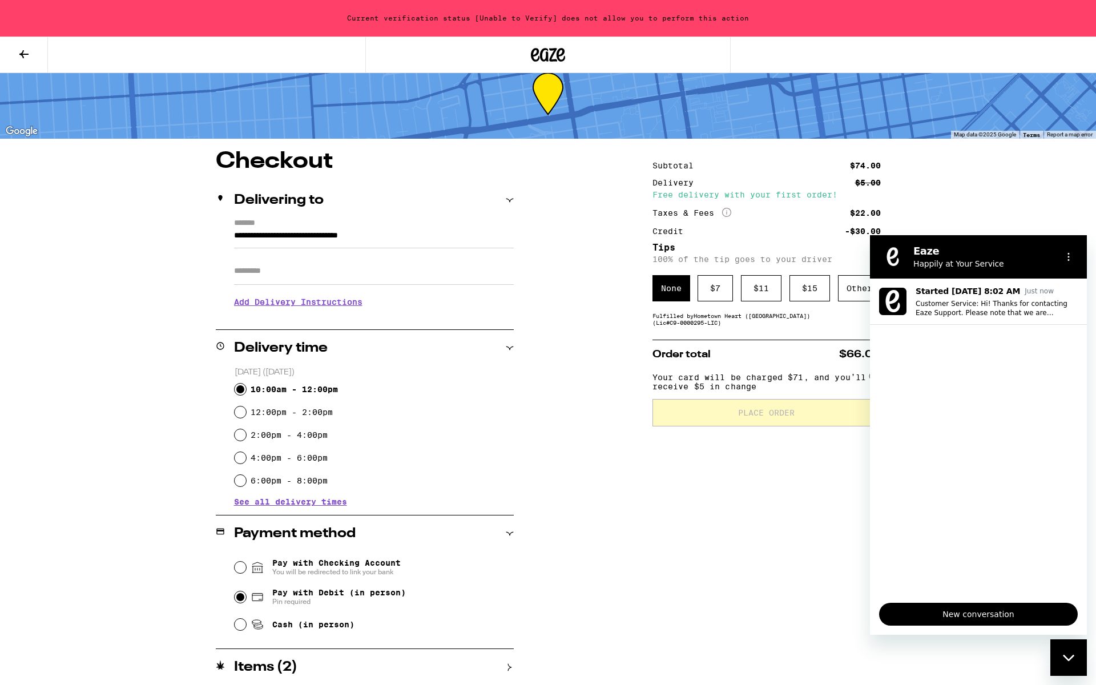
scroll to position [25, 0]
click at [1024, 184] on div "**********" at bounding box center [548, 330] width 1096 height 711
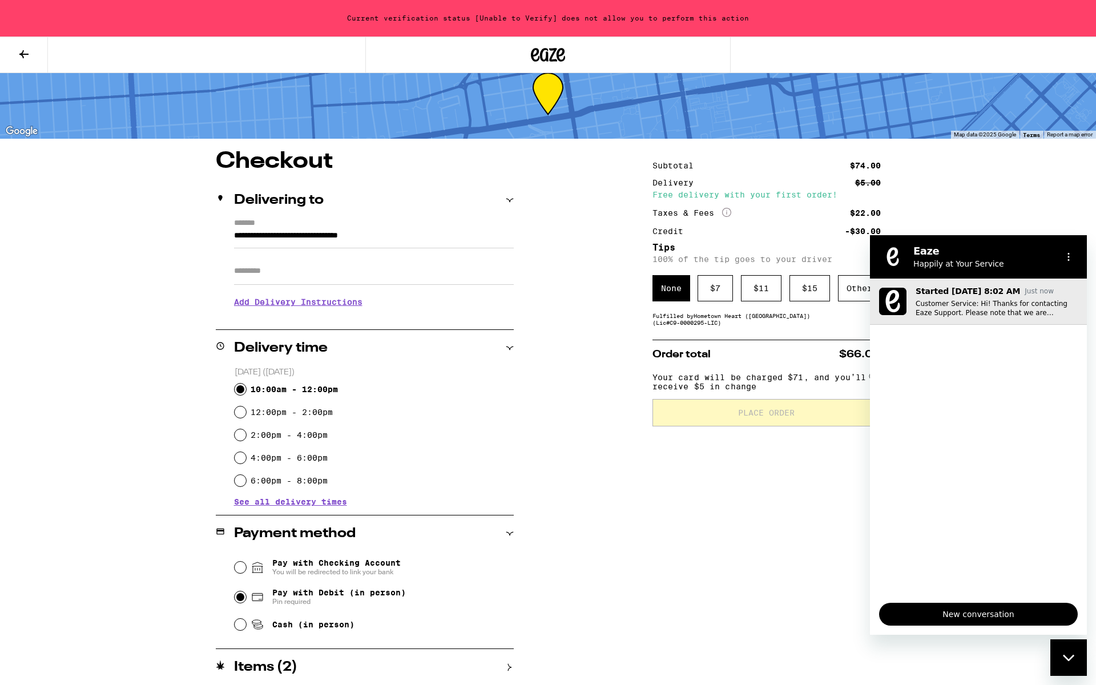
click at [977, 319] on button "Started Sep 16 at 8:02 AM Just now Customer Service: Hi! Thanks for contacting …" at bounding box center [978, 302] width 217 height 46
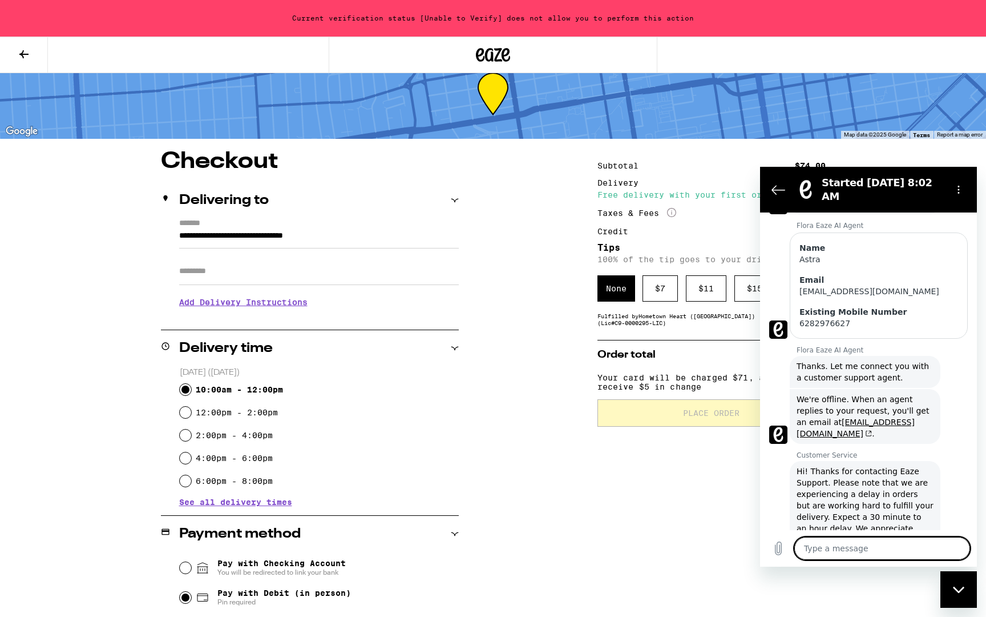
scroll to position [275, 0]
click at [780, 186] on icon "Back to the conversation list" at bounding box center [779, 190] width 14 height 14
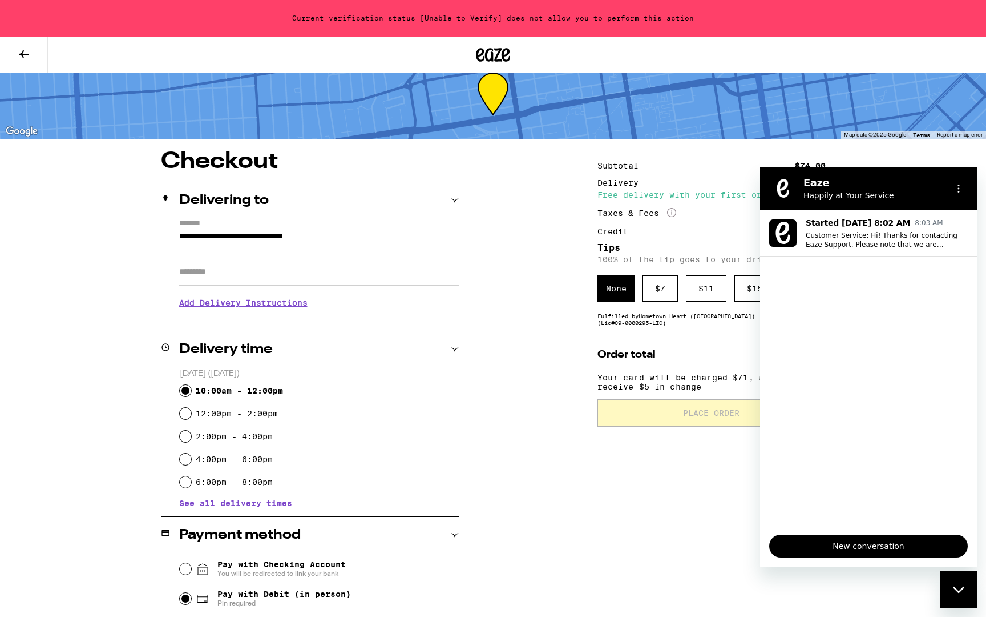
click at [454, 354] on div "Delivery time" at bounding box center [310, 350] width 298 height 14
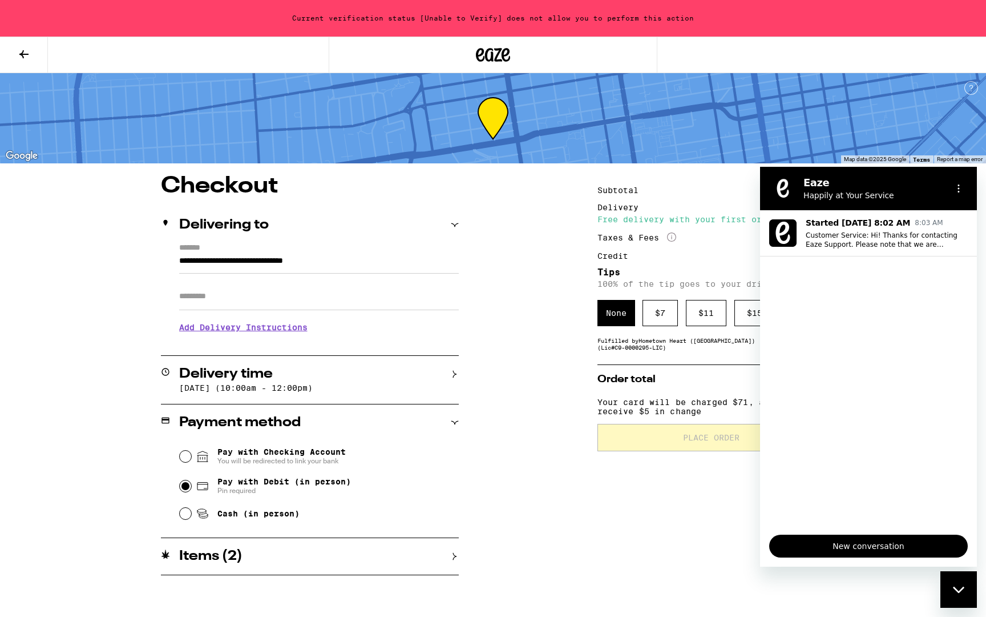
click at [515, 16] on div "Current verification status [Unable to Verify] does not allow you to perform th…" at bounding box center [493, 18] width 986 height 37
click at [494, 58] on icon at bounding box center [493, 55] width 34 height 21
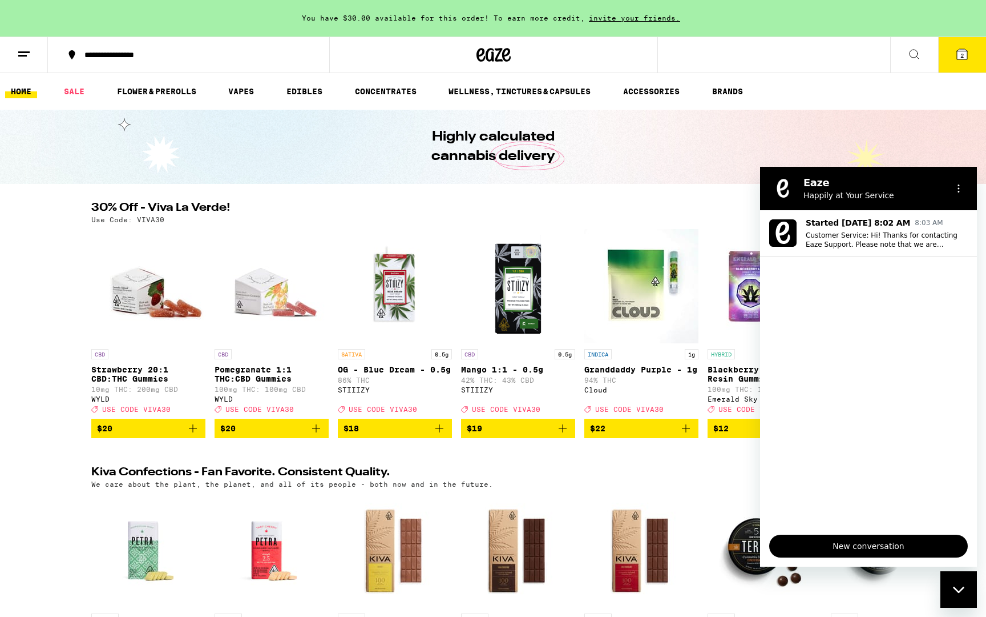
click at [954, 66] on button "2" at bounding box center [962, 54] width 48 height 35
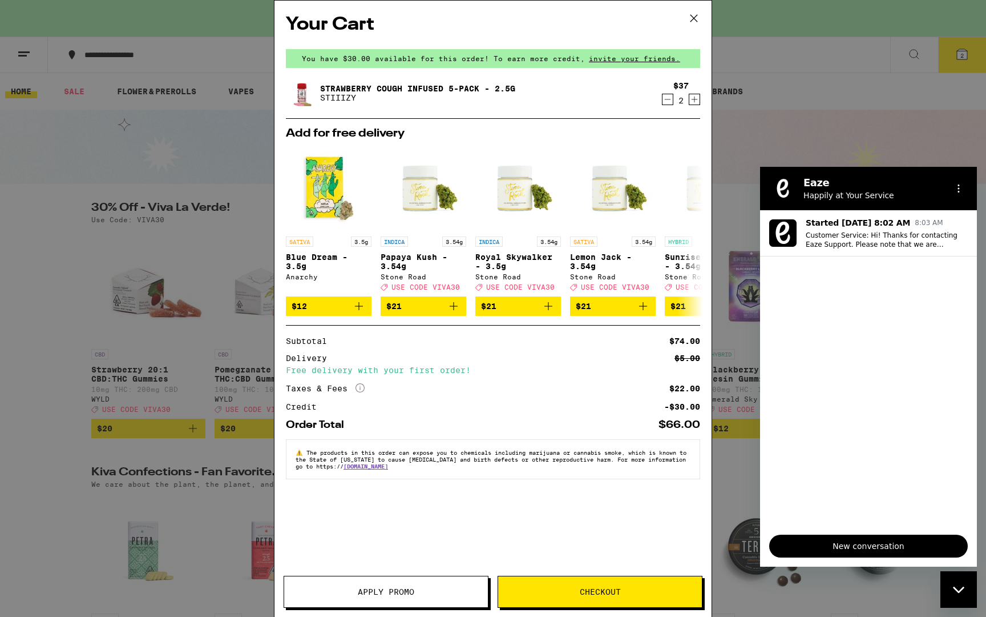
click at [428, 597] on button "Apply Promo" at bounding box center [386, 591] width 205 height 32
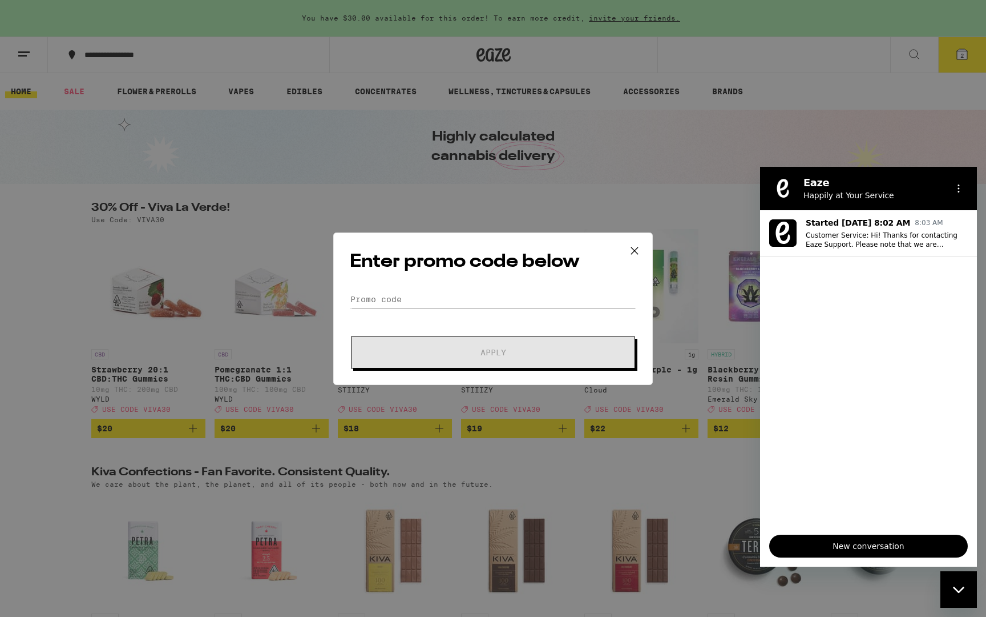
click at [637, 241] on button at bounding box center [634, 251] width 35 height 37
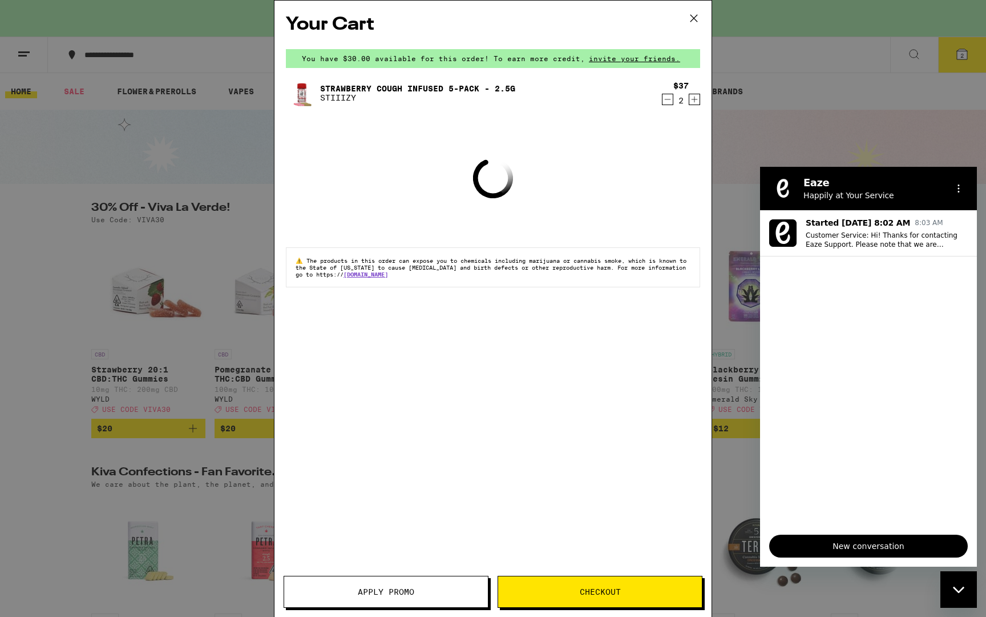
click at [569, 594] on span "Checkout" at bounding box center [600, 591] width 204 height 8
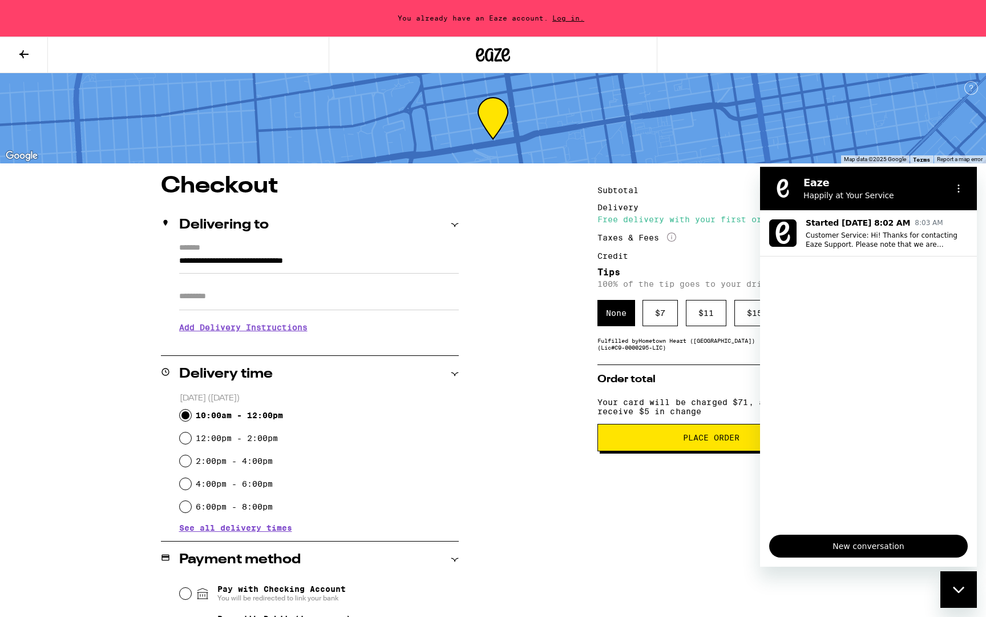
scroll to position [136, 0]
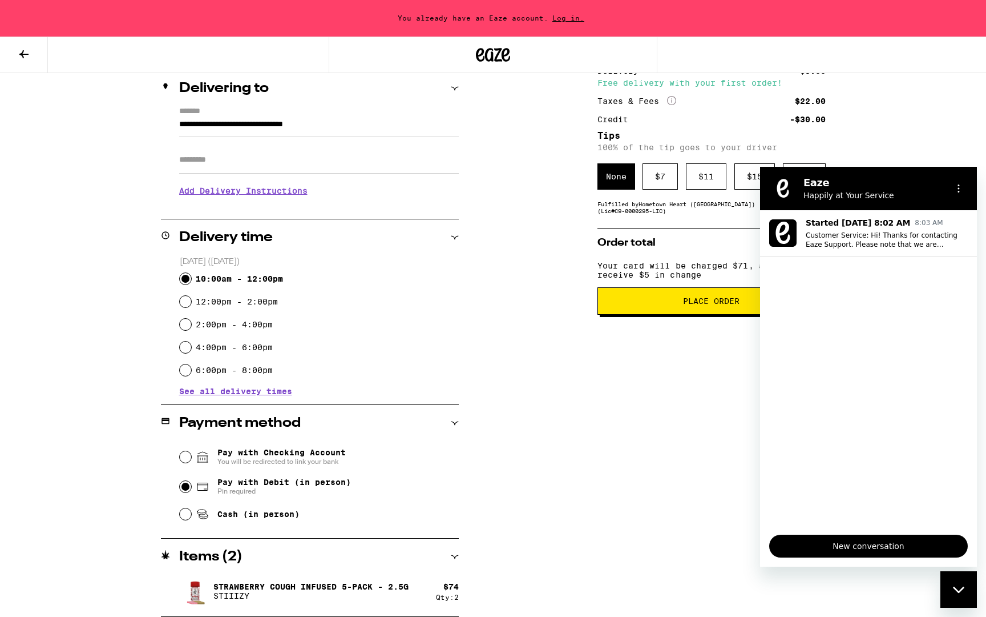
click at [243, 518] on span "Cash (in person)" at bounding box center [258, 513] width 82 height 9
click at [191, 518] on input "Cash (in person)" at bounding box center [185, 513] width 11 height 11
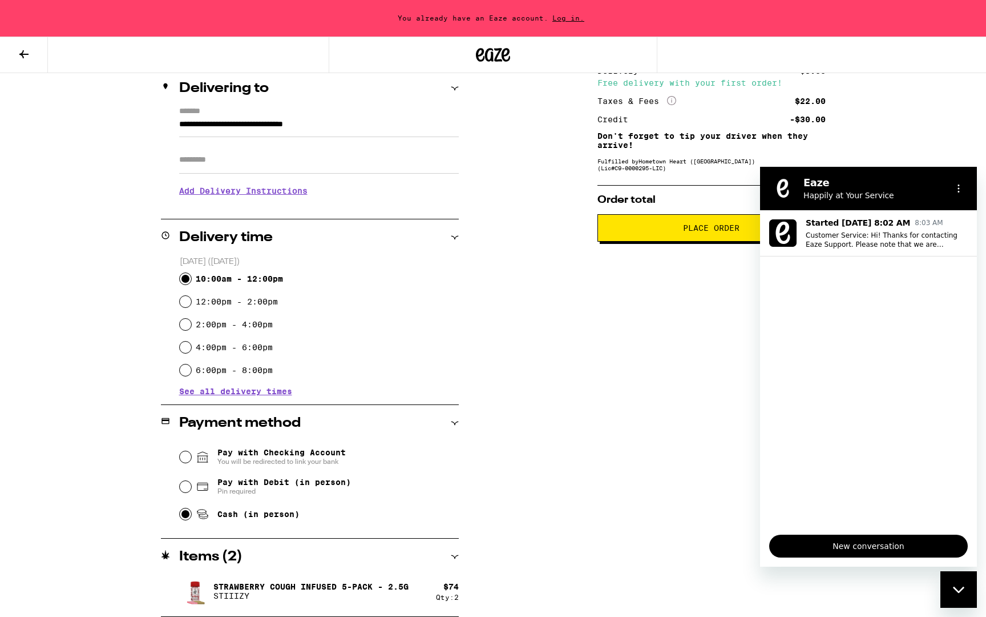
click at [701, 232] on span "Place Order" at bounding box center [711, 228] width 57 height 8
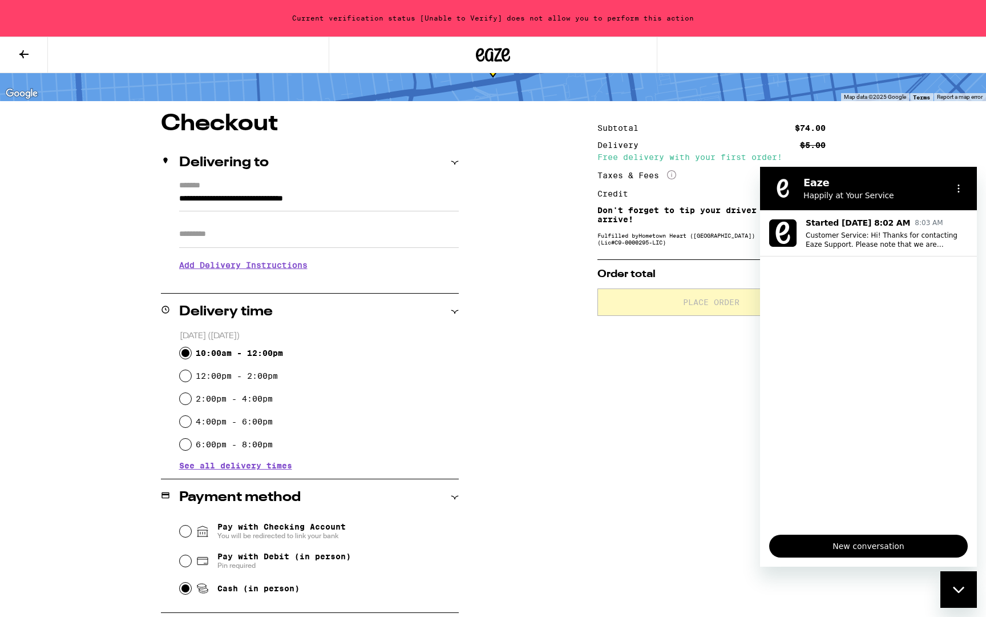
scroll to position [0, 0]
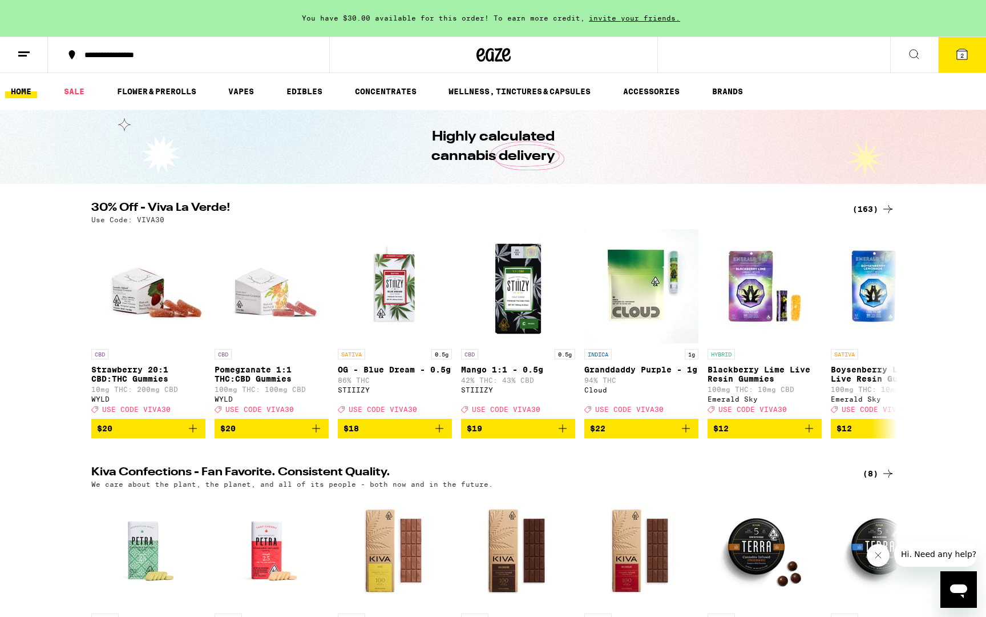
click at [18, 57] on icon at bounding box center [24, 54] width 14 height 14
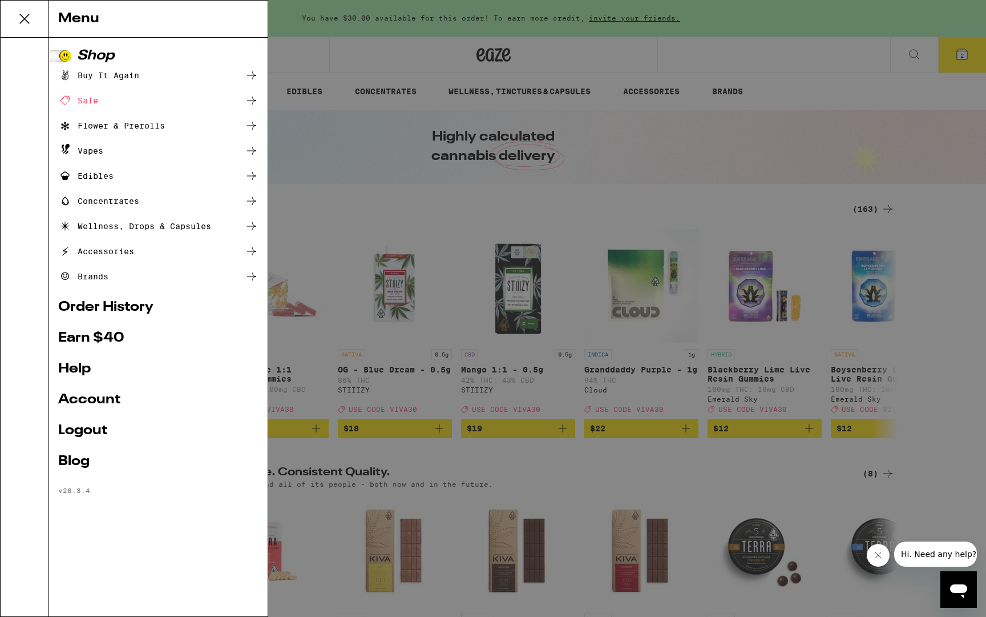
click at [92, 427] on link "Logout" at bounding box center [158, 431] width 200 height 14
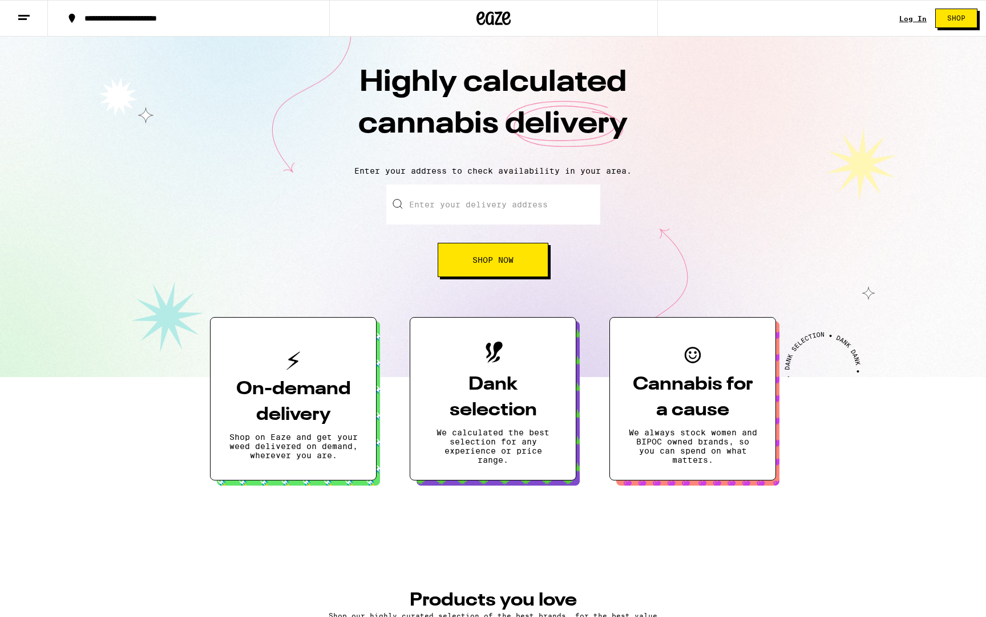
click at [912, 22] on link "Log In" at bounding box center [913, 18] width 27 height 7
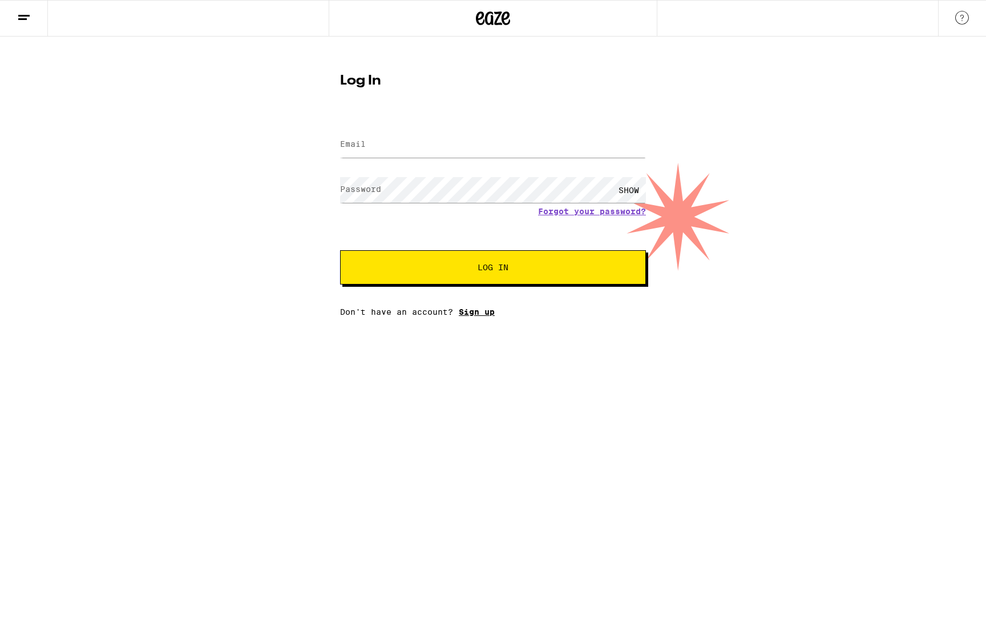
click at [477, 313] on link "Sign up" at bounding box center [477, 311] width 36 height 9
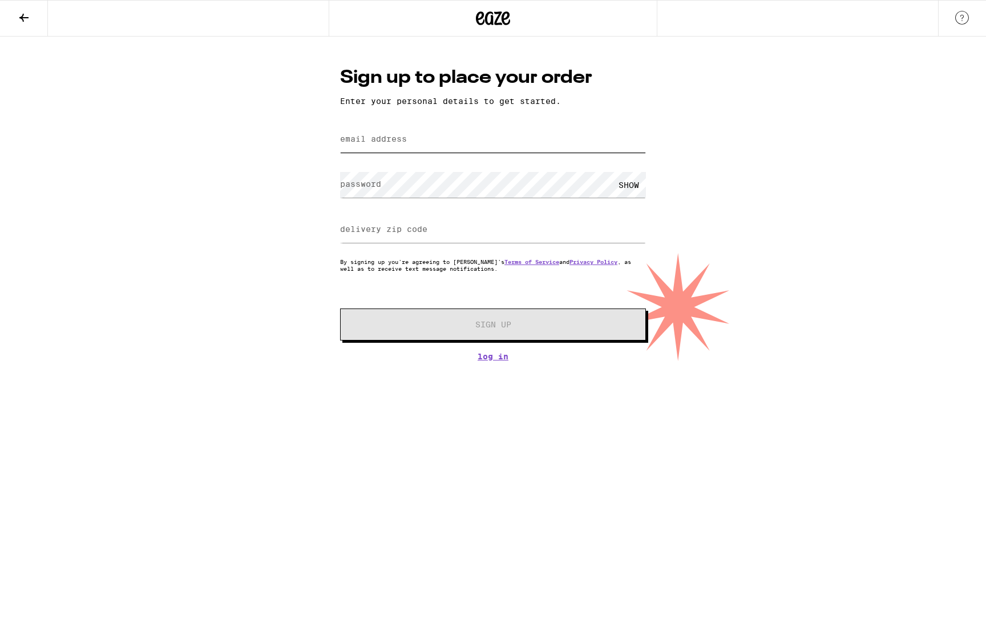
click at [398, 129] on input "email address" at bounding box center [493, 140] width 306 height 26
type input "sophiasu52@proton.me"
click at [625, 188] on div "SHOW" at bounding box center [629, 185] width 34 height 26
click at [551, 222] on input "delivery zip code" at bounding box center [493, 230] width 306 height 26
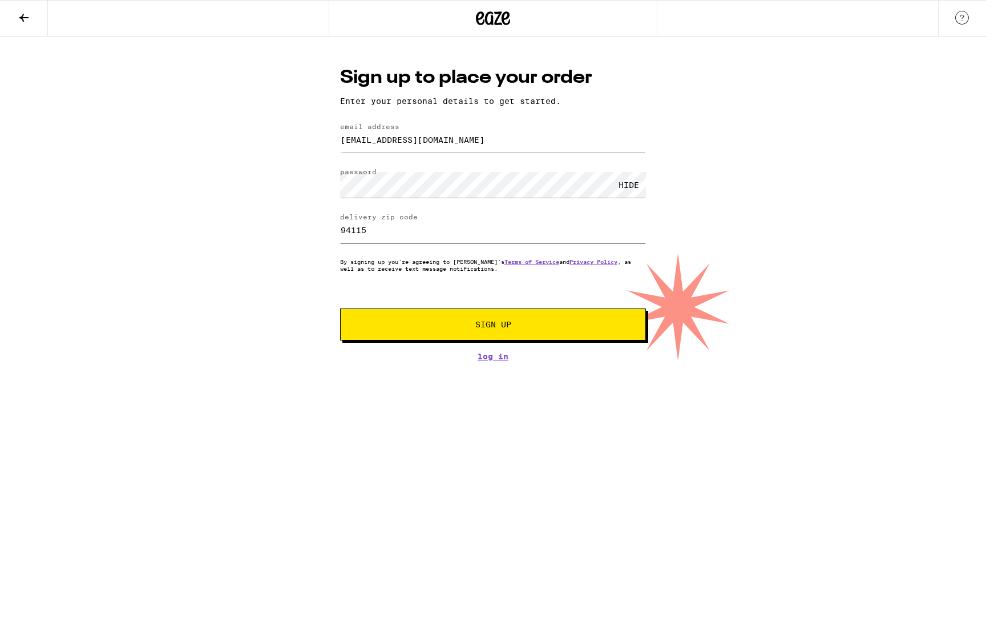
type input "94115"
click at [481, 320] on button "Sign Up" at bounding box center [493, 324] width 306 height 32
